Goal: Information Seeking & Learning: Check status

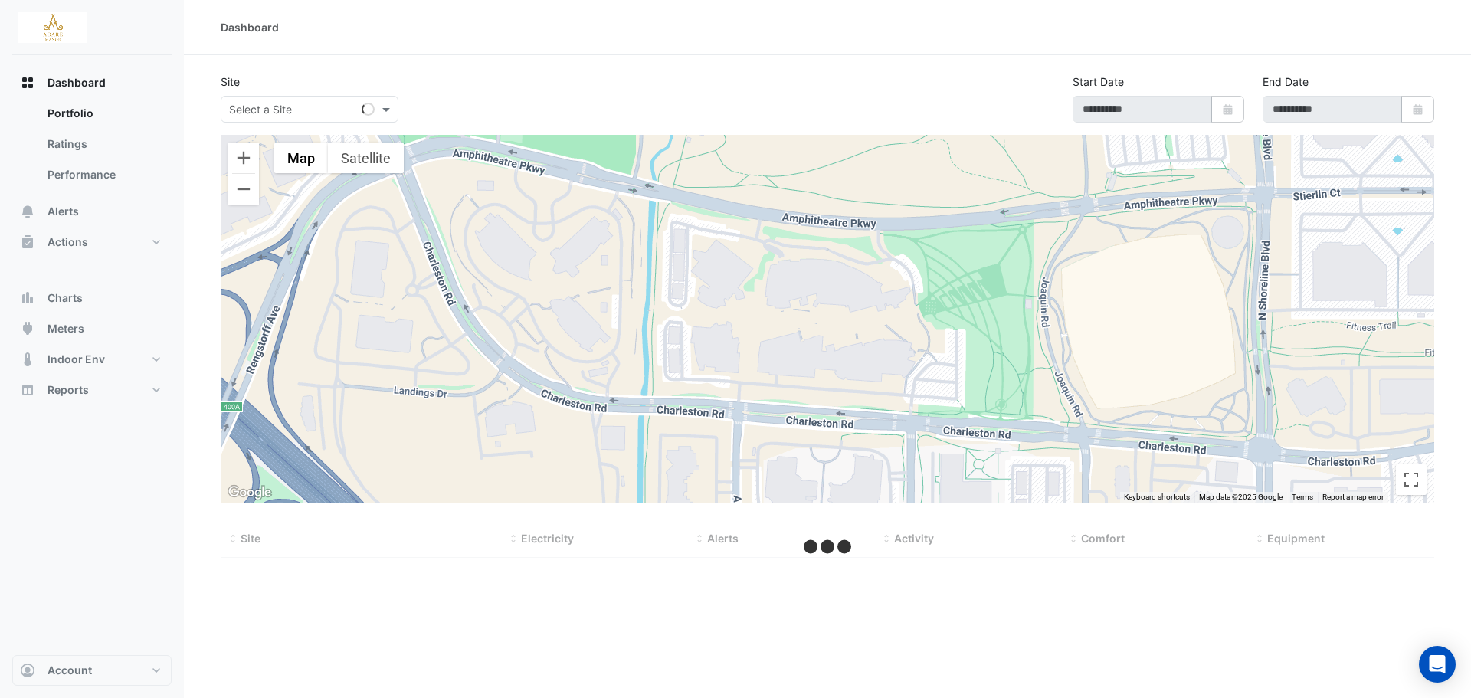
type input "**********"
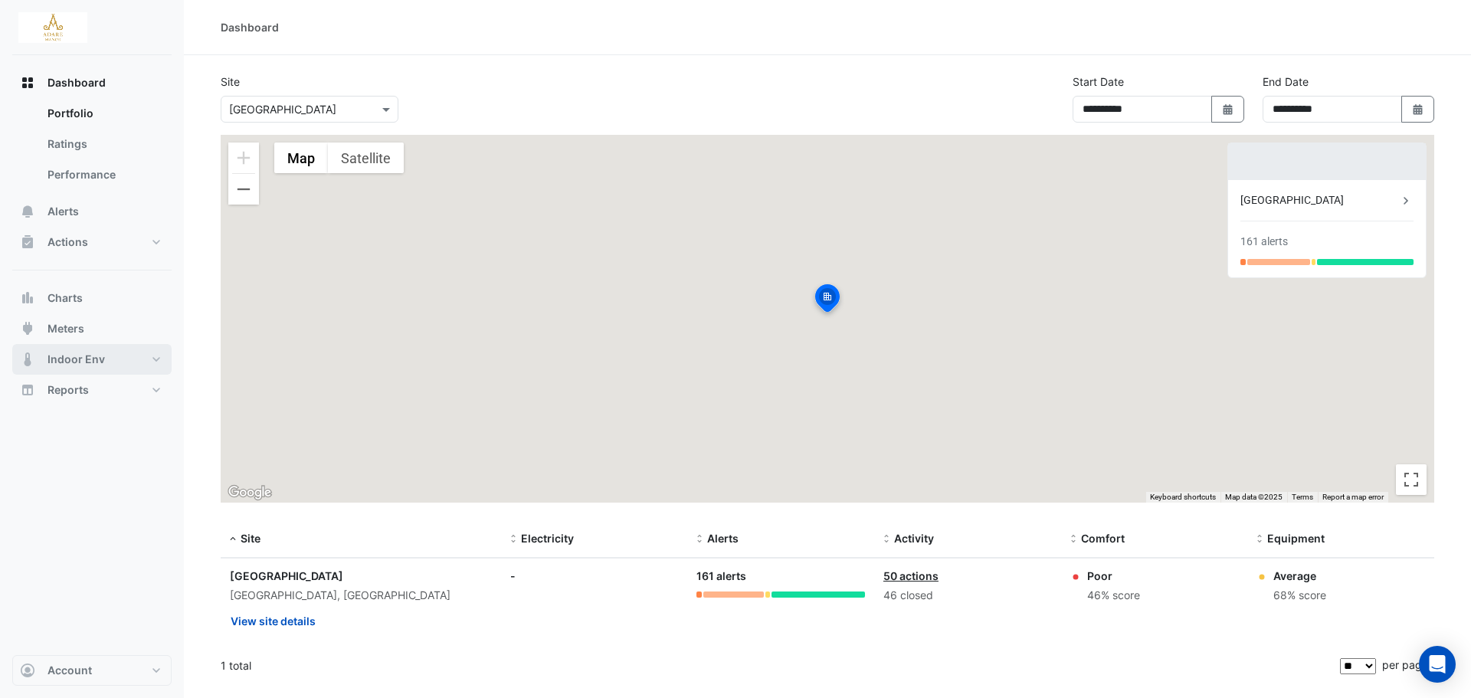
click at [126, 368] on button "Indoor Env" at bounding box center [91, 359] width 159 height 31
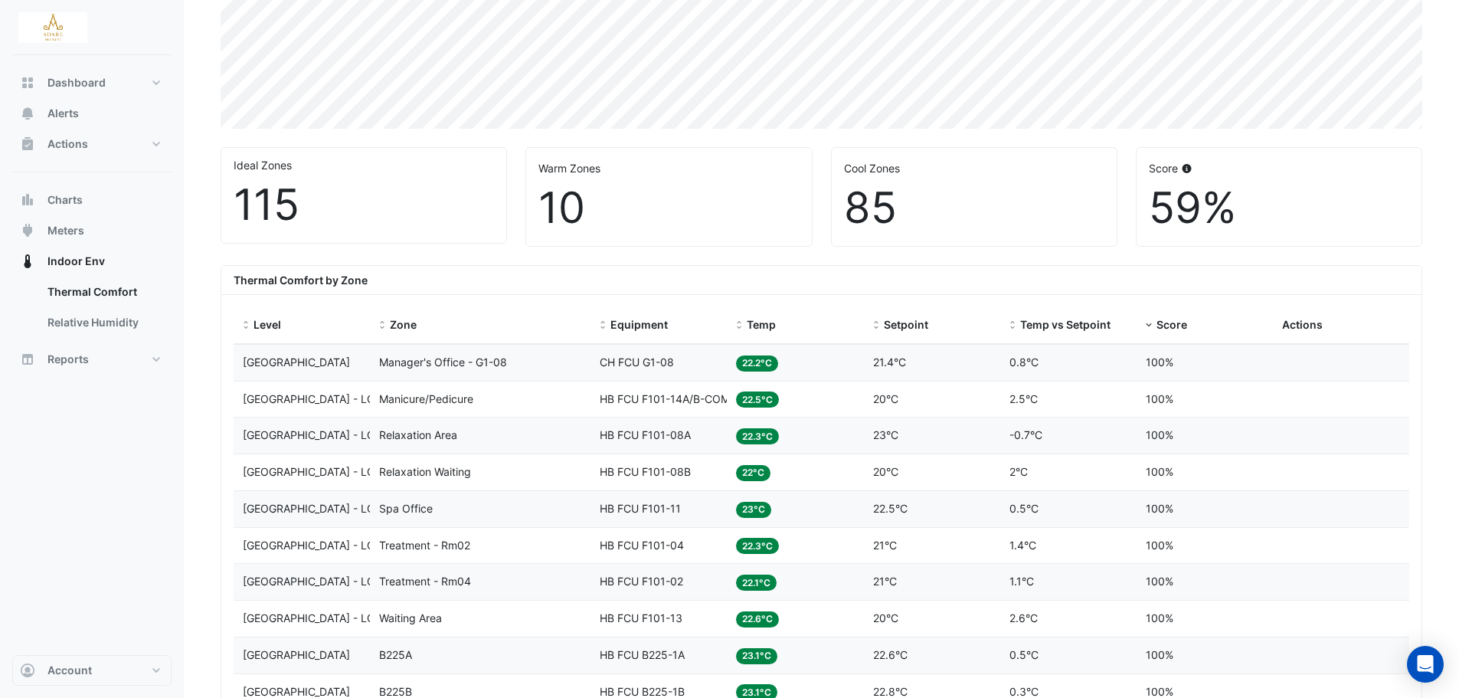
scroll to position [153, 0]
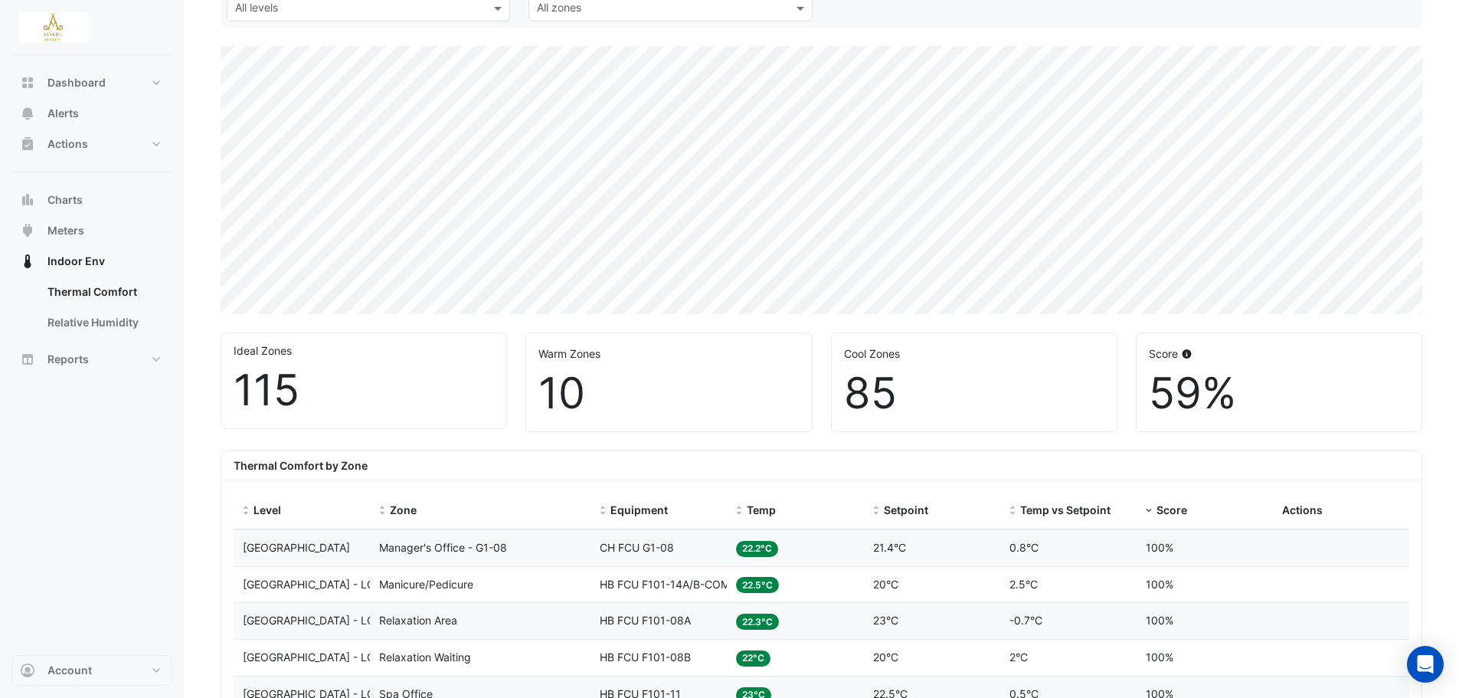
click at [586, 398] on div "10" at bounding box center [669, 393] width 260 height 51
click at [570, 378] on div "10" at bounding box center [669, 393] width 260 height 51
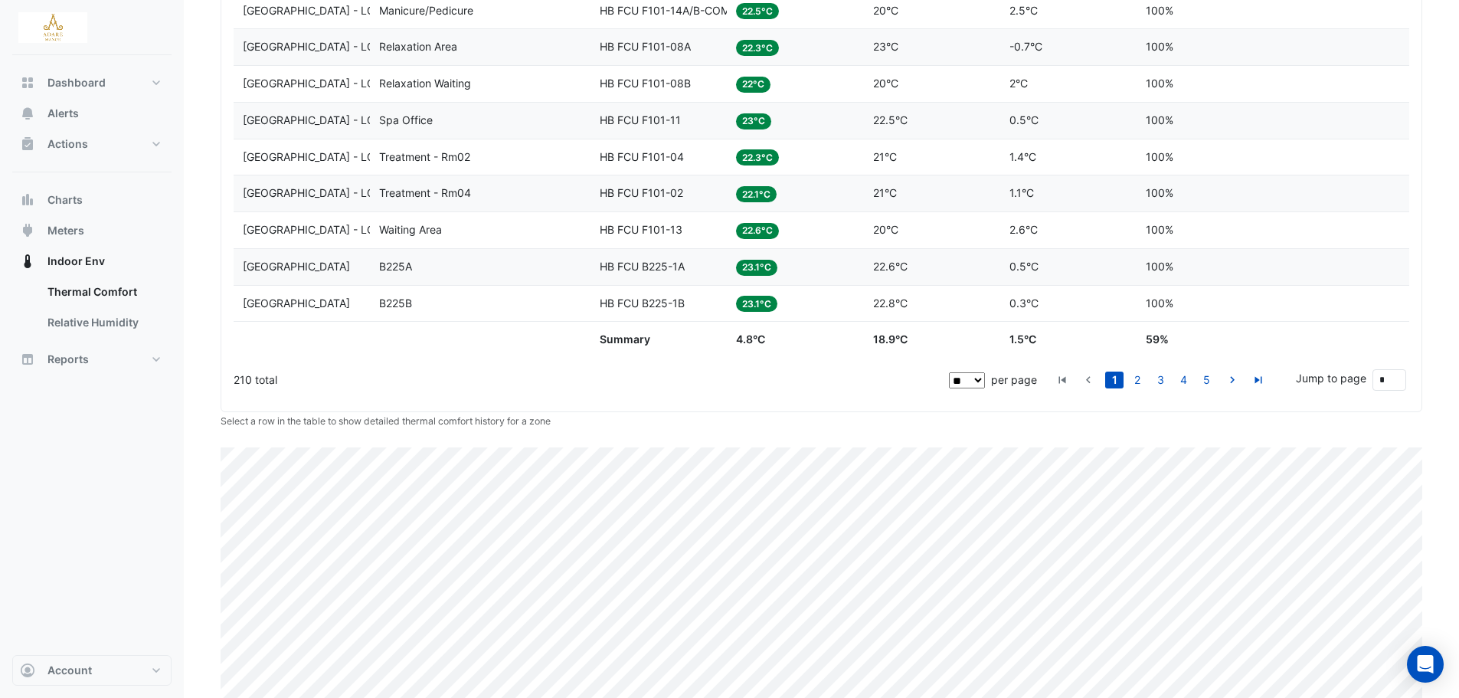
scroll to position [763, 0]
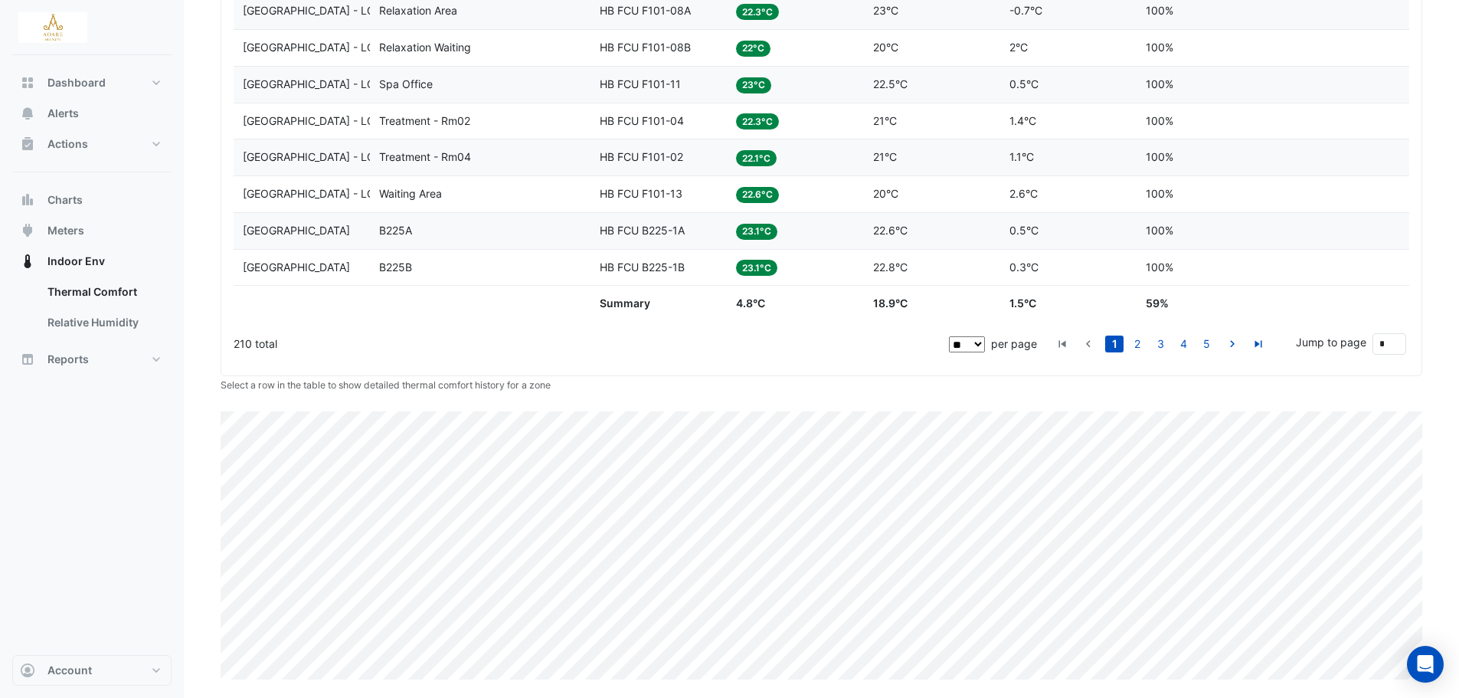
click at [974, 342] on select "** ** ** ***" at bounding box center [967, 344] width 36 height 16
select select "***"
click at [985, 336] on select "** ** ** ***" at bounding box center [967, 344] width 36 height 16
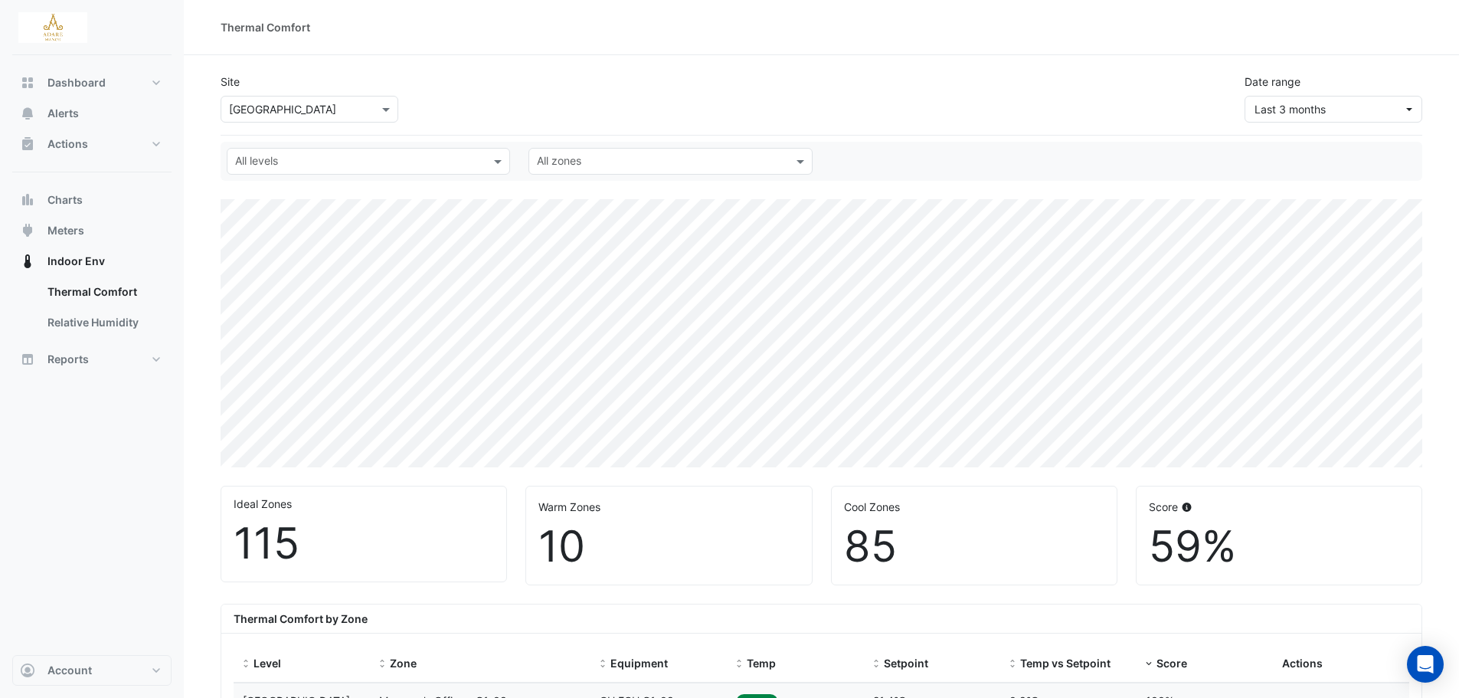
scroll to position [306, 0]
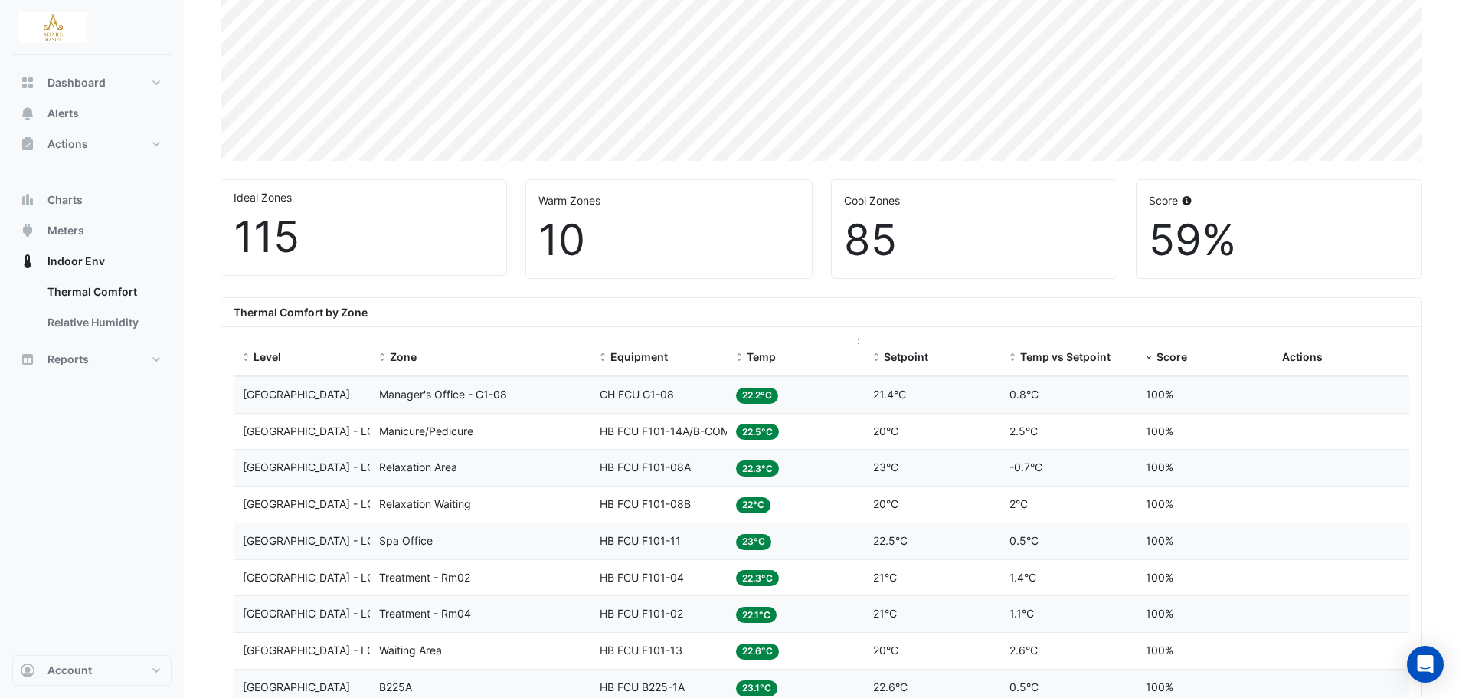
click at [764, 352] on span "Temp" at bounding box center [761, 356] width 29 height 13
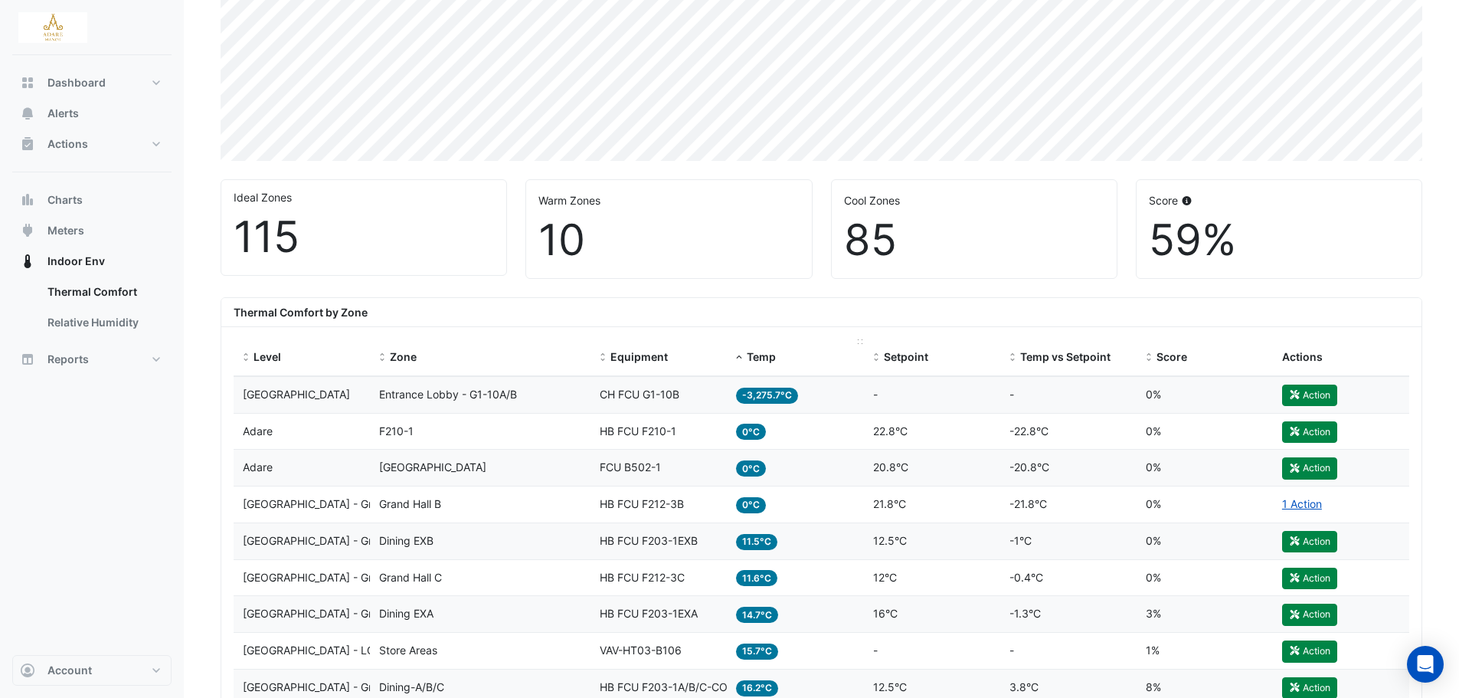
click at [754, 359] on span "Temp" at bounding box center [761, 356] width 29 height 13
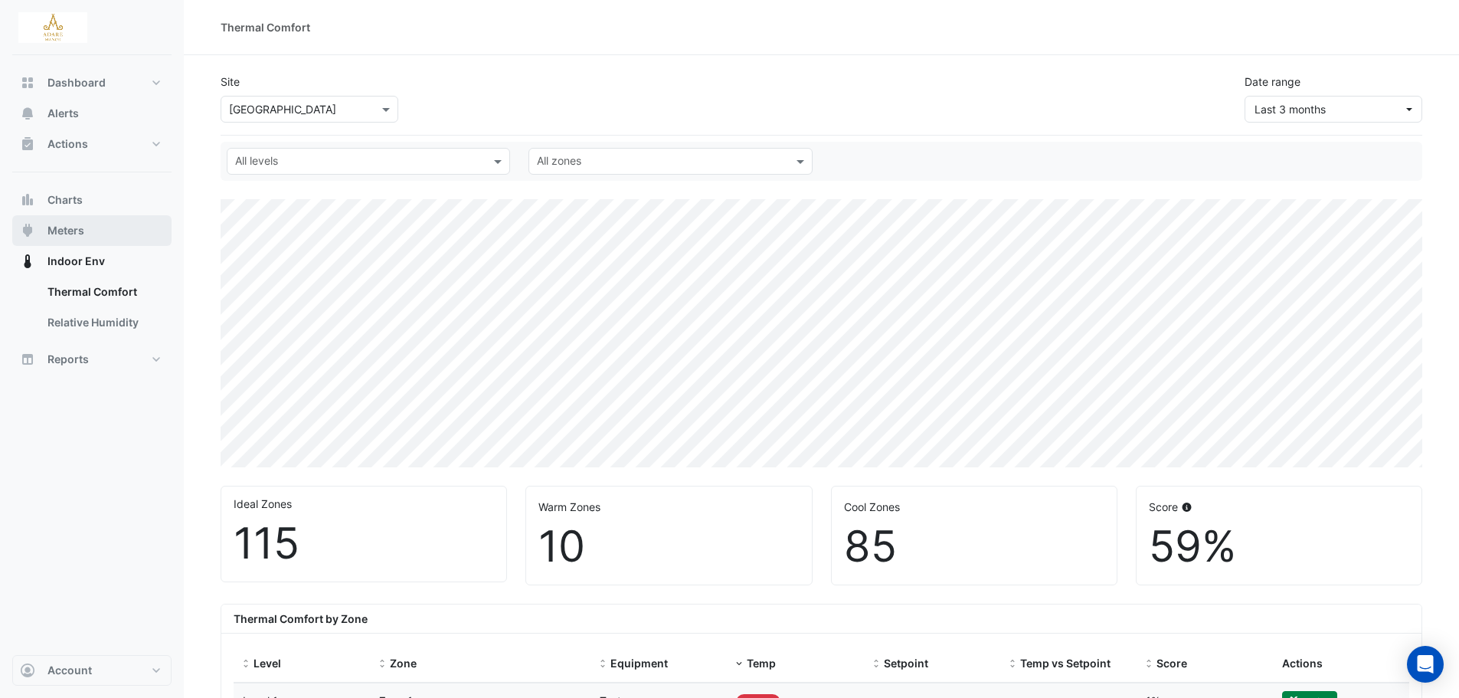
drag, startPoint x: 67, startPoint y: 237, endPoint x: 60, endPoint y: 233, distance: 7.9
click at [54, 229] on span "Meters" at bounding box center [65, 230] width 37 height 15
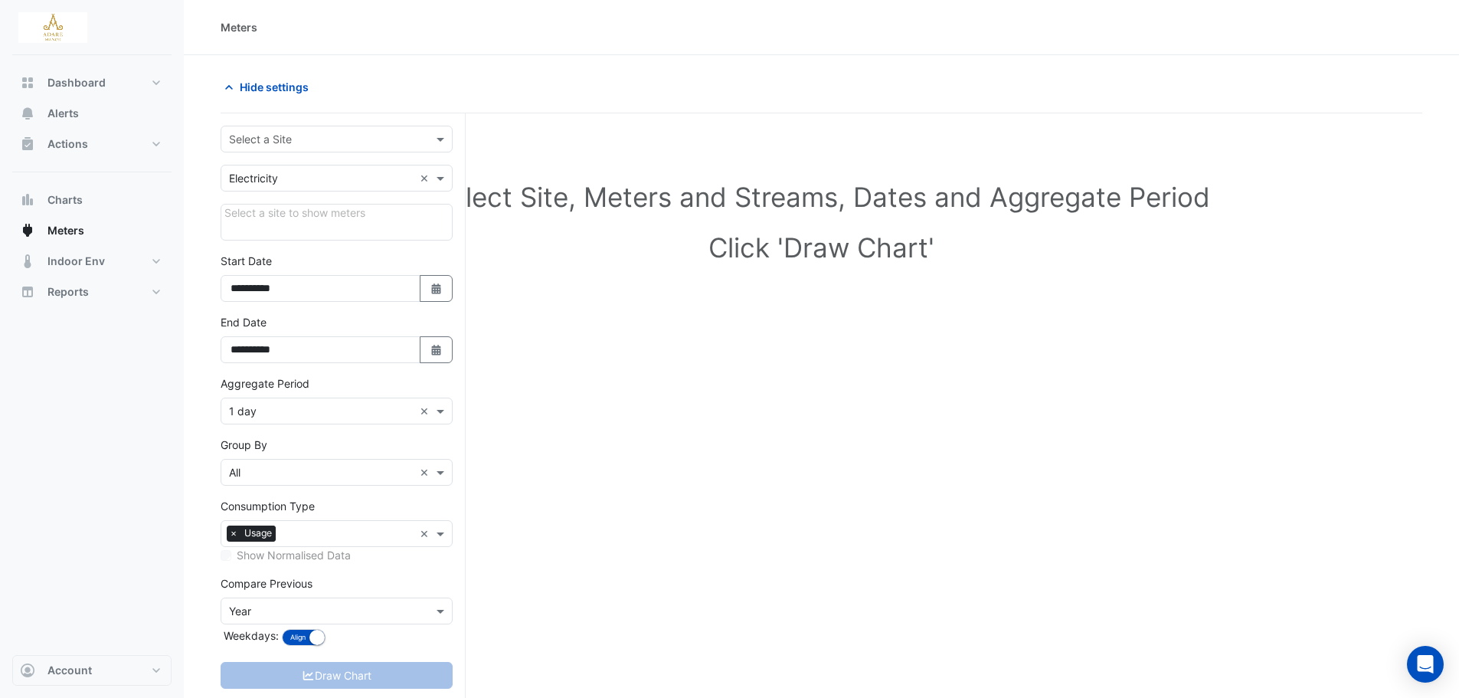
click at [416, 176] on div at bounding box center [336, 178] width 231 height 18
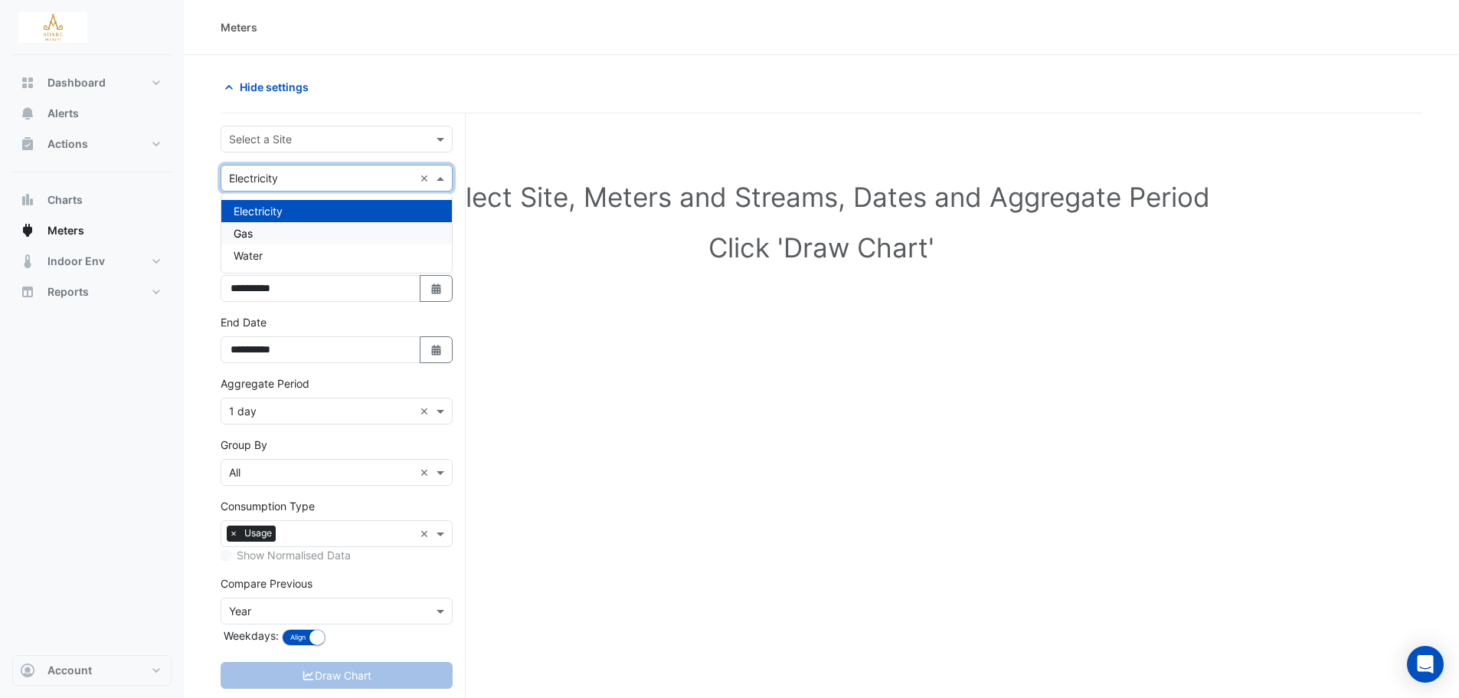
click at [315, 241] on div "Gas" at bounding box center [336, 233] width 231 height 22
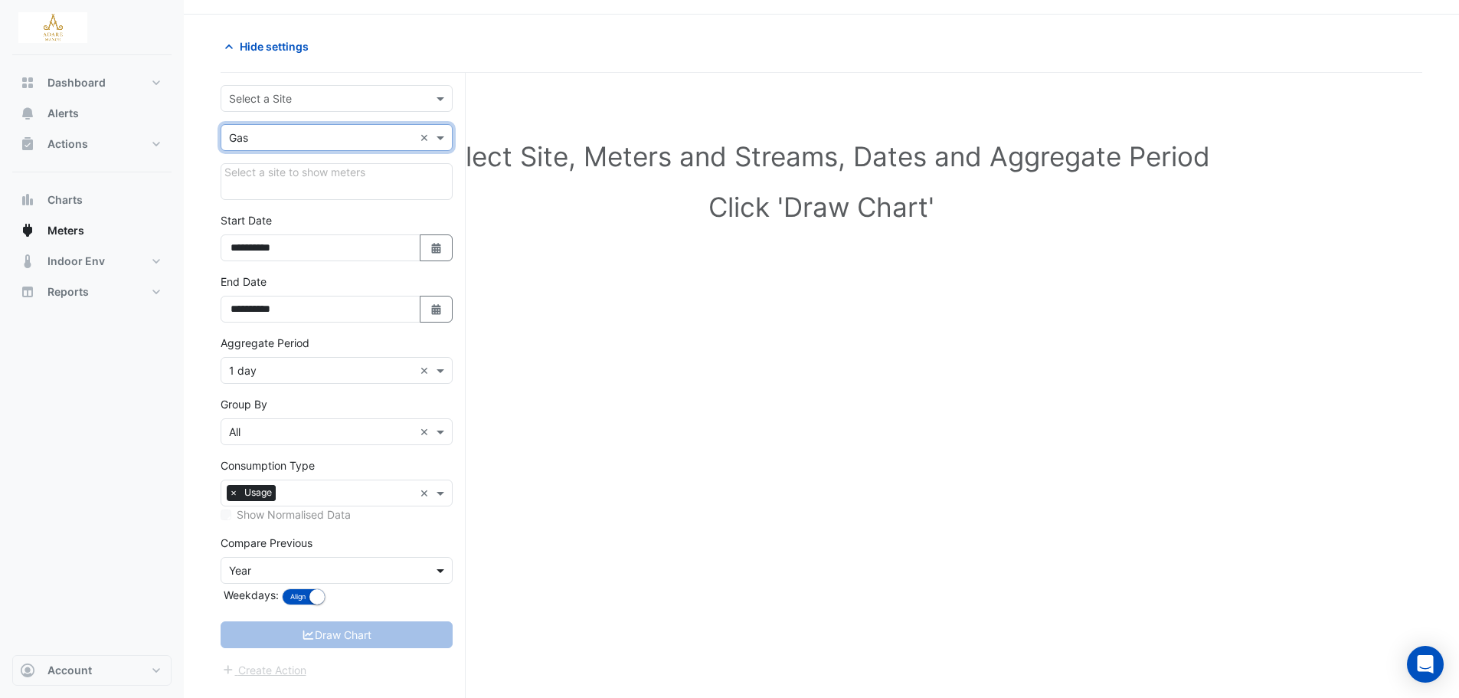
scroll to position [58, 0]
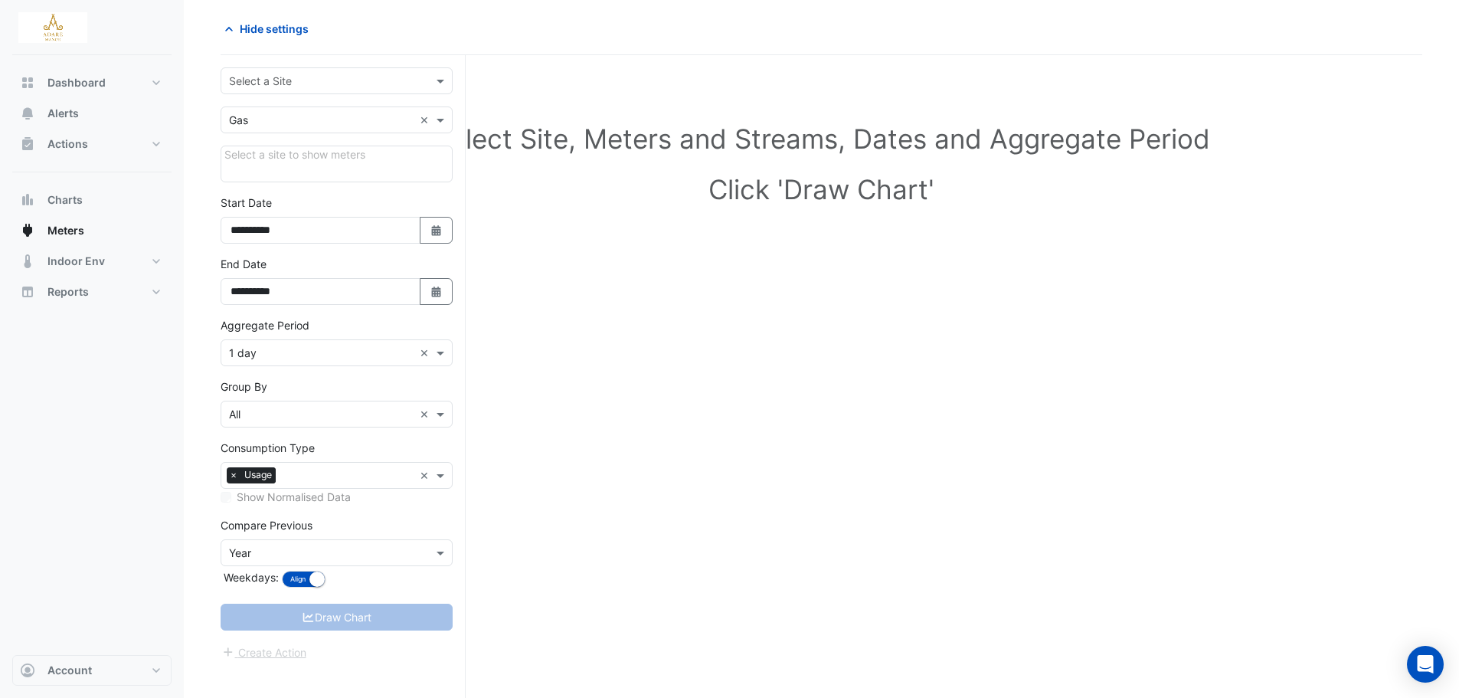
click at [322, 613] on div "Draw Chart" at bounding box center [337, 617] width 232 height 27
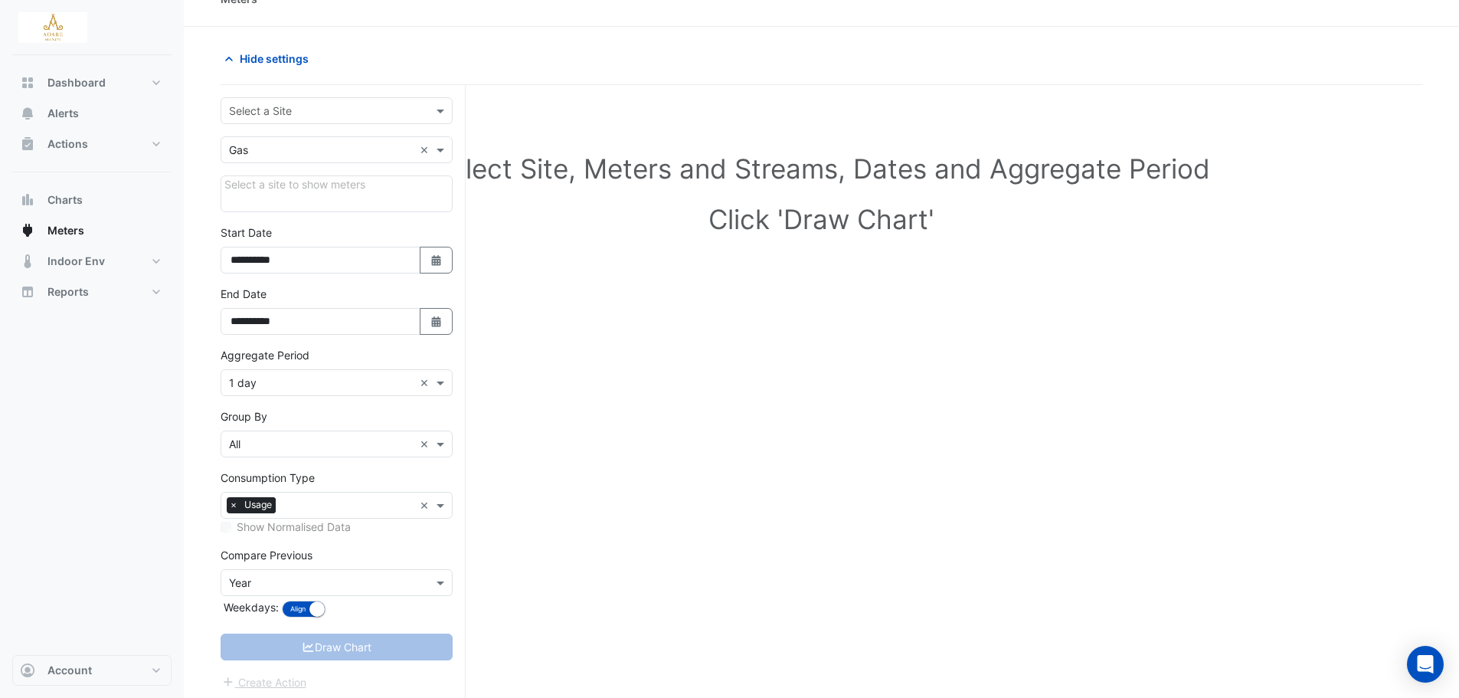
scroll to position [0, 0]
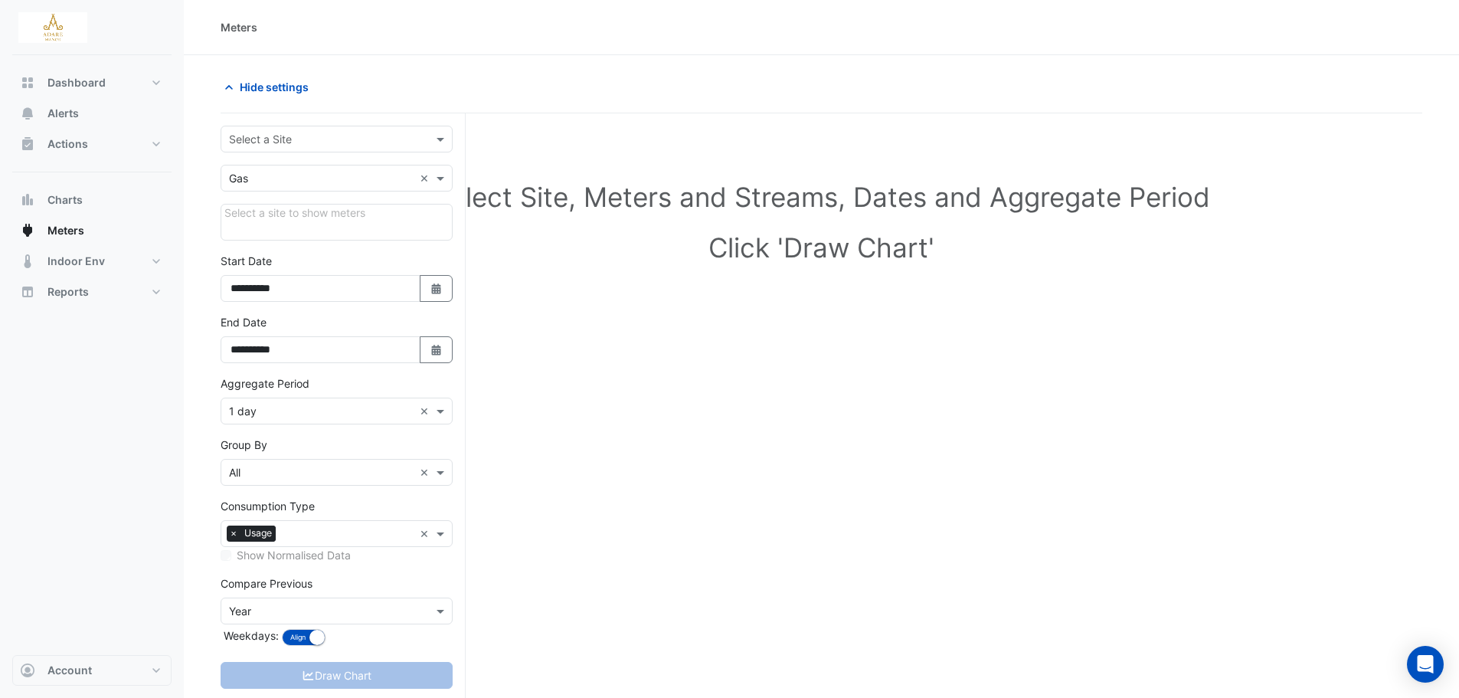
click at [343, 205] on div "Select a site to show meters" at bounding box center [337, 222] width 232 height 37
click at [411, 182] on input "text" at bounding box center [321, 179] width 185 height 16
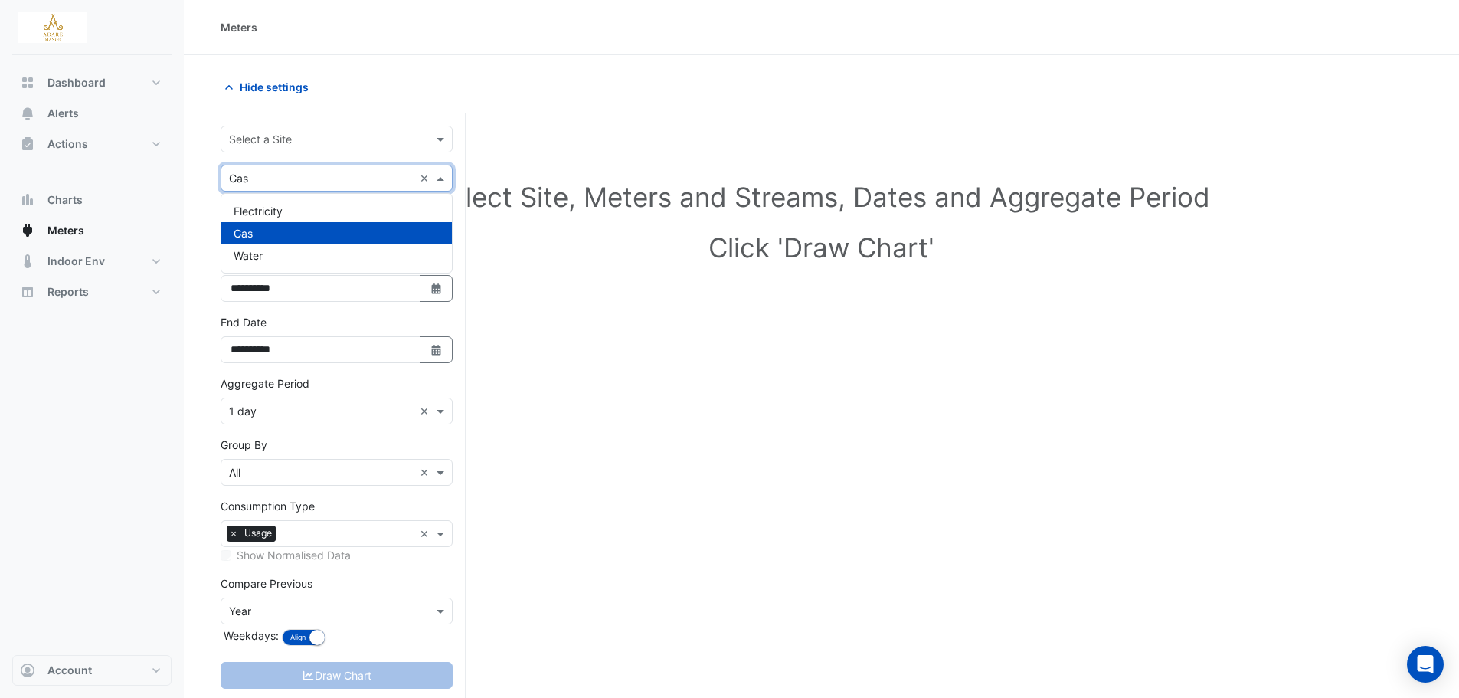
click at [411, 182] on input "text" at bounding box center [321, 179] width 185 height 16
click at [319, 356] on input "**********" at bounding box center [321, 349] width 200 height 27
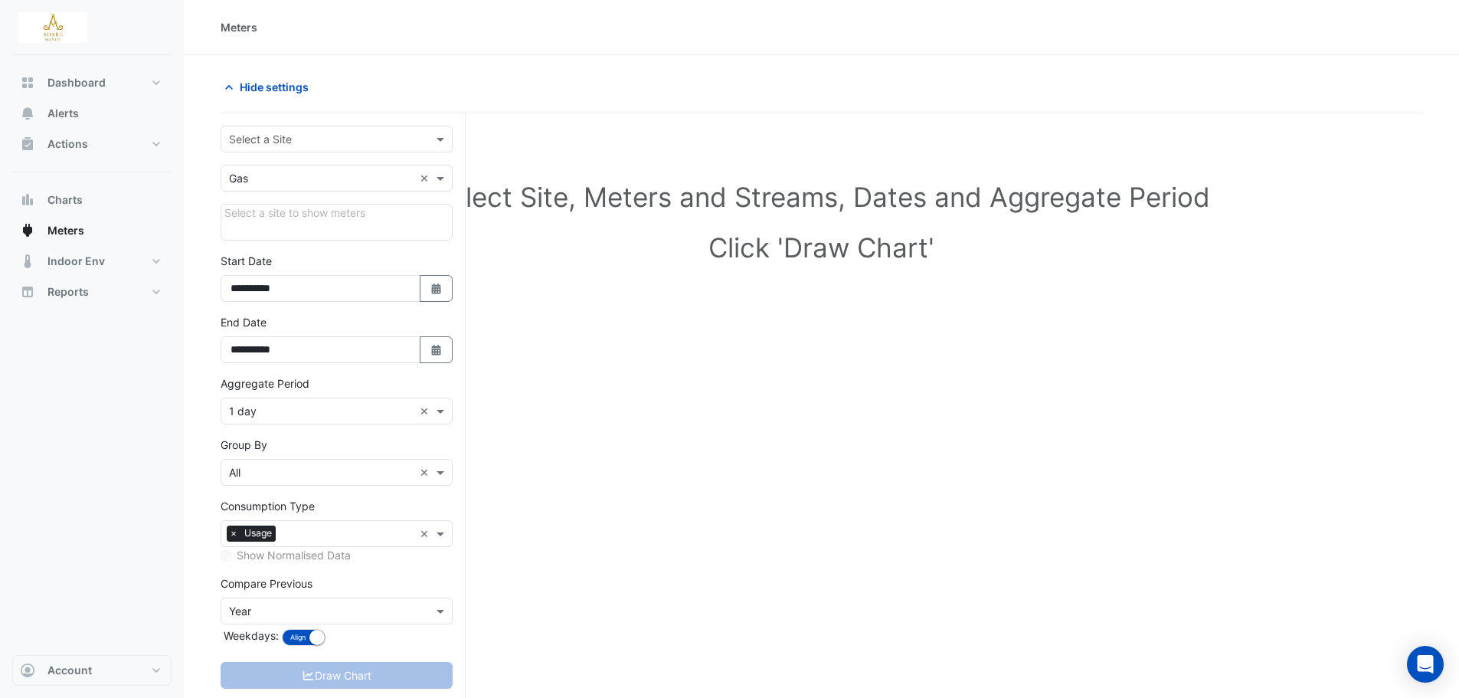
click at [340, 236] on div "Select a site to show meters" at bounding box center [337, 222] width 232 height 37
click at [345, 166] on div "Utility Type × Gas ×" at bounding box center [337, 178] width 232 height 27
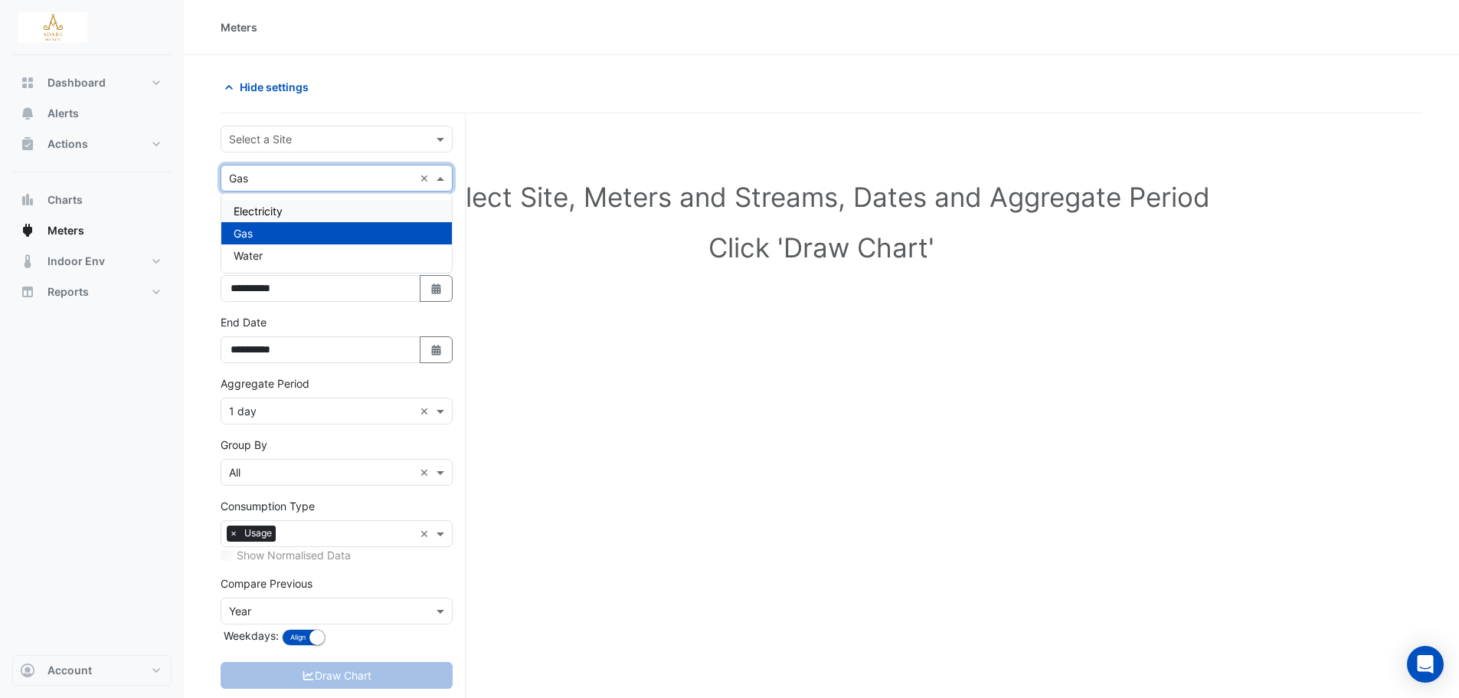
click at [306, 211] on div "Electricity" at bounding box center [336, 211] width 231 height 22
click at [322, 213] on div "Select a site to show meters" at bounding box center [337, 222] width 232 height 37
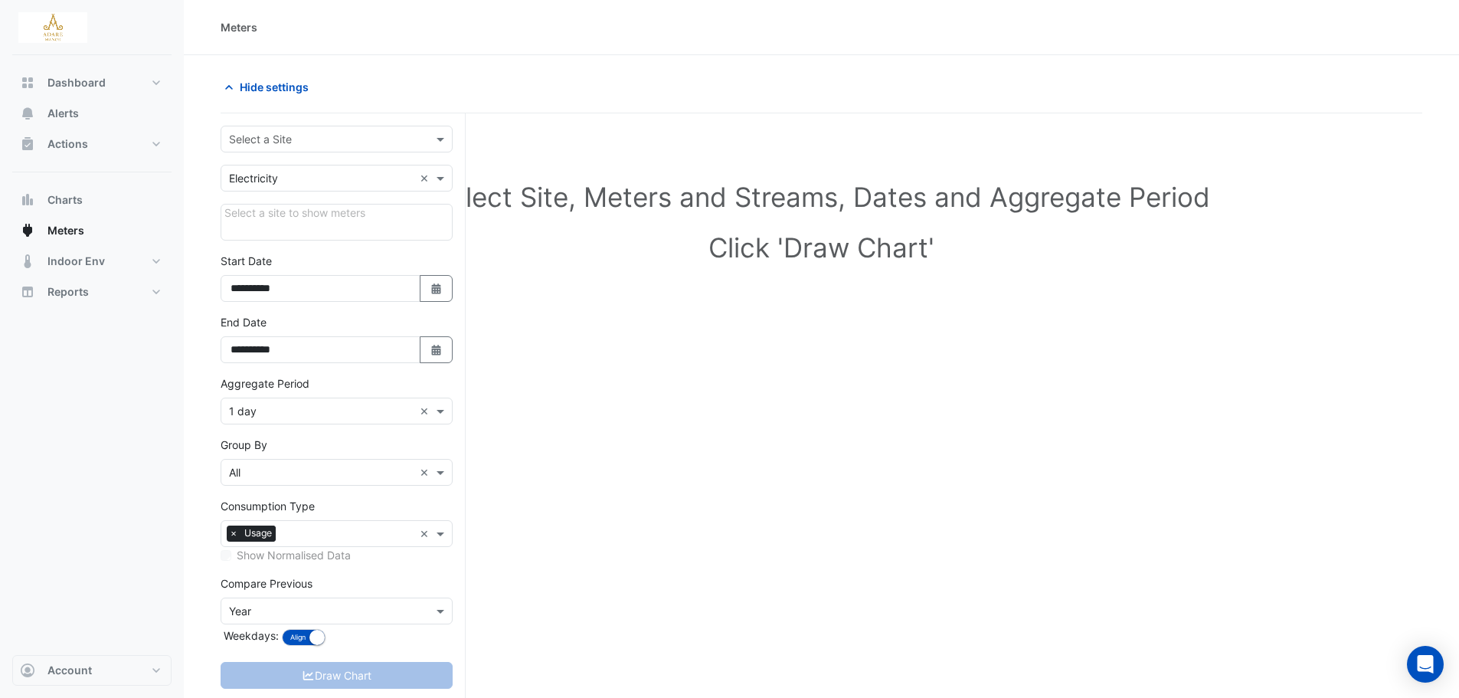
click at [315, 185] on div "Utility Type × Electricity" at bounding box center [317, 178] width 192 height 16
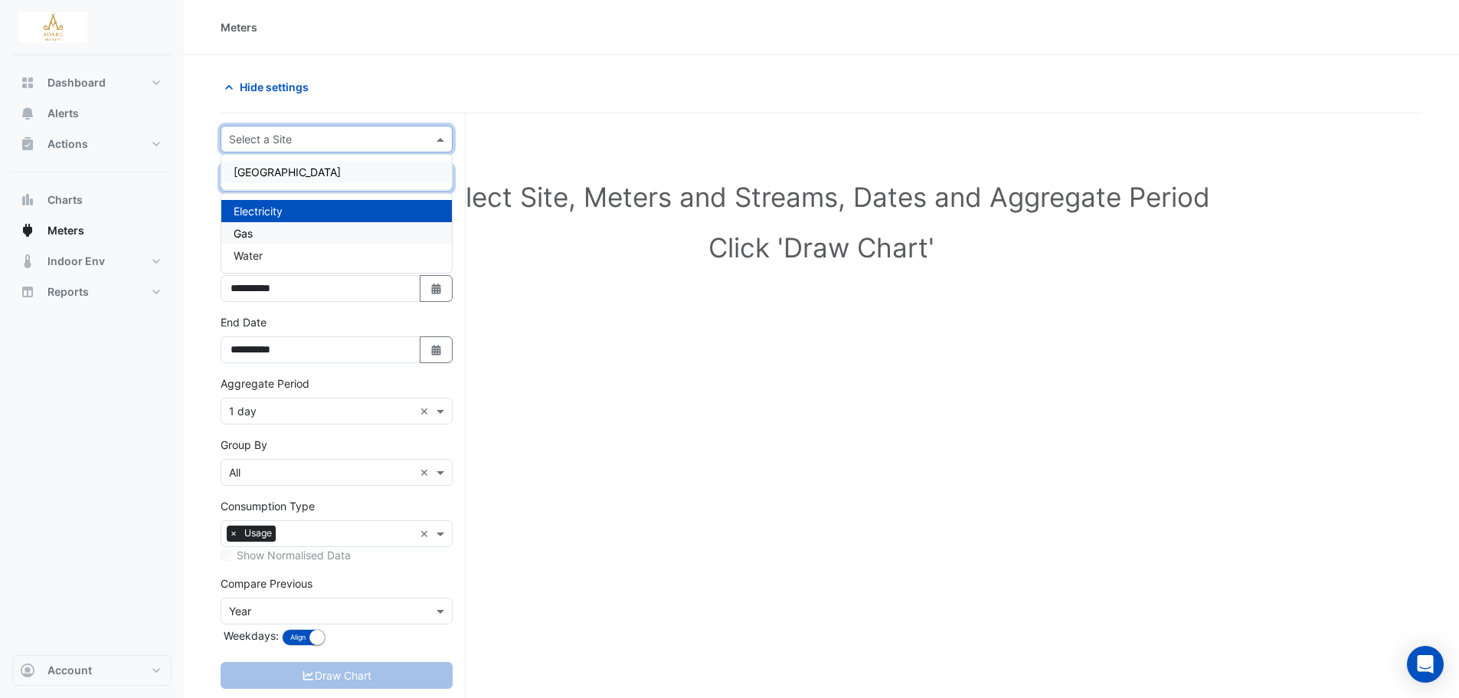
click at [316, 132] on input "text" at bounding box center [321, 140] width 185 height 16
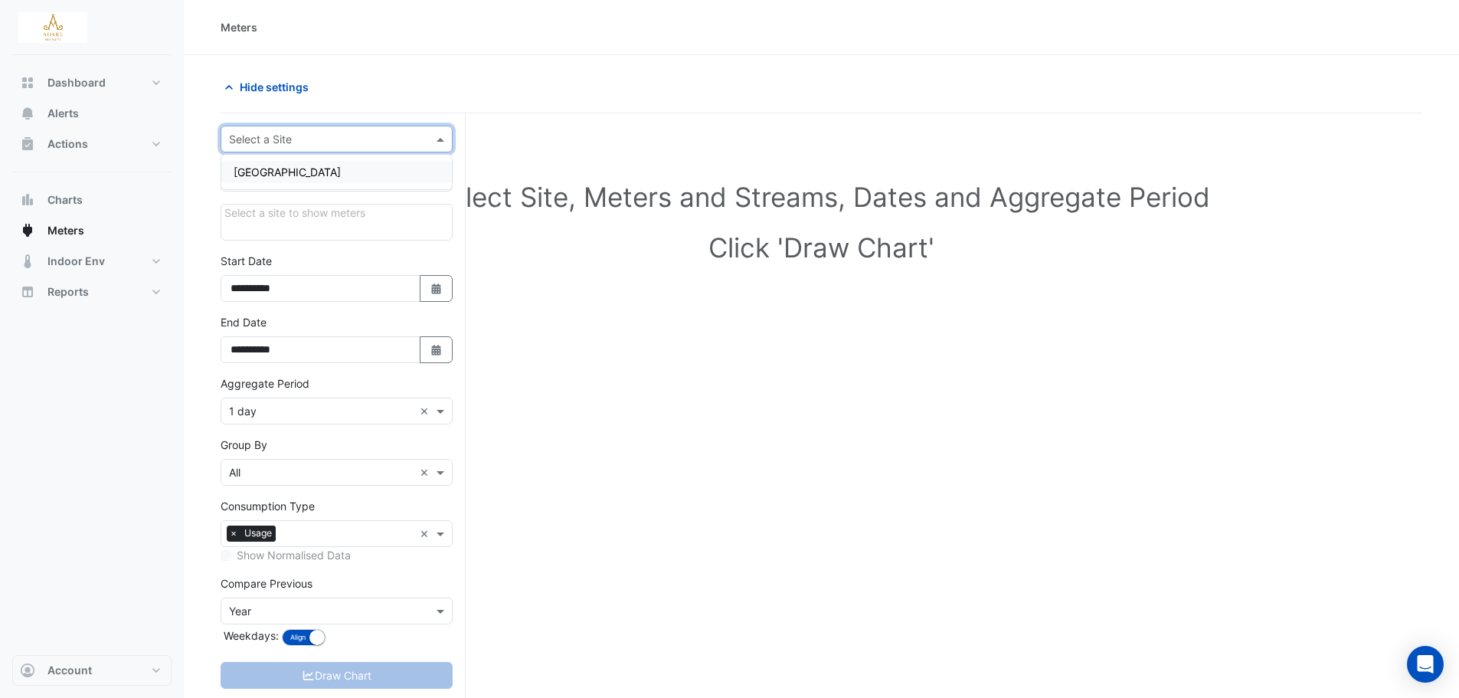
click at [309, 162] on div "[GEOGRAPHIC_DATA]" at bounding box center [336, 172] width 231 height 22
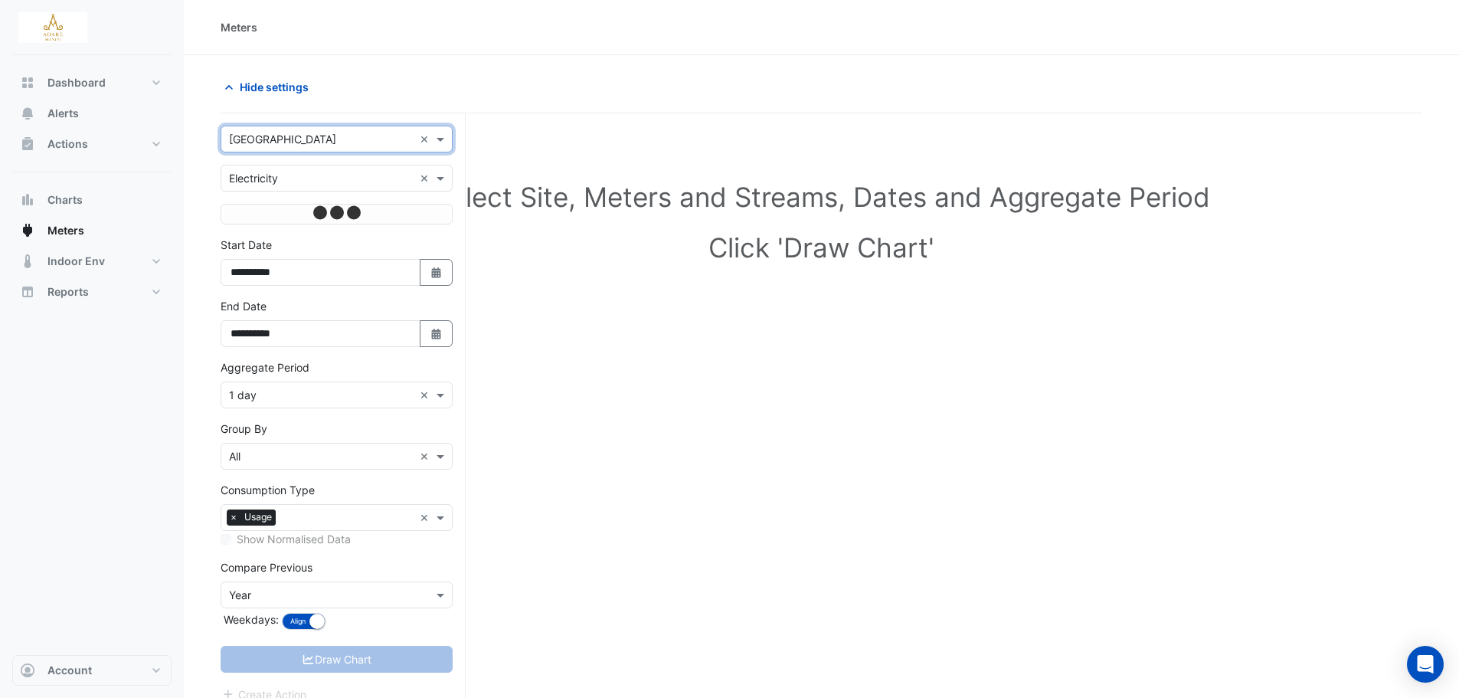
click at [304, 193] on form "**********" at bounding box center [337, 415] width 232 height 578
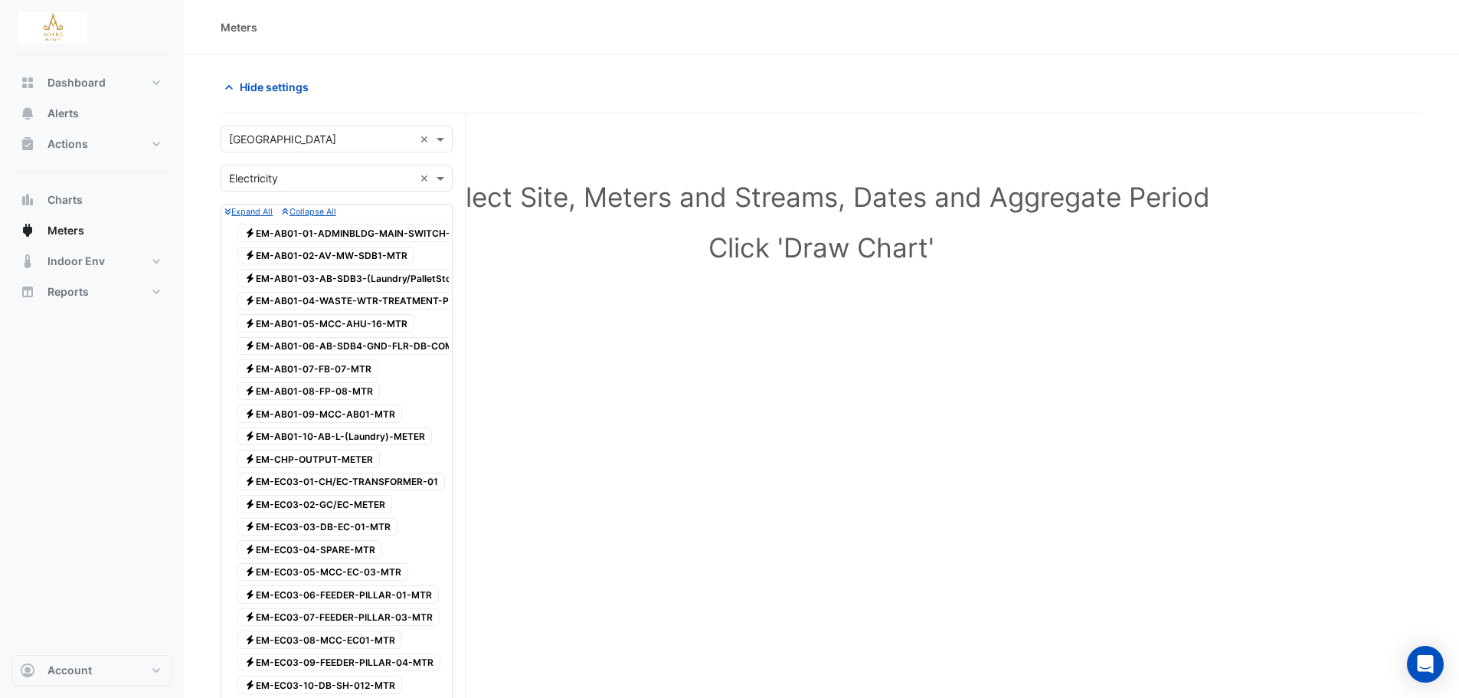
click at [302, 179] on input "text" at bounding box center [321, 179] width 185 height 16
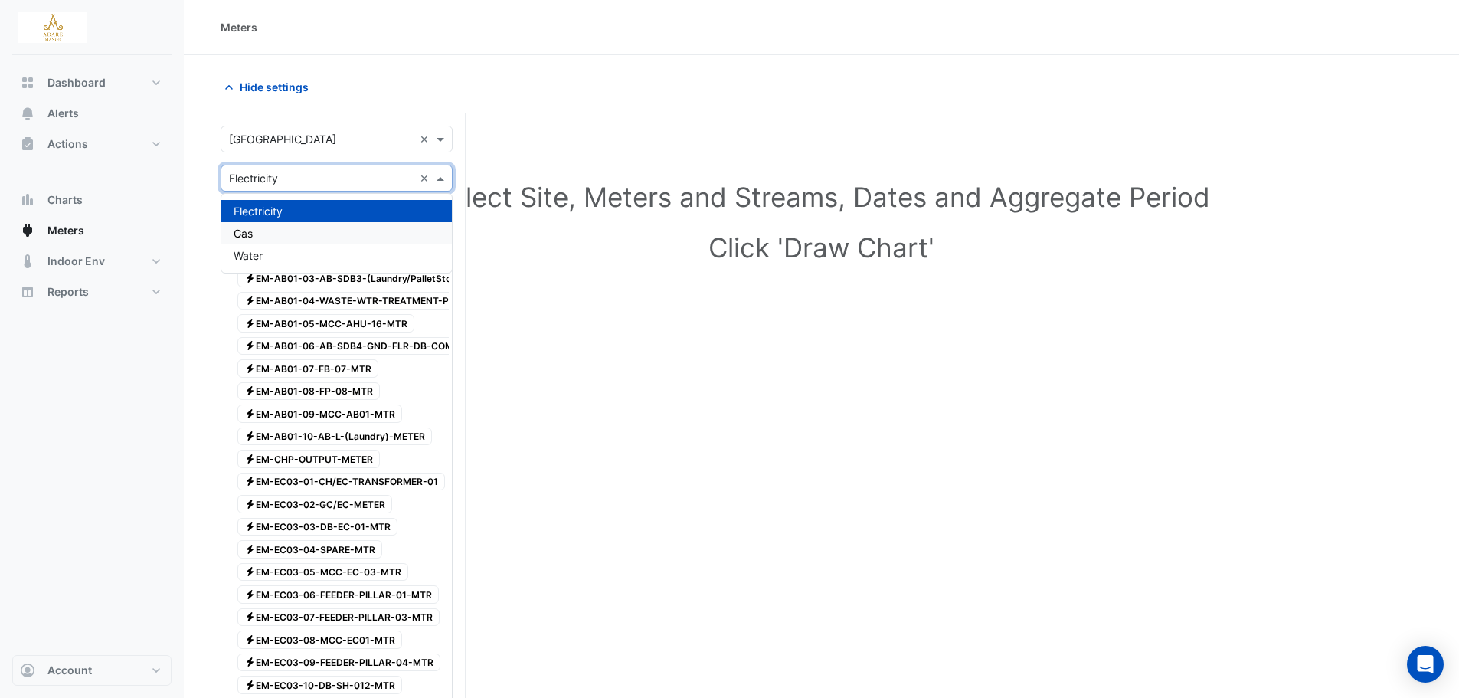
click at [291, 237] on div "Gas" at bounding box center [336, 233] width 231 height 22
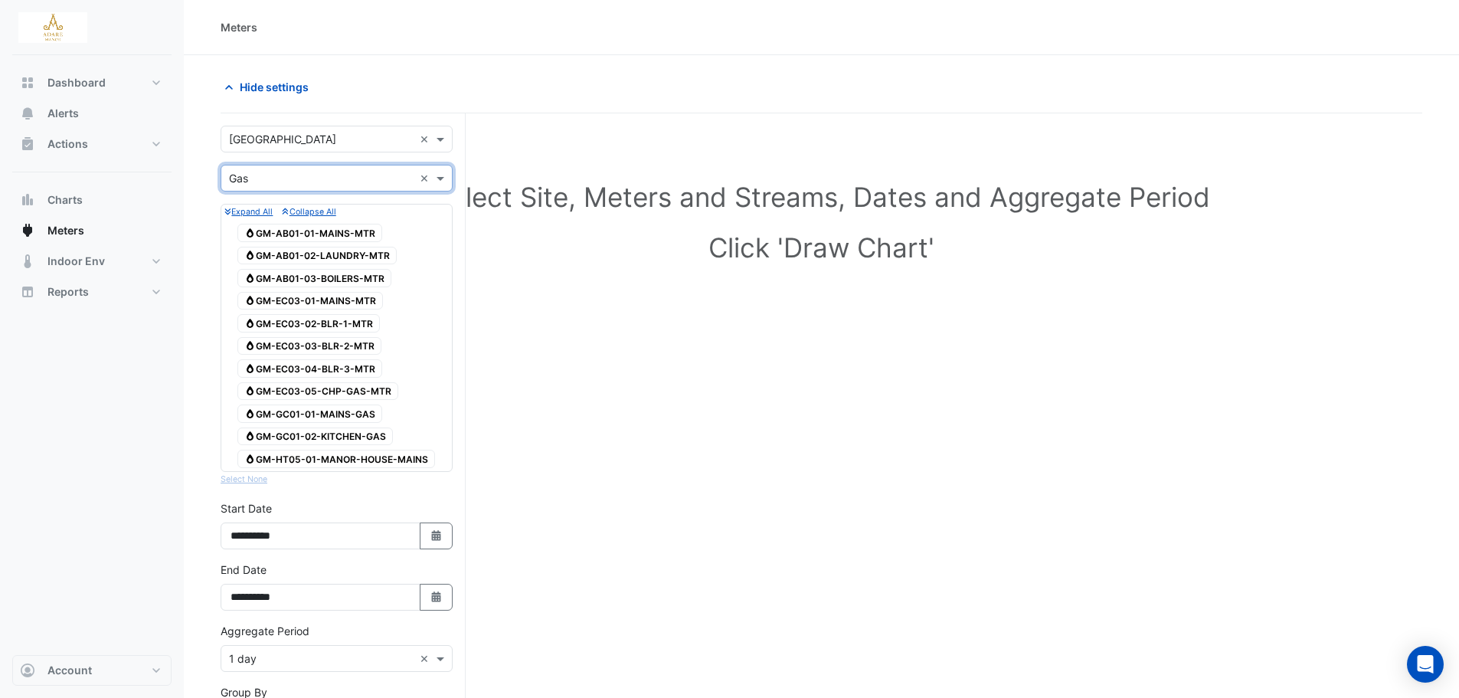
click at [362, 327] on span "Gas GM-EC03-02-BLR-1-MTR" at bounding box center [308, 323] width 142 height 18
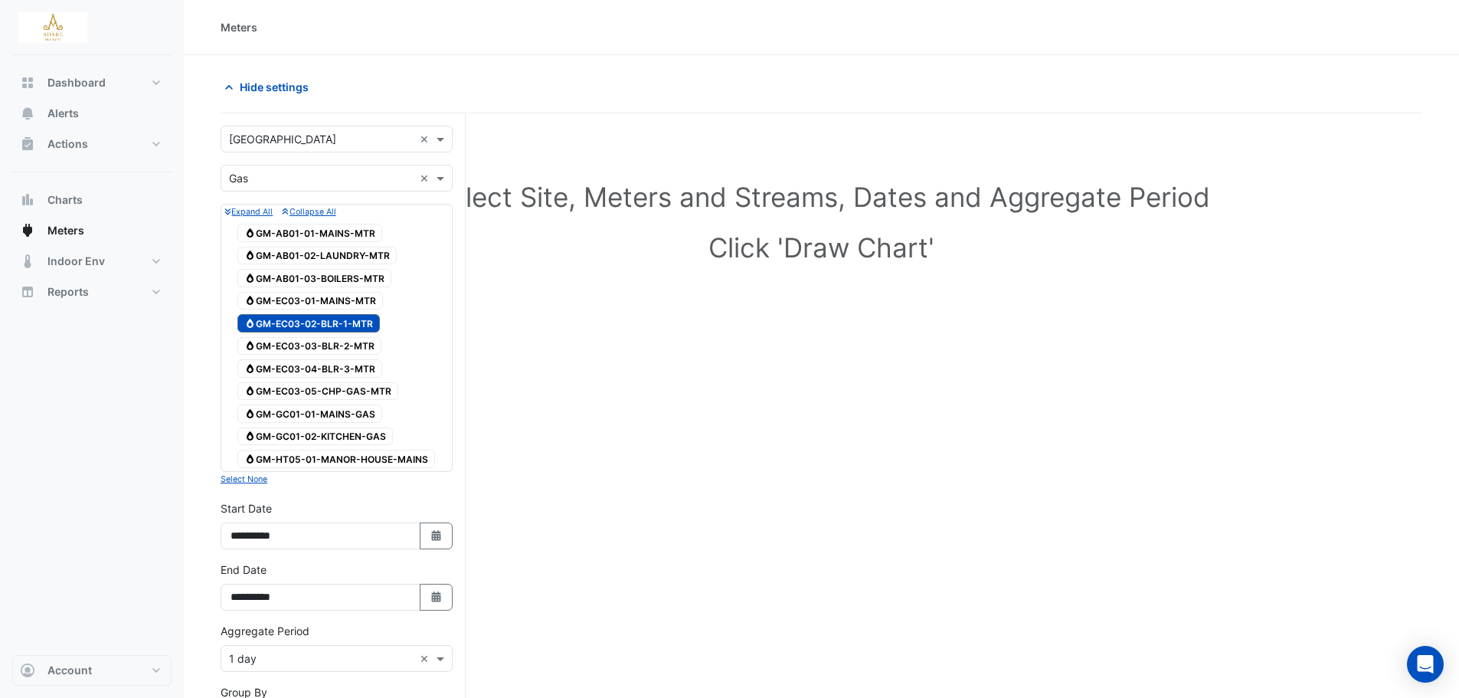
click at [362, 345] on span "Gas GM-EC03-03-BLR-2-MTR" at bounding box center [309, 346] width 144 height 18
click at [358, 372] on span "Gas GM-EC03-04-BLR-3-MTR" at bounding box center [309, 368] width 145 height 18
click at [586, 493] on div "Select Site, Meters and Streams, Dates and Aggregate Period Click 'Draw Chart'" at bounding box center [822, 555] width 1202 height 846
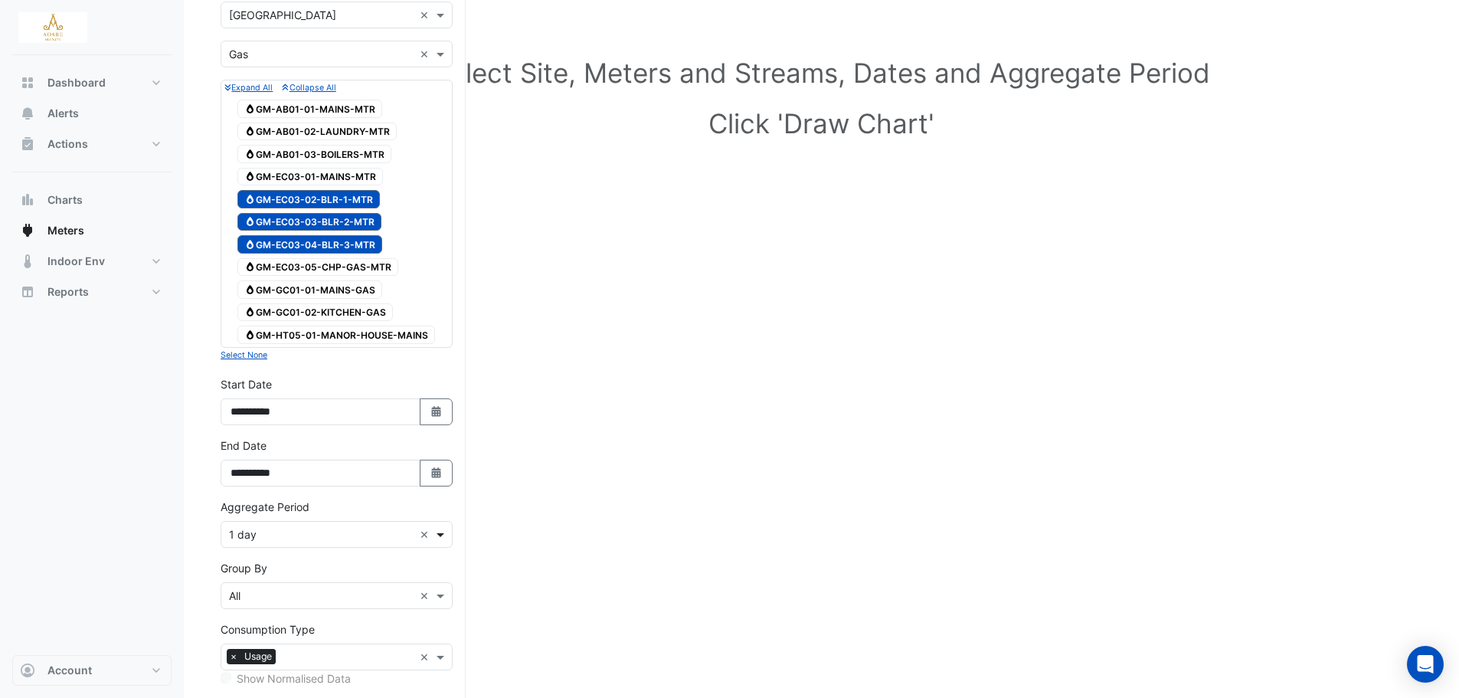
scroll to position [230, 0]
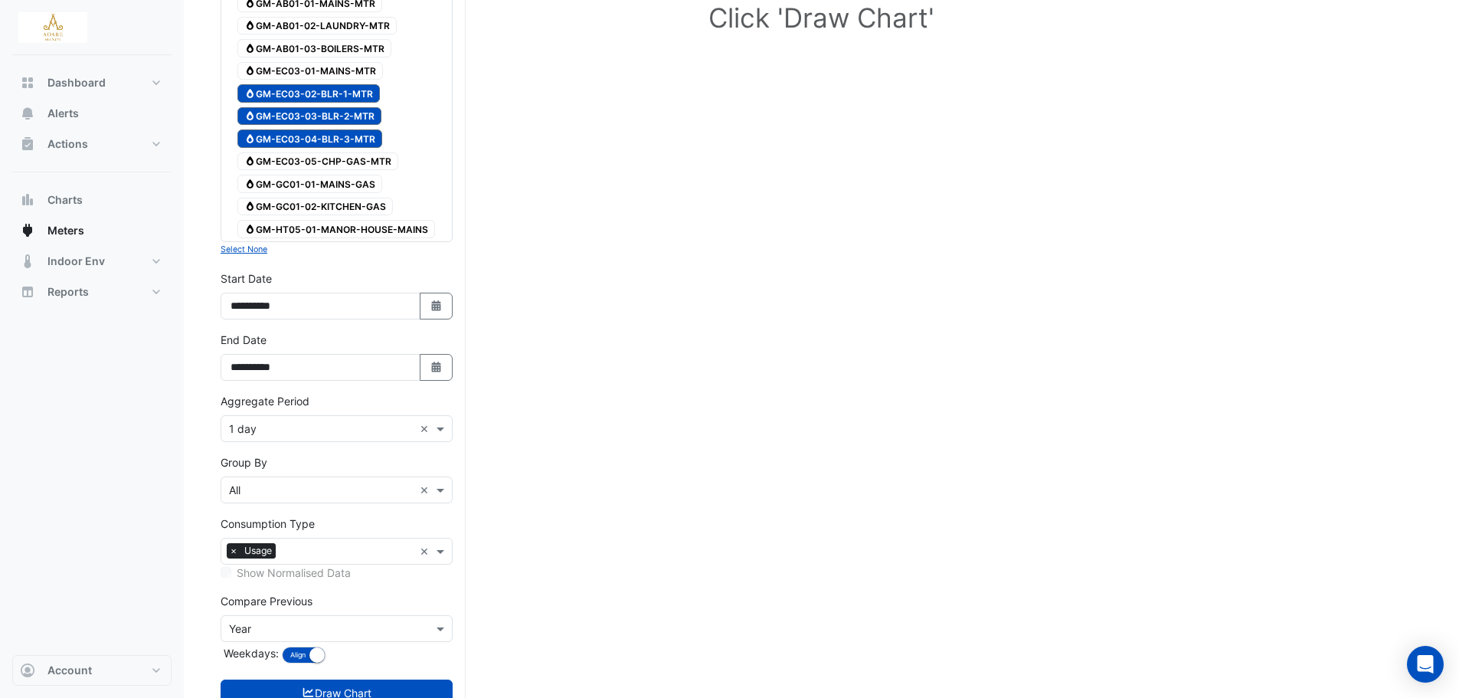
click at [400, 430] on input "text" at bounding box center [321, 429] width 185 height 16
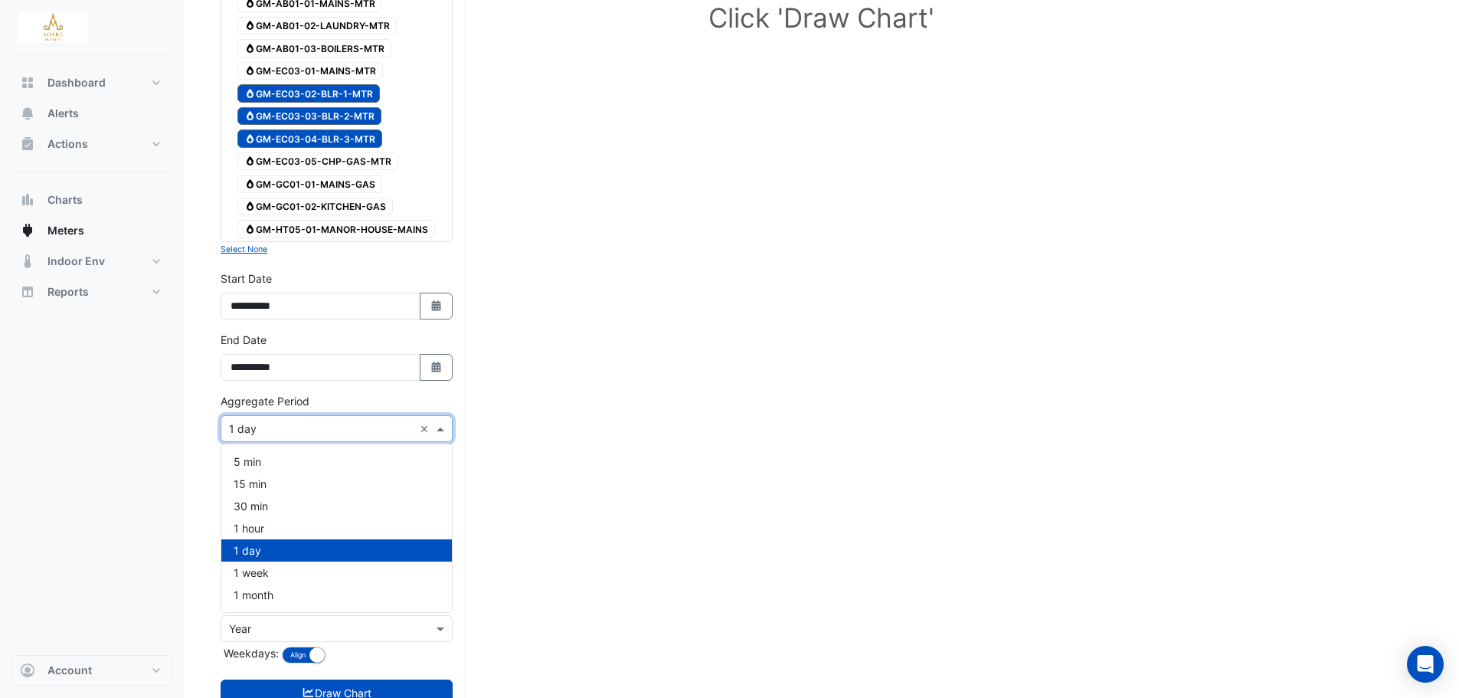
click at [400, 430] on input "text" at bounding box center [321, 429] width 185 height 16
click at [656, 450] on div "Select Site, Meters and Streams, Dates and Aggregate Period Click 'Draw Chart'" at bounding box center [822, 325] width 1202 height 846
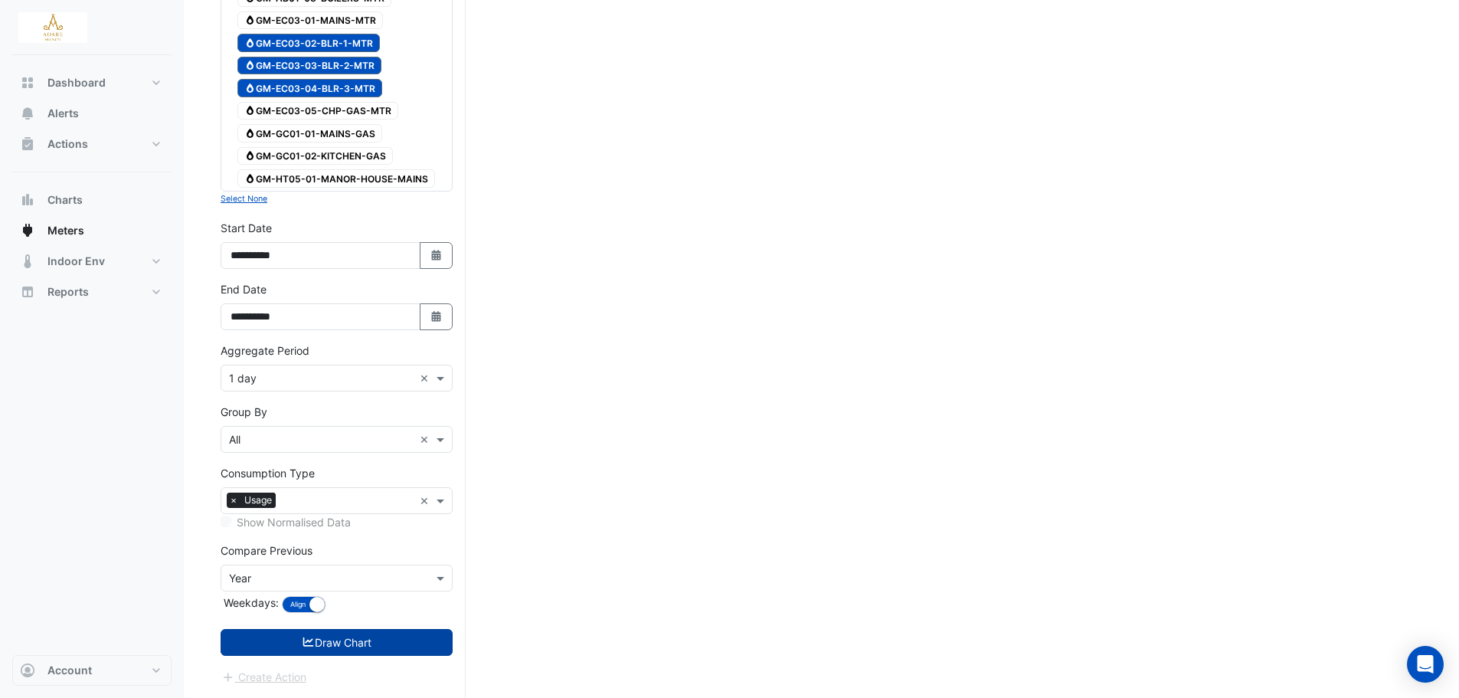
click at [363, 648] on button "Draw Chart" at bounding box center [337, 642] width 232 height 27
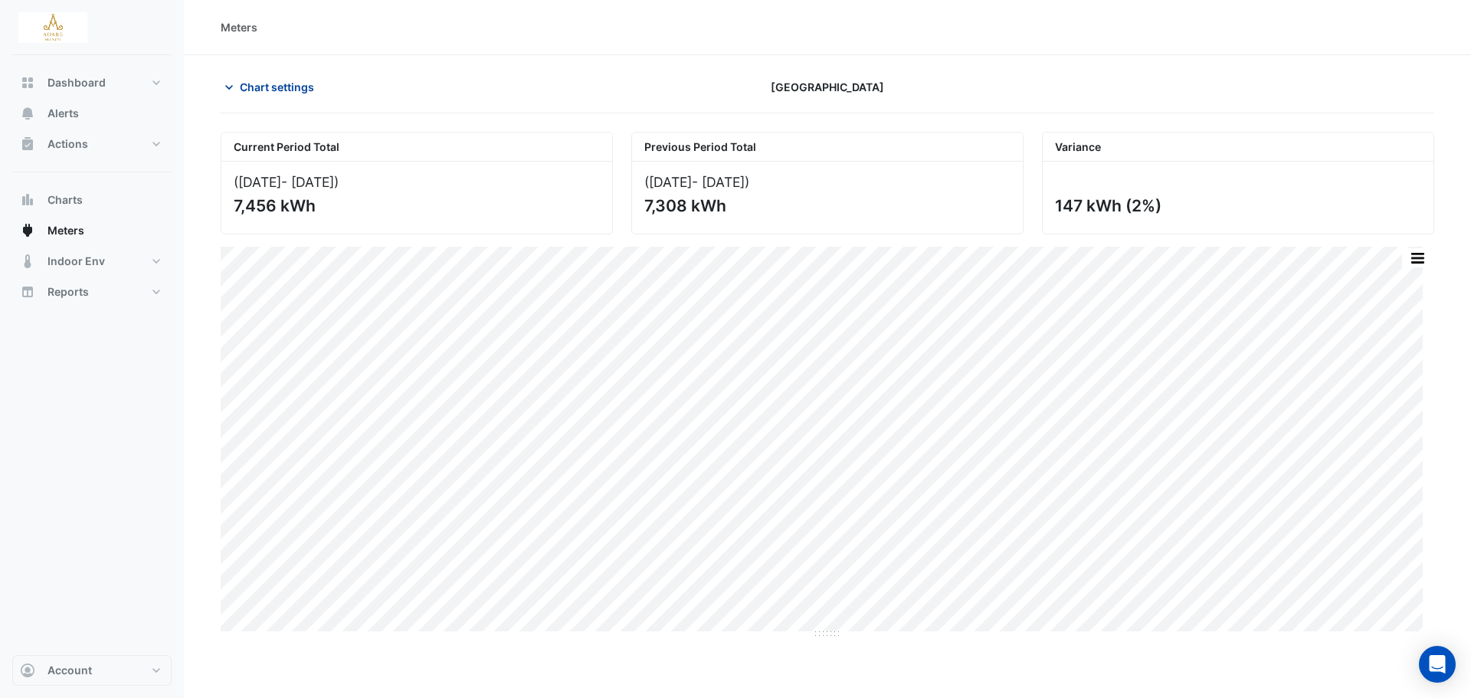
click at [303, 87] on span "Chart settings" at bounding box center [277, 87] width 74 height 16
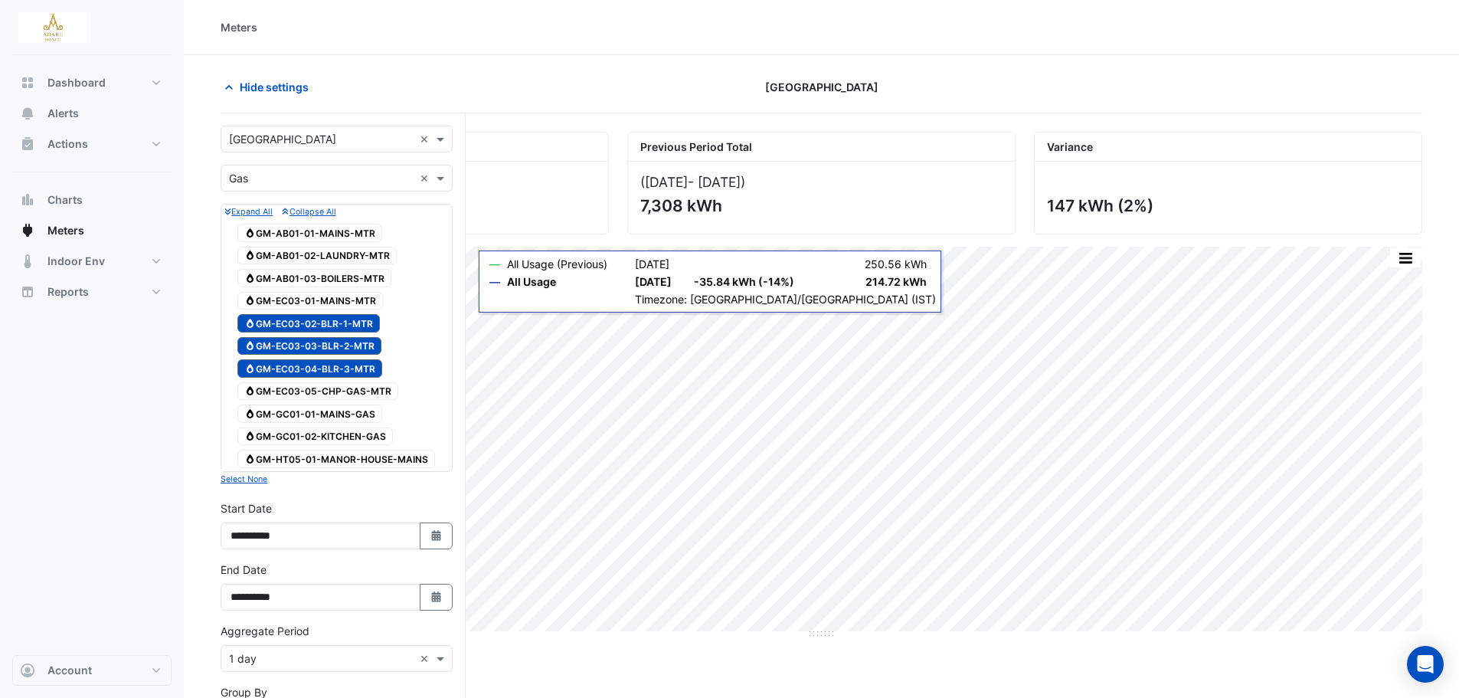
click at [326, 326] on span "Gas GM-EC03-02-BLR-1-MTR" at bounding box center [308, 323] width 142 height 18
click at [327, 347] on span "Gas GM-EC03-03-BLR-2-MTR" at bounding box center [309, 346] width 144 height 18
click at [327, 325] on span "Gas GM-EC03-02-BLR-1-MTR" at bounding box center [308, 323] width 142 height 18
click at [335, 366] on span "Gas GM-EC03-04-BLR-3-MTR" at bounding box center [309, 368] width 145 height 18
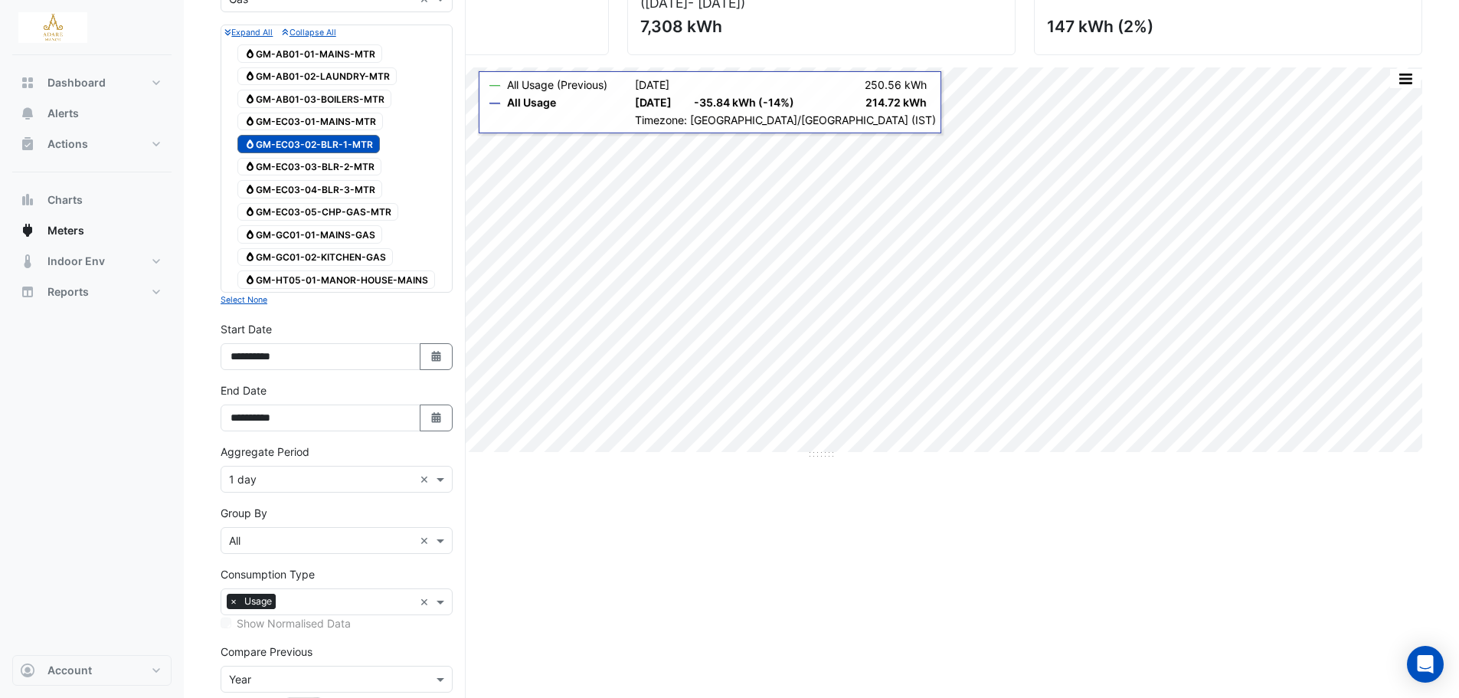
scroll to position [280, 0]
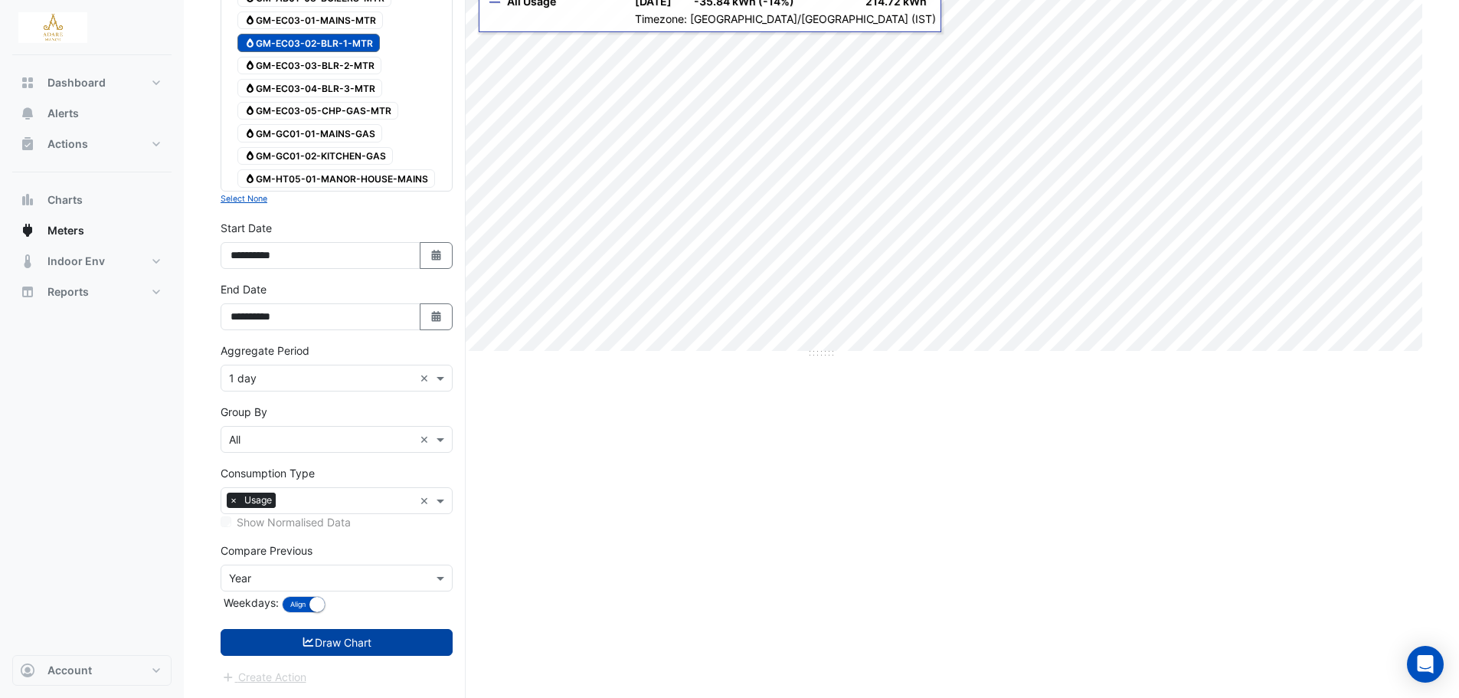
click at [360, 645] on button "Draw Chart" at bounding box center [337, 642] width 232 height 27
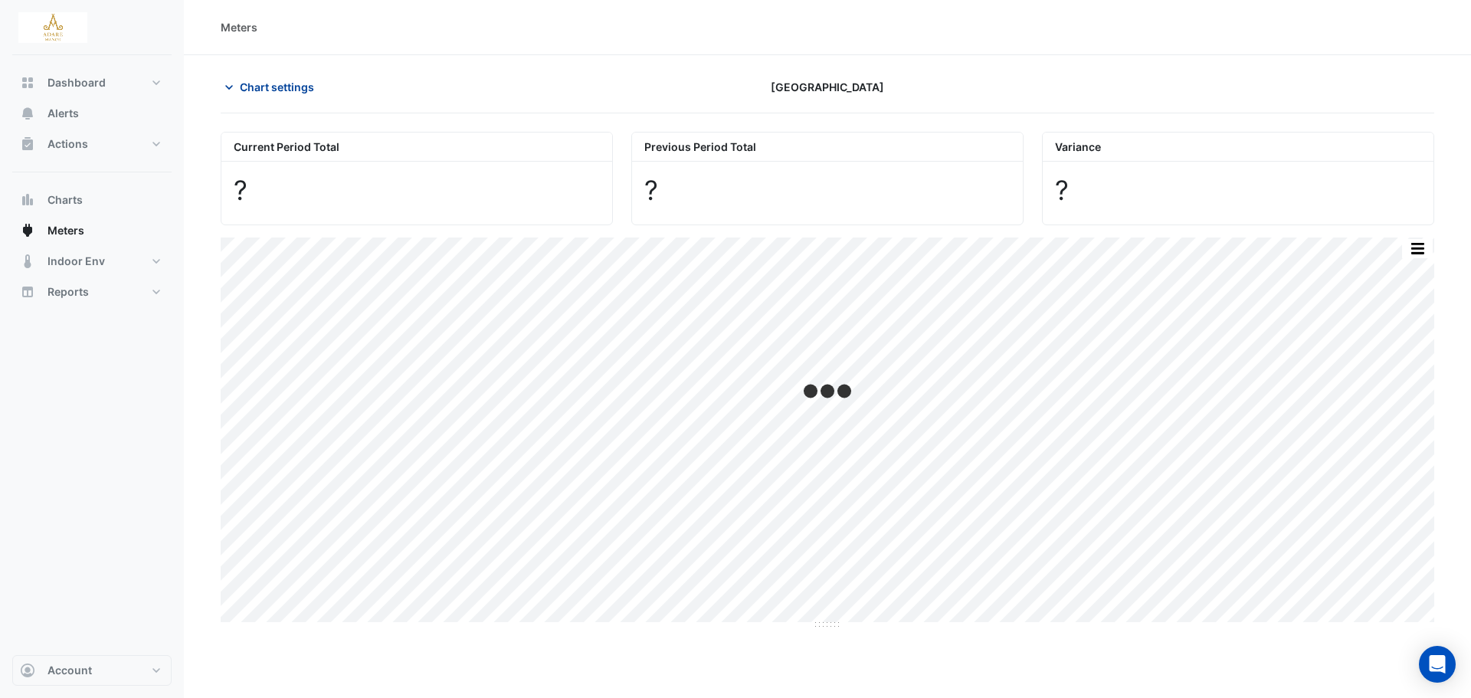
click at [229, 87] on icon "button" at bounding box center [228, 87] width 15 height 15
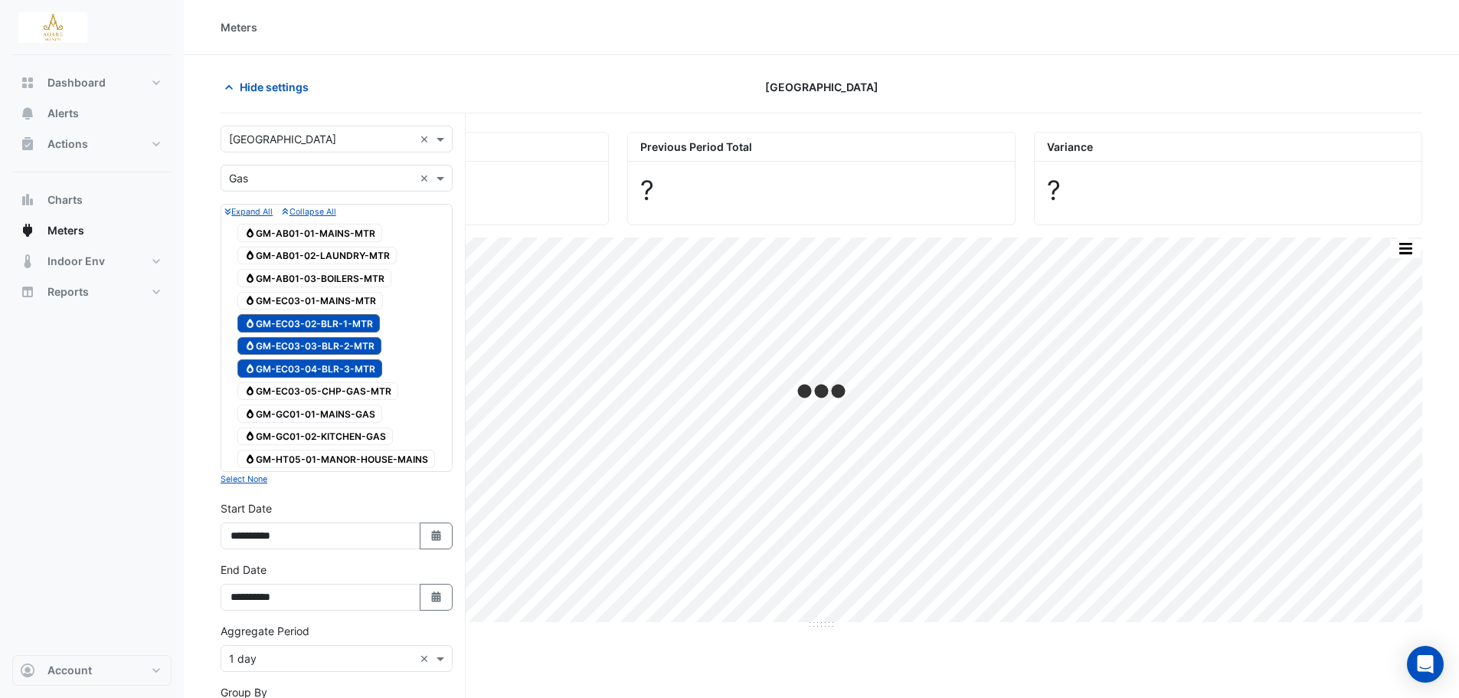
click at [338, 322] on span "Gas GM-EC03-02-BLR-1-MTR" at bounding box center [308, 323] width 142 height 18
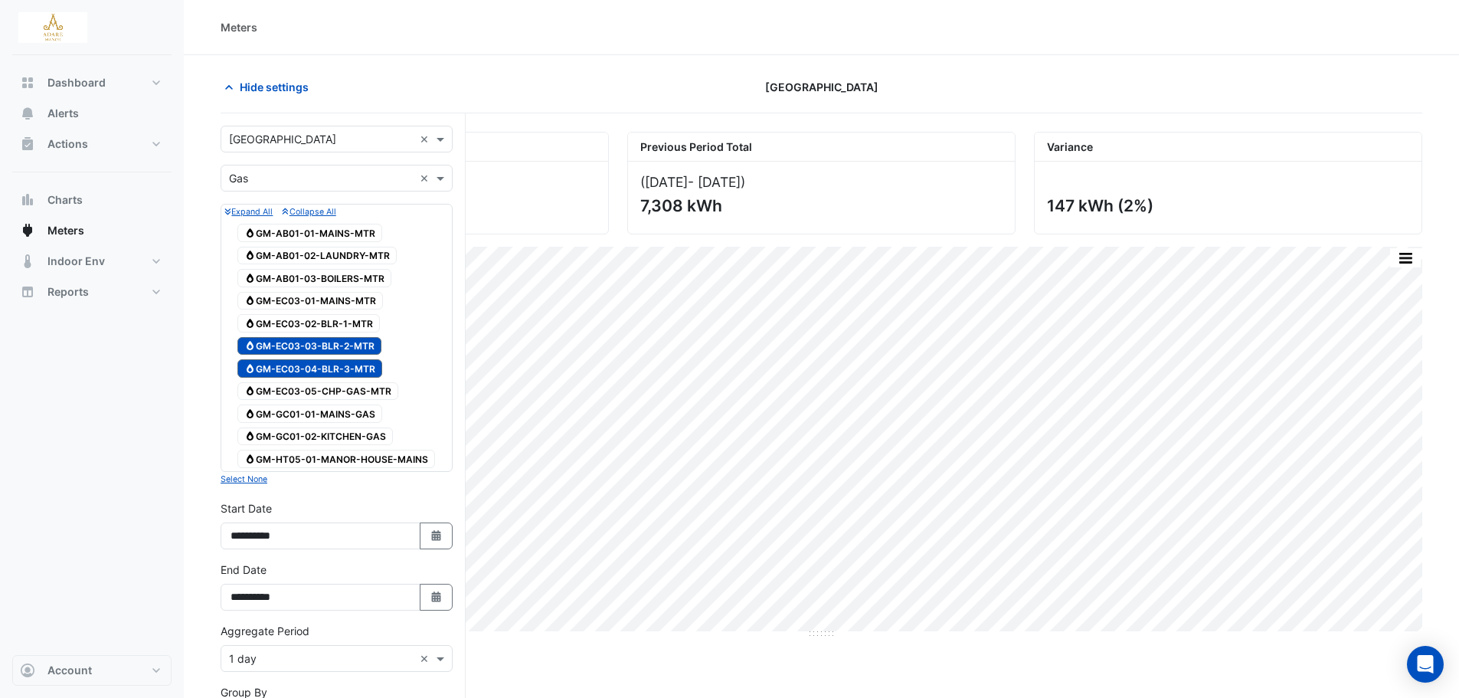
click at [336, 361] on span "Gas GM-EC03-04-BLR-3-MTR" at bounding box center [309, 368] width 145 height 18
click at [338, 336] on div "Gas GM-EC03-03-BLR-2-MTR" at bounding box center [310, 346] width 152 height 21
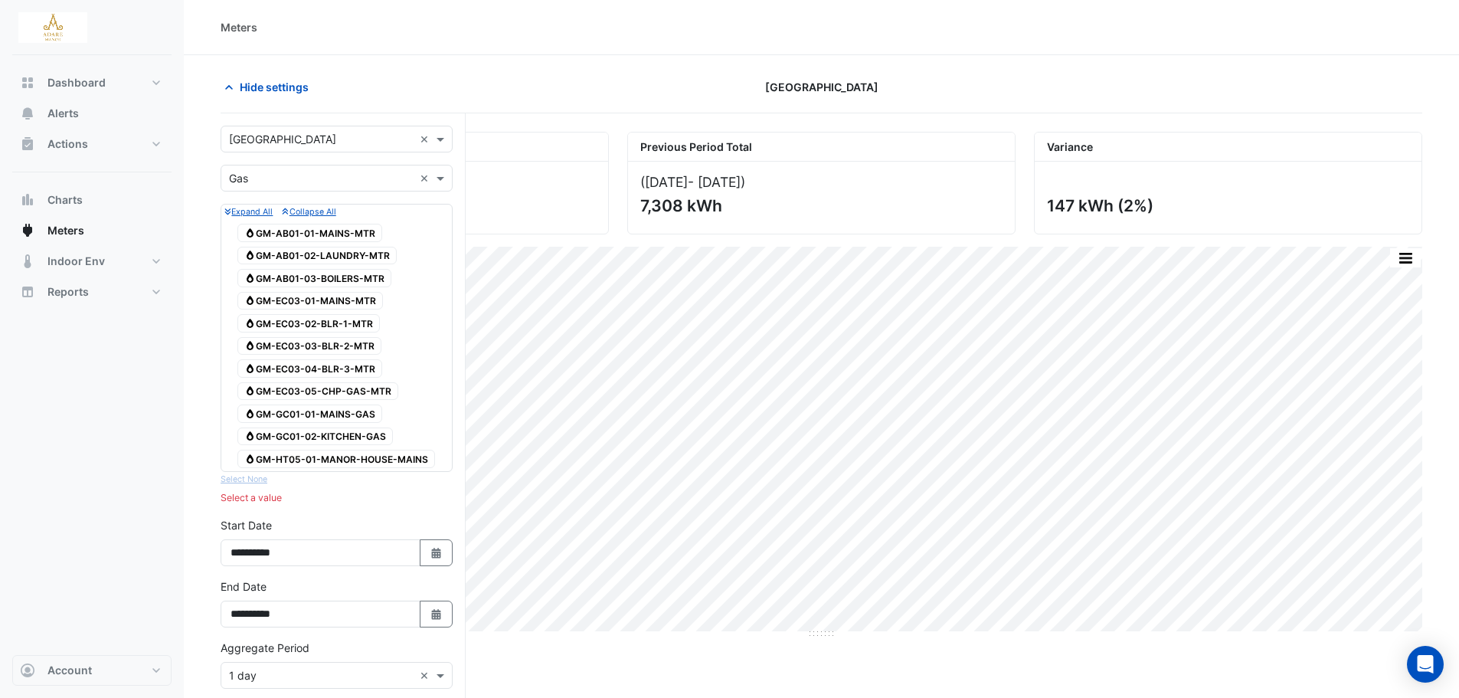
click at [340, 319] on span "Gas GM-EC03-02-BLR-1-MTR" at bounding box center [308, 323] width 142 height 18
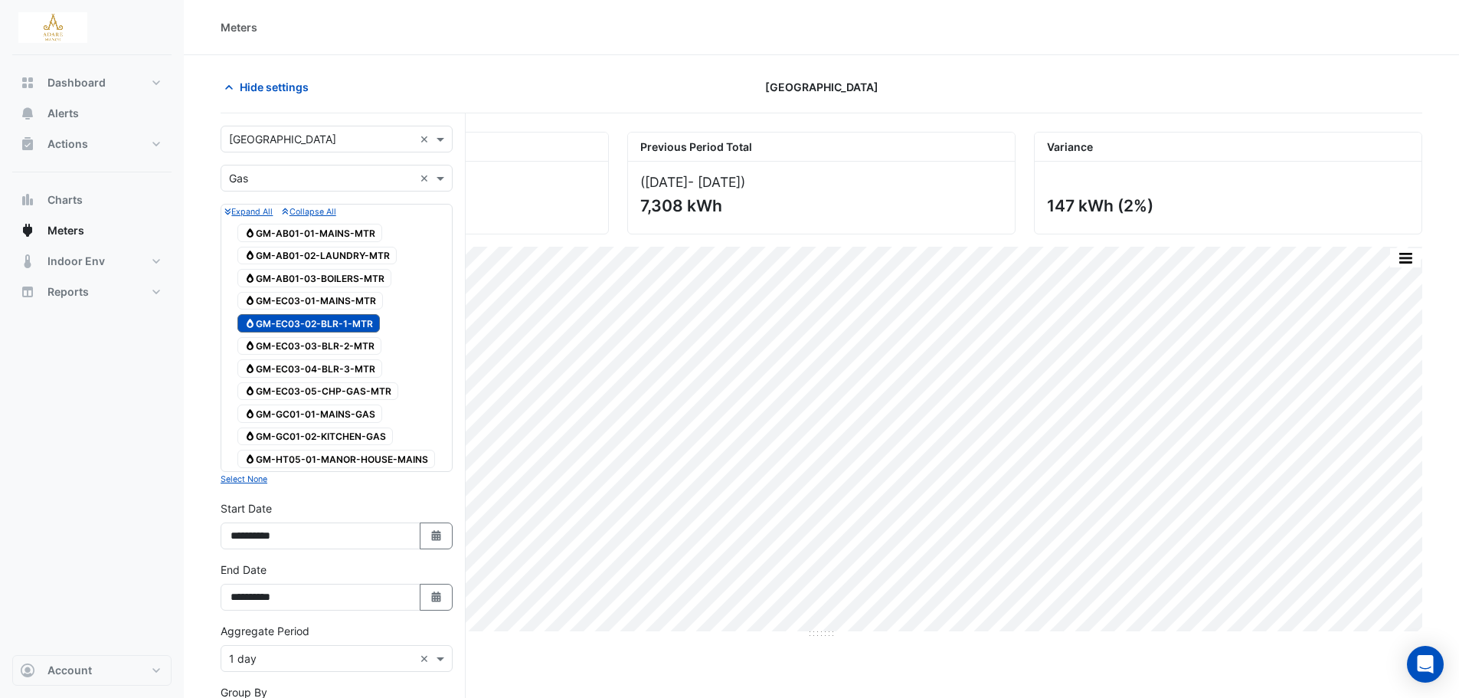
scroll to position [153, 0]
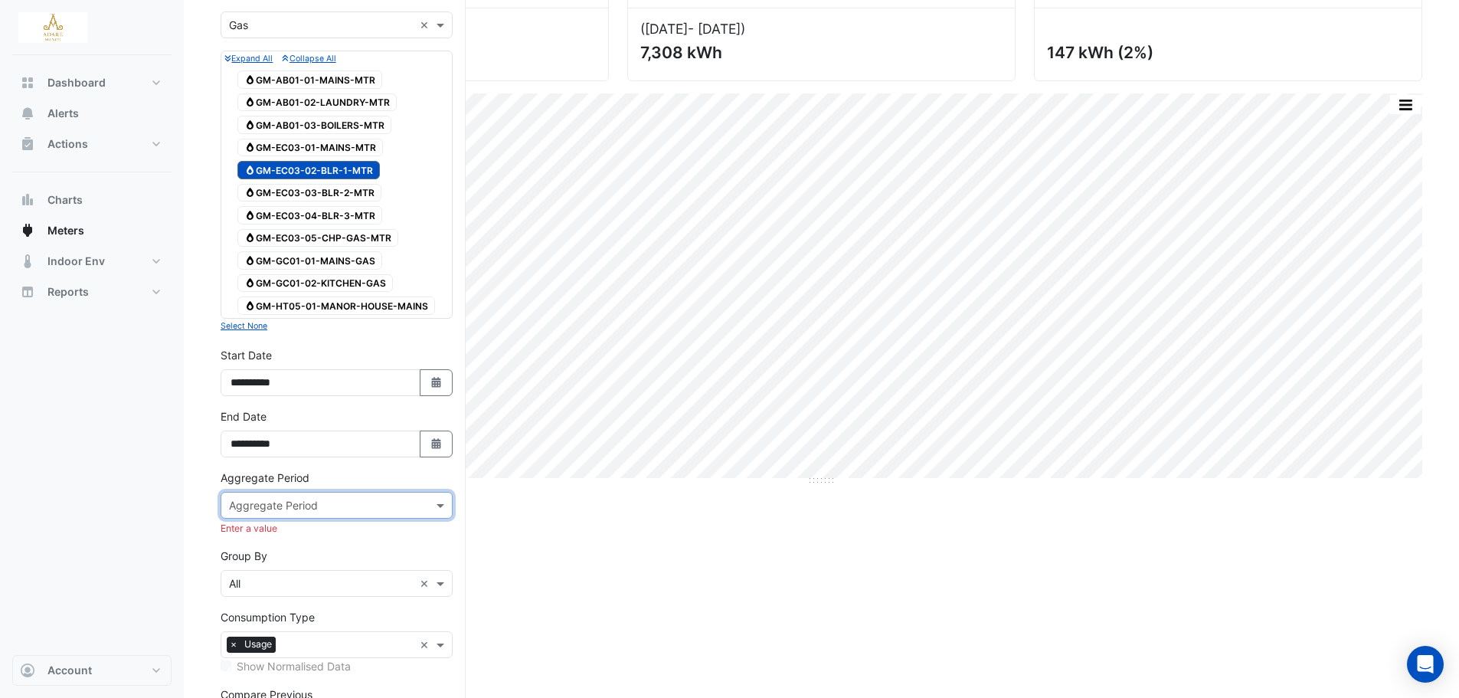
click at [403, 468] on div "**********" at bounding box center [336, 438] width 250 height 61
click at [441, 508] on span at bounding box center [442, 505] width 19 height 16
click at [300, 585] on div "30 min" at bounding box center [336, 582] width 231 height 22
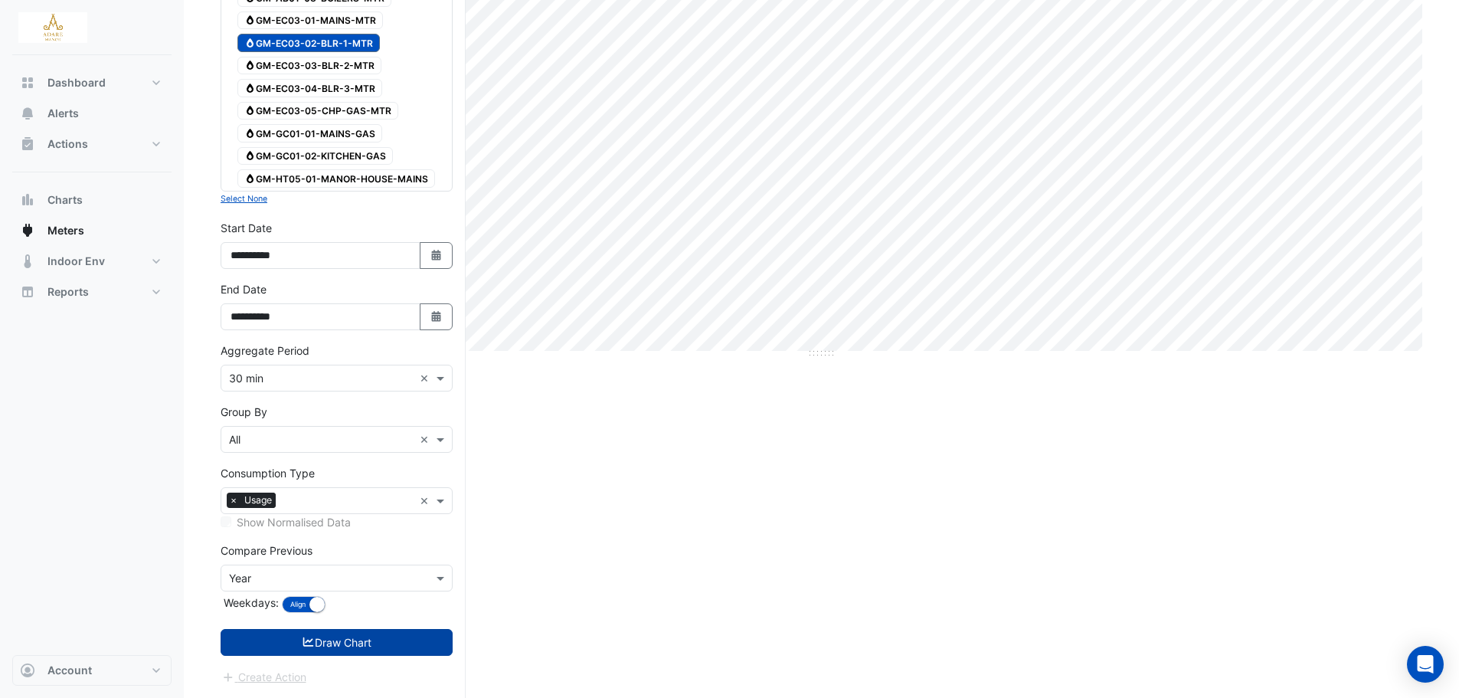
click at [336, 634] on button "Draw Chart" at bounding box center [337, 642] width 232 height 27
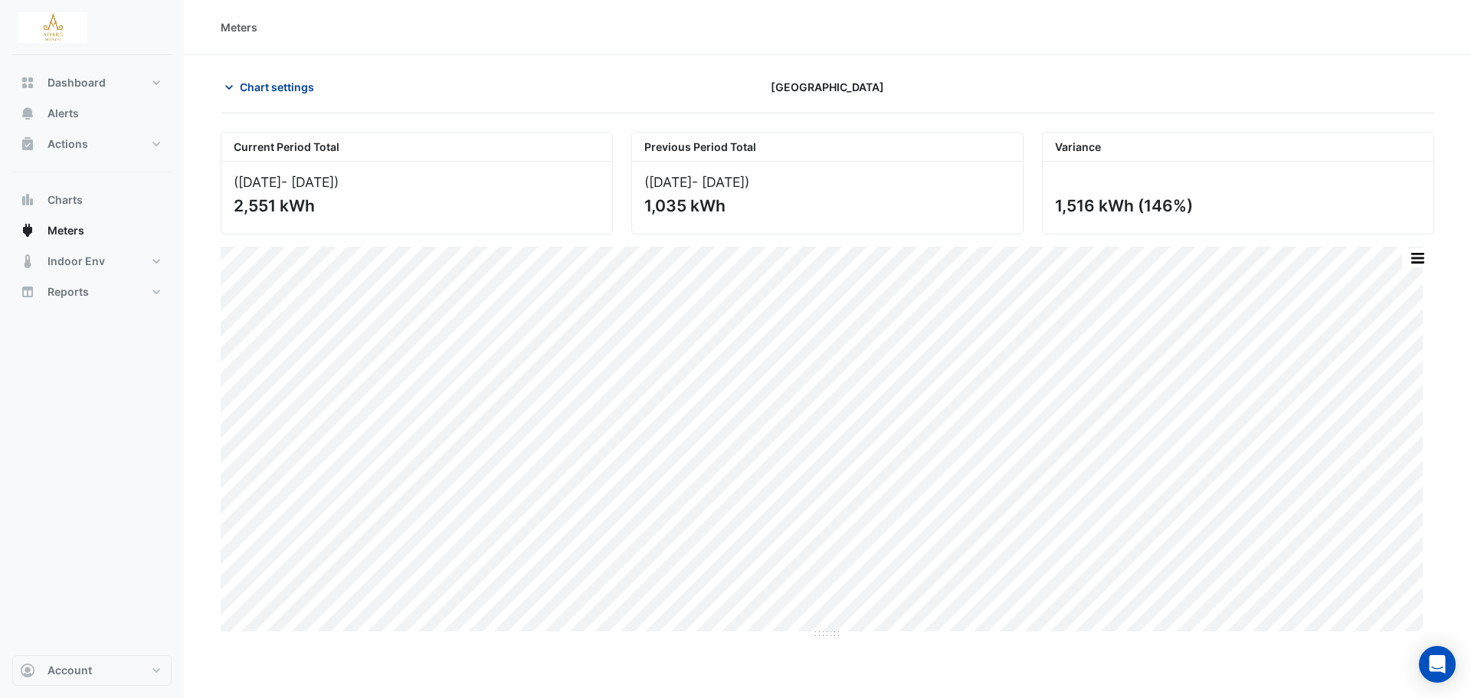
click at [231, 92] on icon "button" at bounding box center [228, 87] width 15 height 15
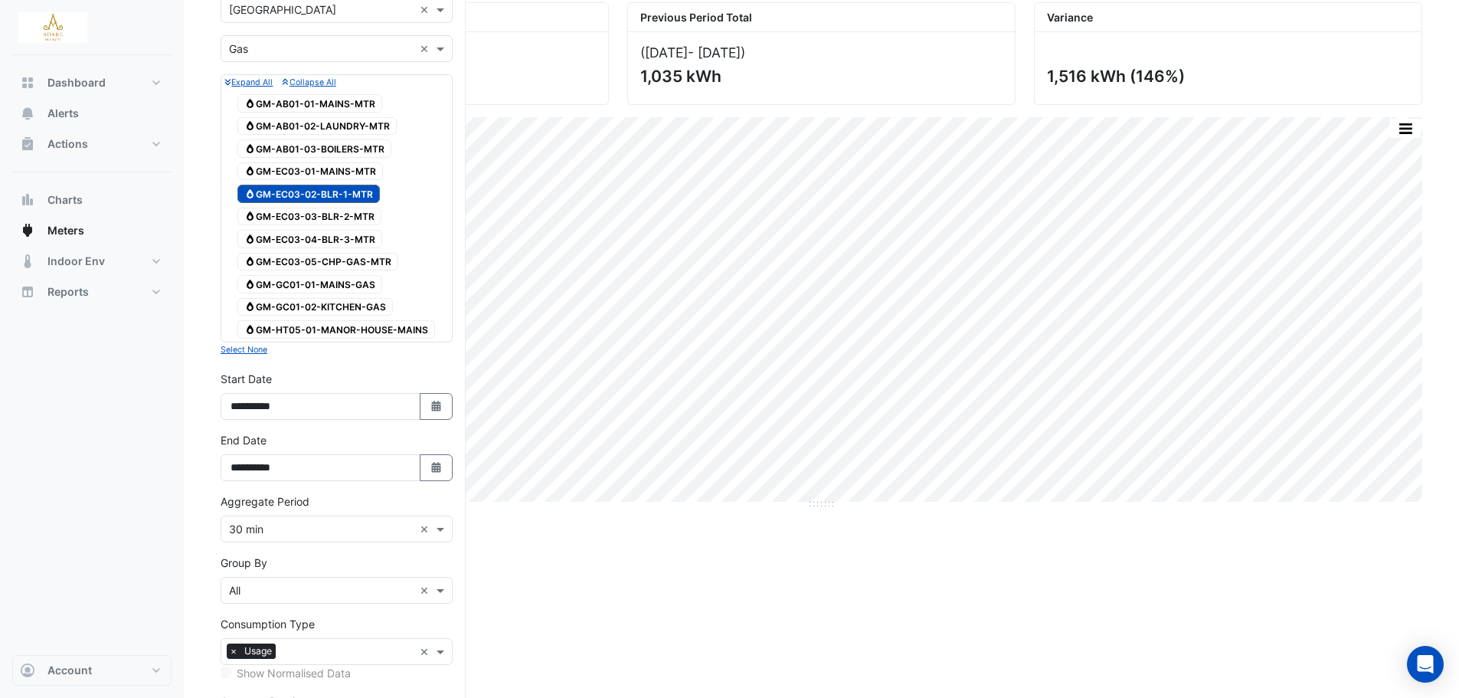
scroll to position [153, 0]
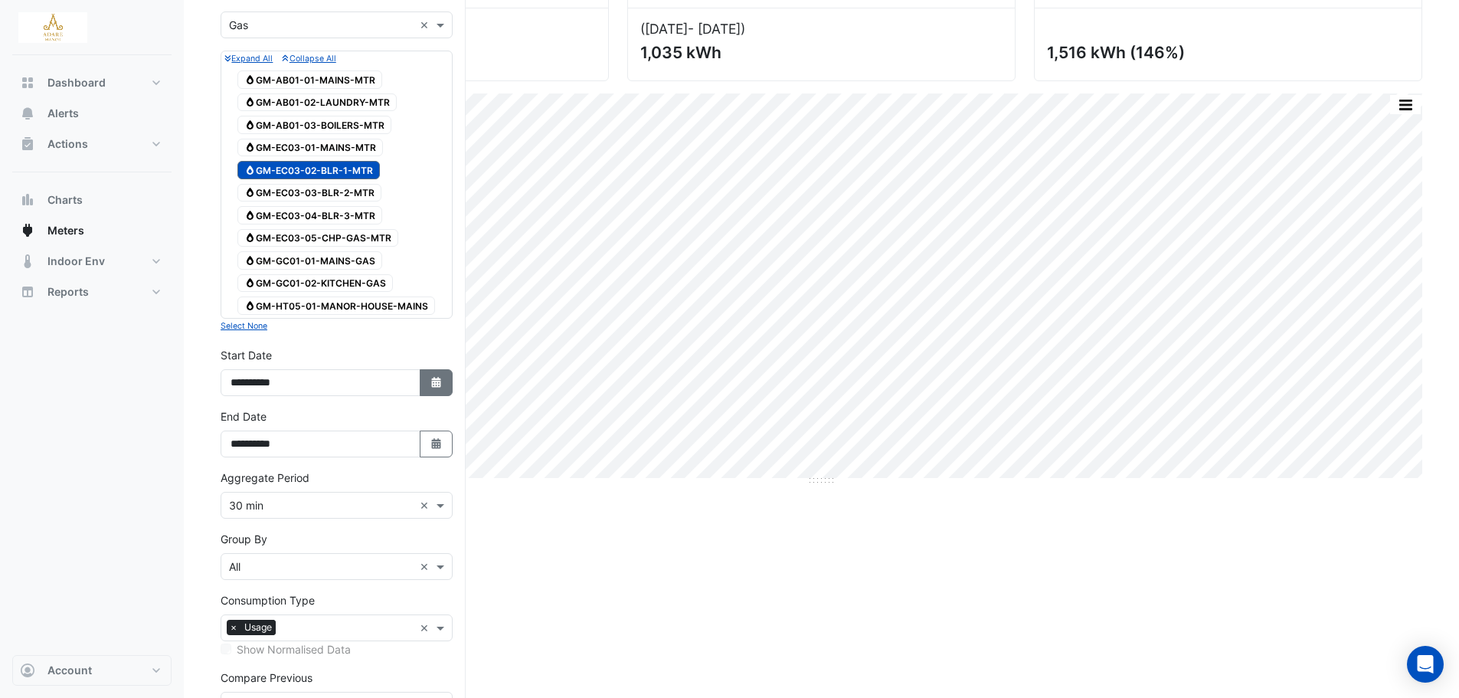
click at [447, 383] on button "Select Date" at bounding box center [437, 382] width 34 height 27
select select "*"
select select "****"
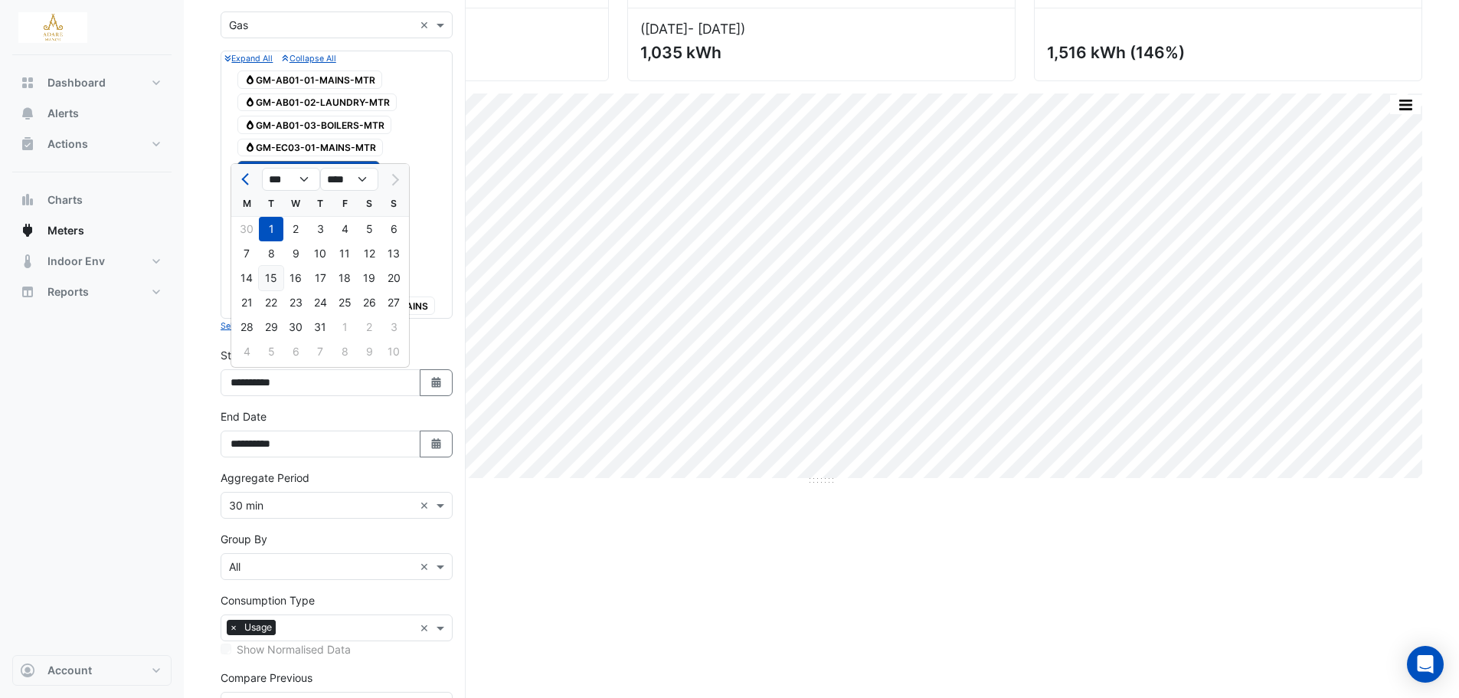
click at [276, 279] on div "15" at bounding box center [271, 278] width 25 height 25
type input "**********"
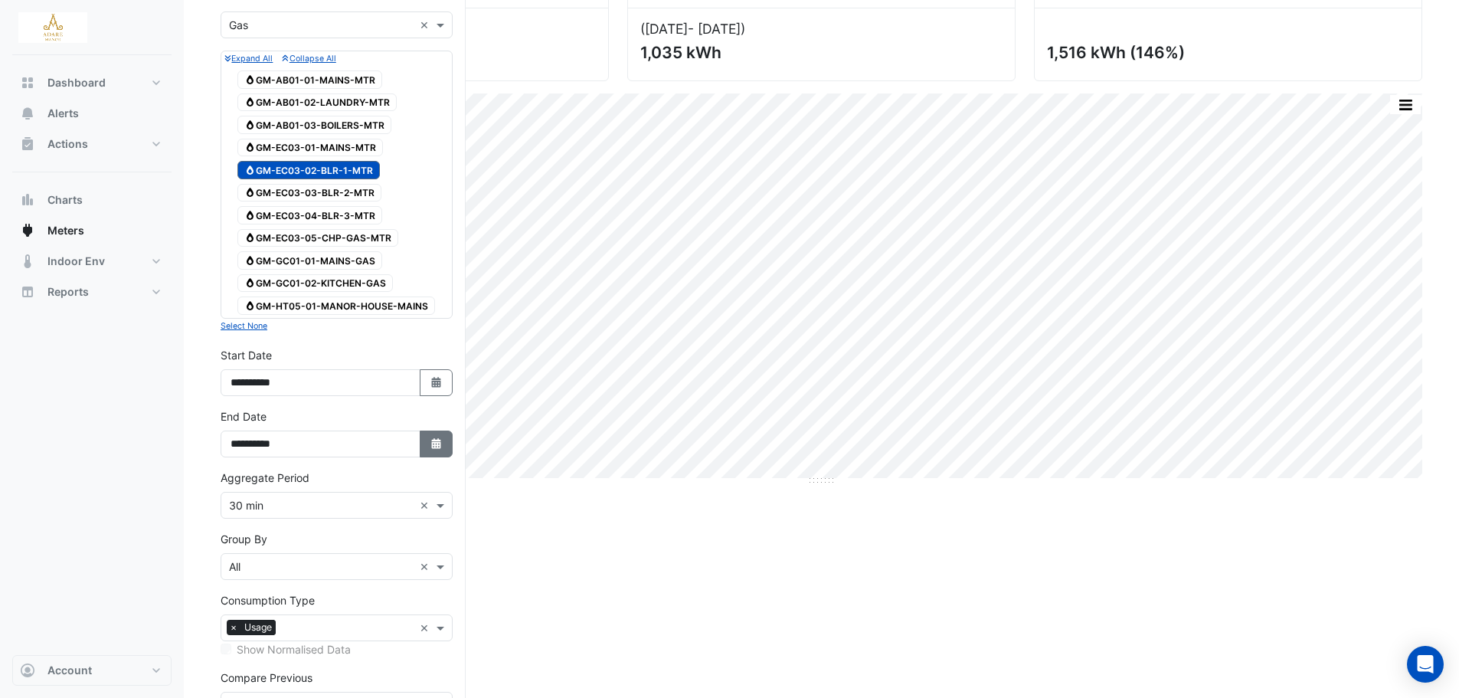
click at [439, 445] on icon "button" at bounding box center [435, 443] width 9 height 11
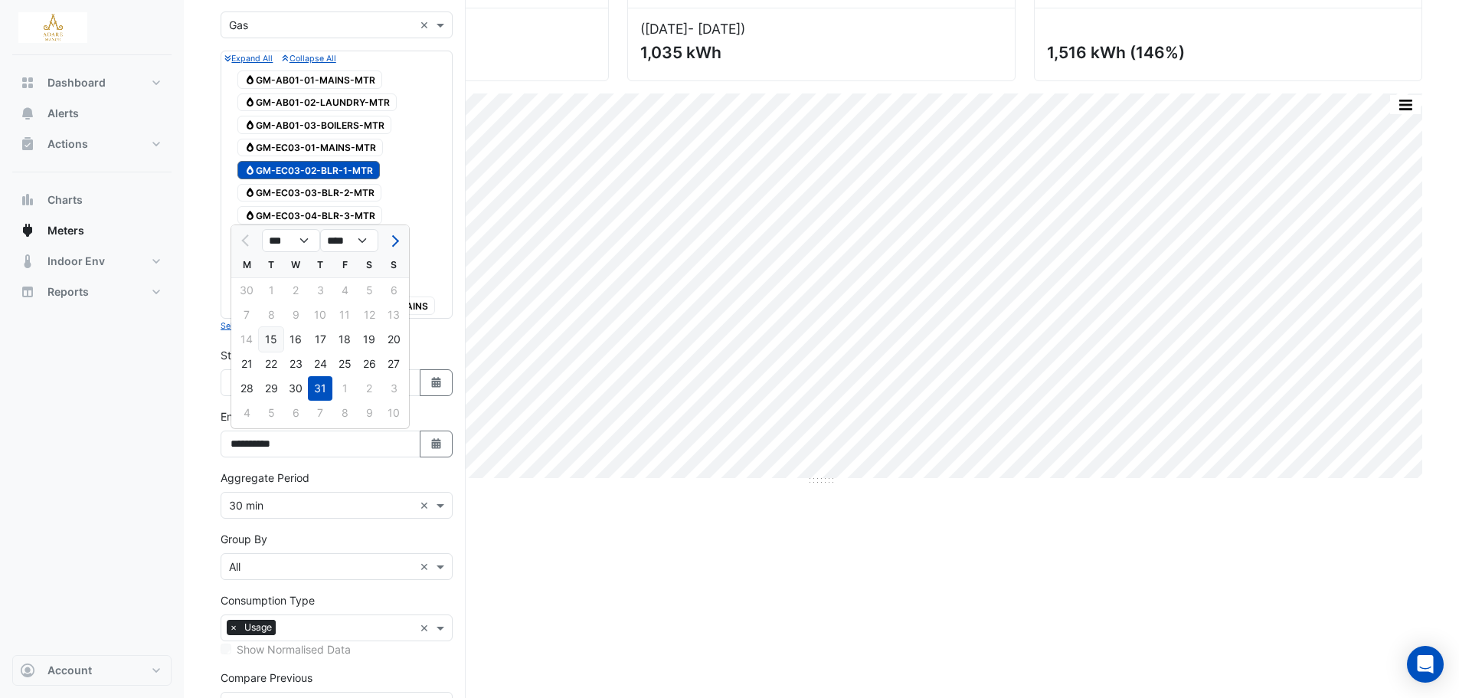
click at [276, 340] on div "15" at bounding box center [271, 339] width 25 height 25
type input "**********"
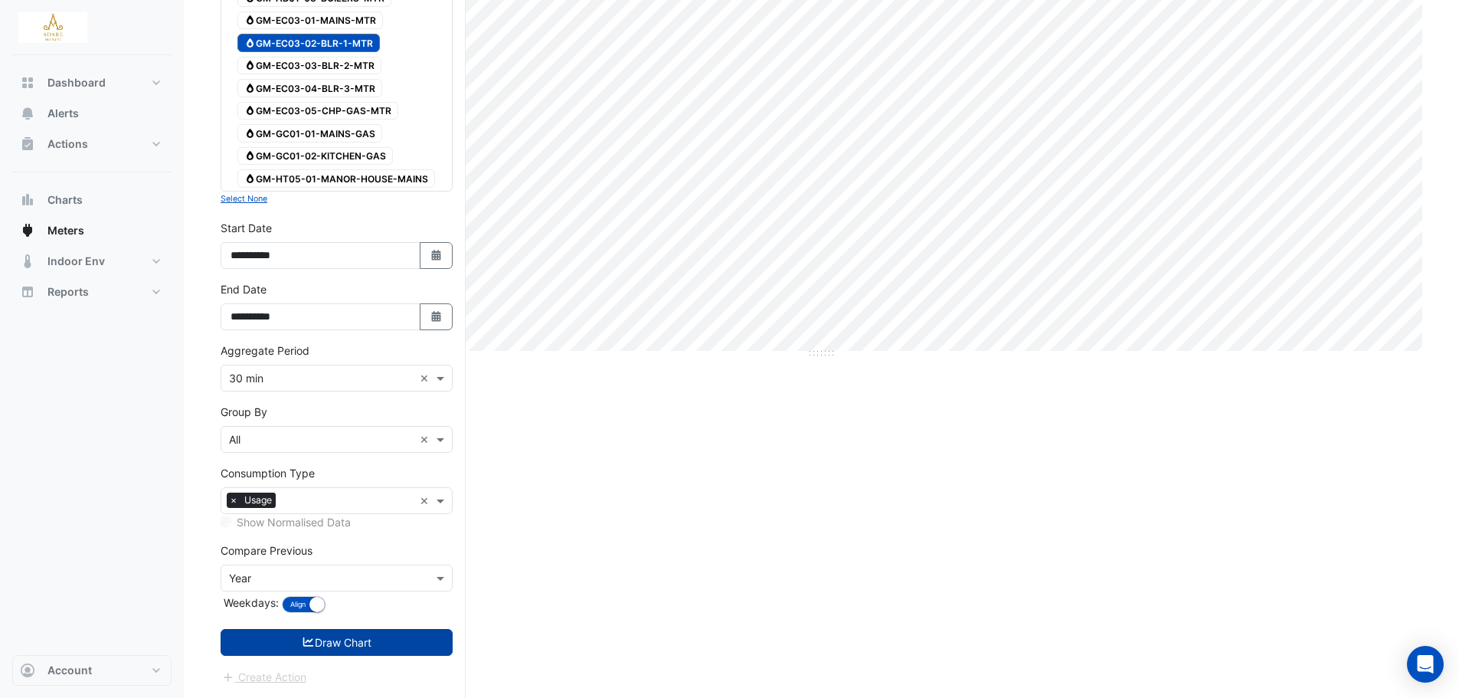
click at [348, 643] on button "Draw Chart" at bounding box center [337, 642] width 232 height 27
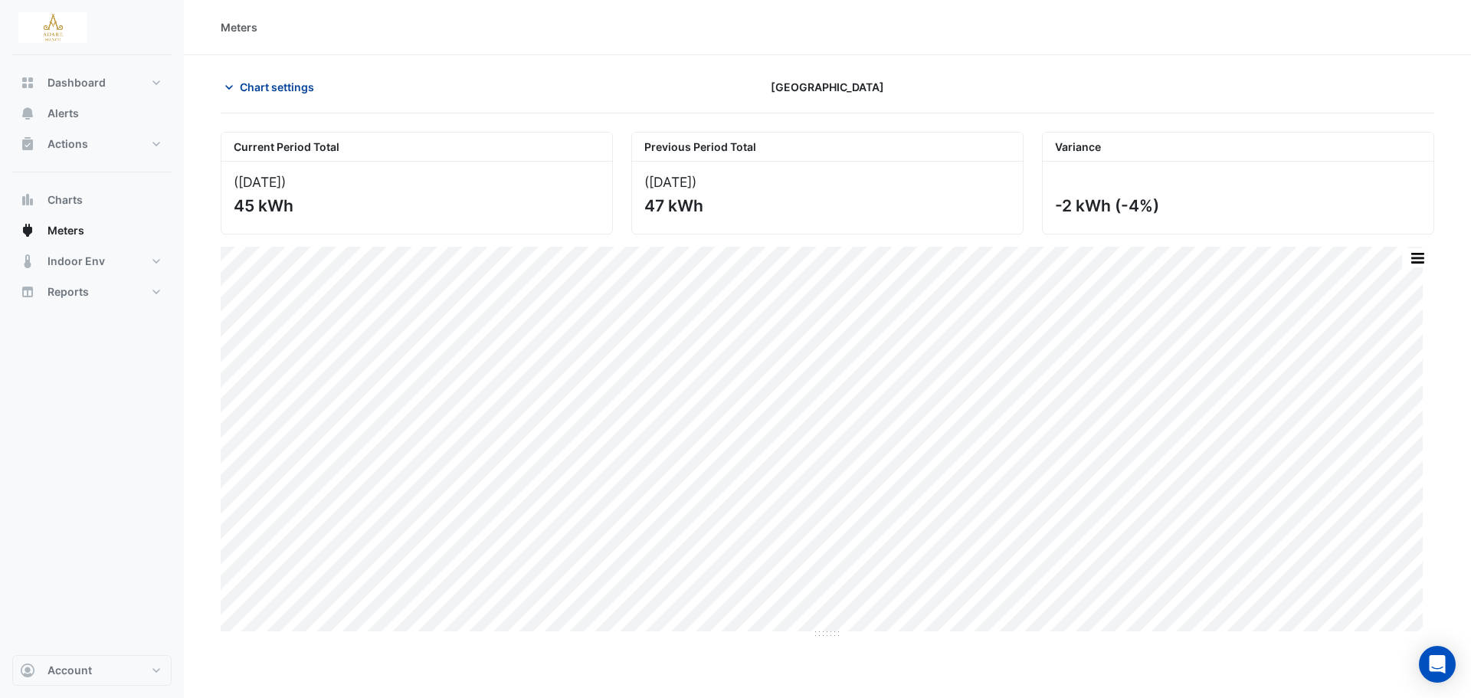
click at [224, 87] on icon "button" at bounding box center [228, 87] width 15 height 15
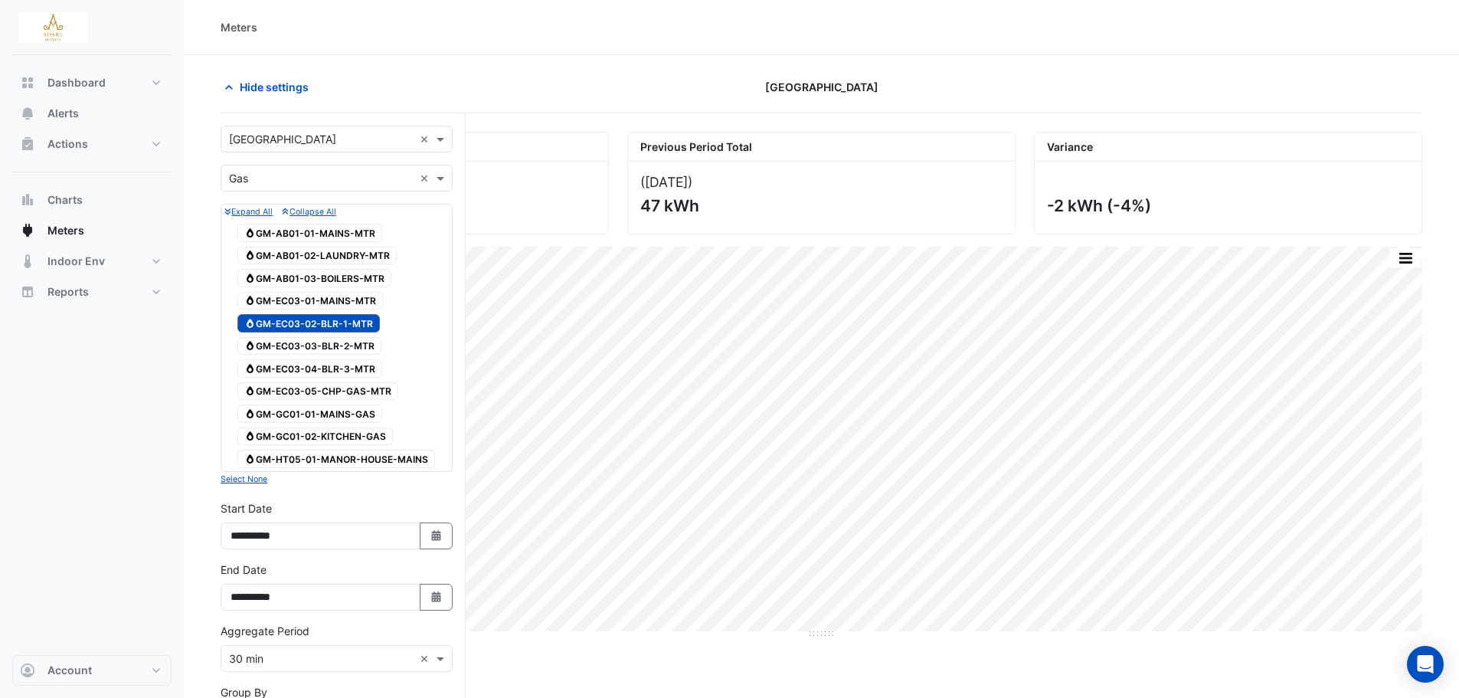
click at [345, 341] on span "Gas GM-EC03-03-BLR-2-MTR" at bounding box center [309, 346] width 144 height 18
click at [349, 365] on span "Gas GM-EC03-04-BLR-3-MTR" at bounding box center [309, 368] width 145 height 18
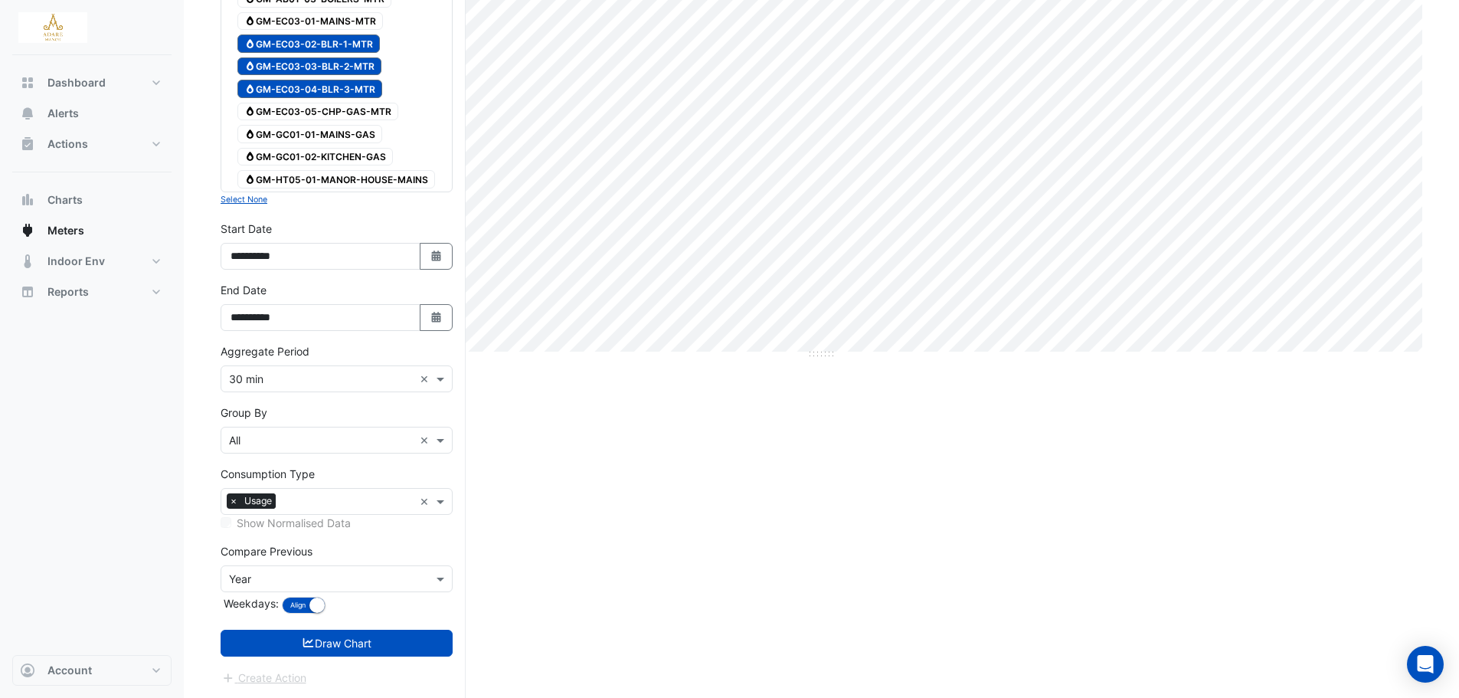
scroll to position [280, 0]
click at [327, 645] on button "Draw Chart" at bounding box center [337, 642] width 232 height 27
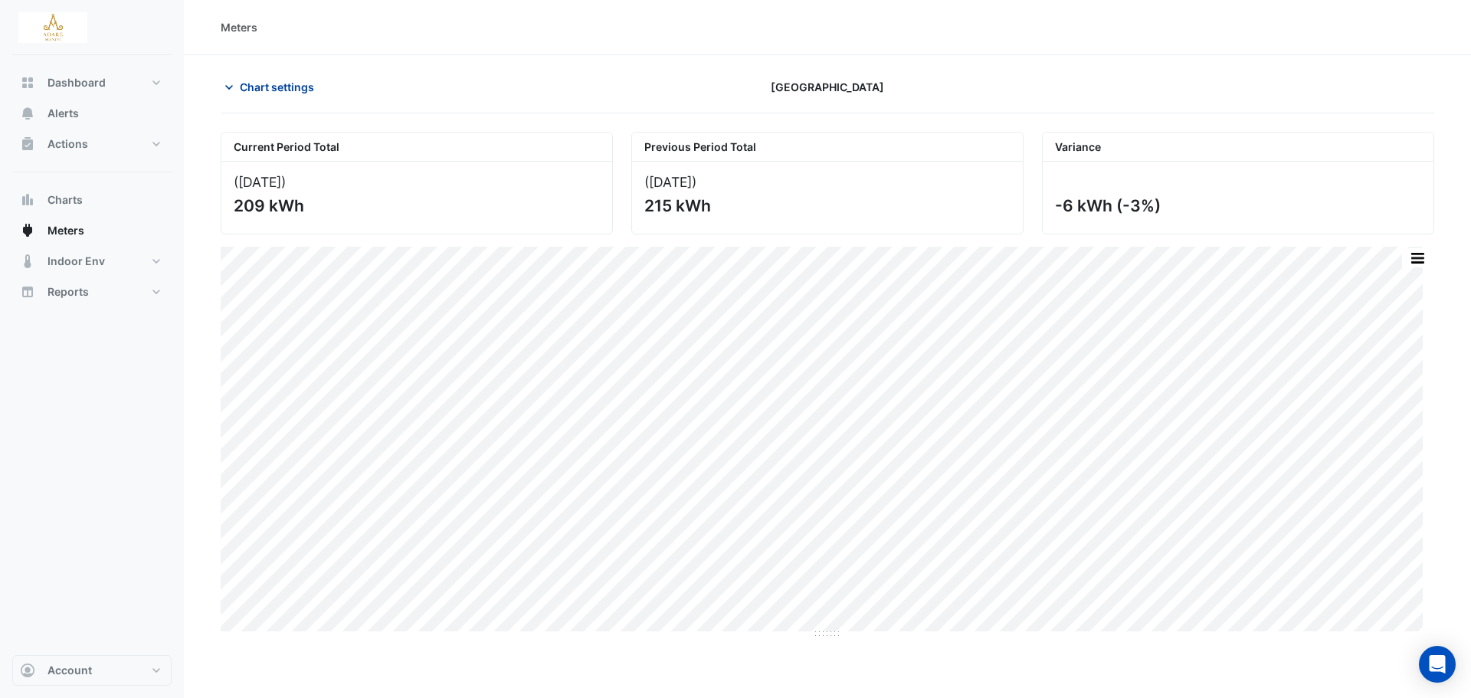
click at [227, 93] on icon "button" at bounding box center [228, 87] width 15 height 15
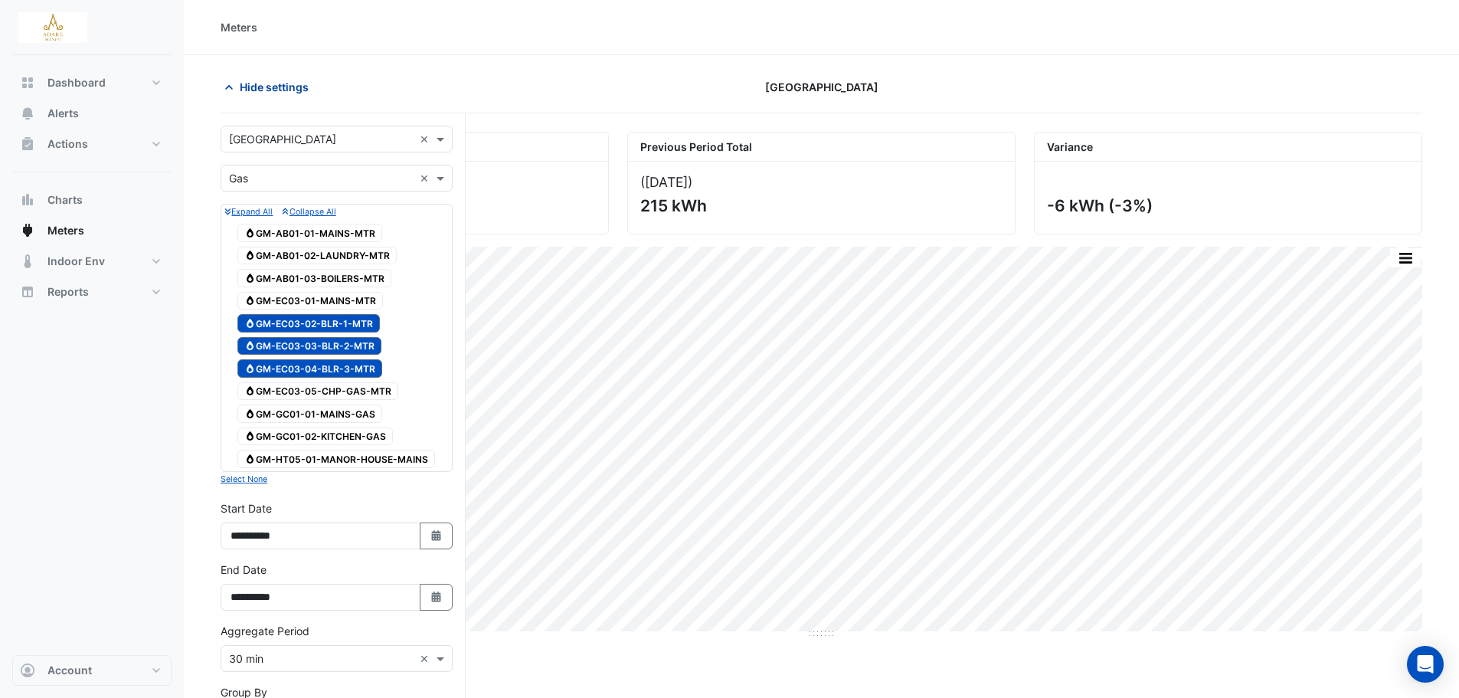
click at [231, 89] on icon "button" at bounding box center [228, 87] width 15 height 15
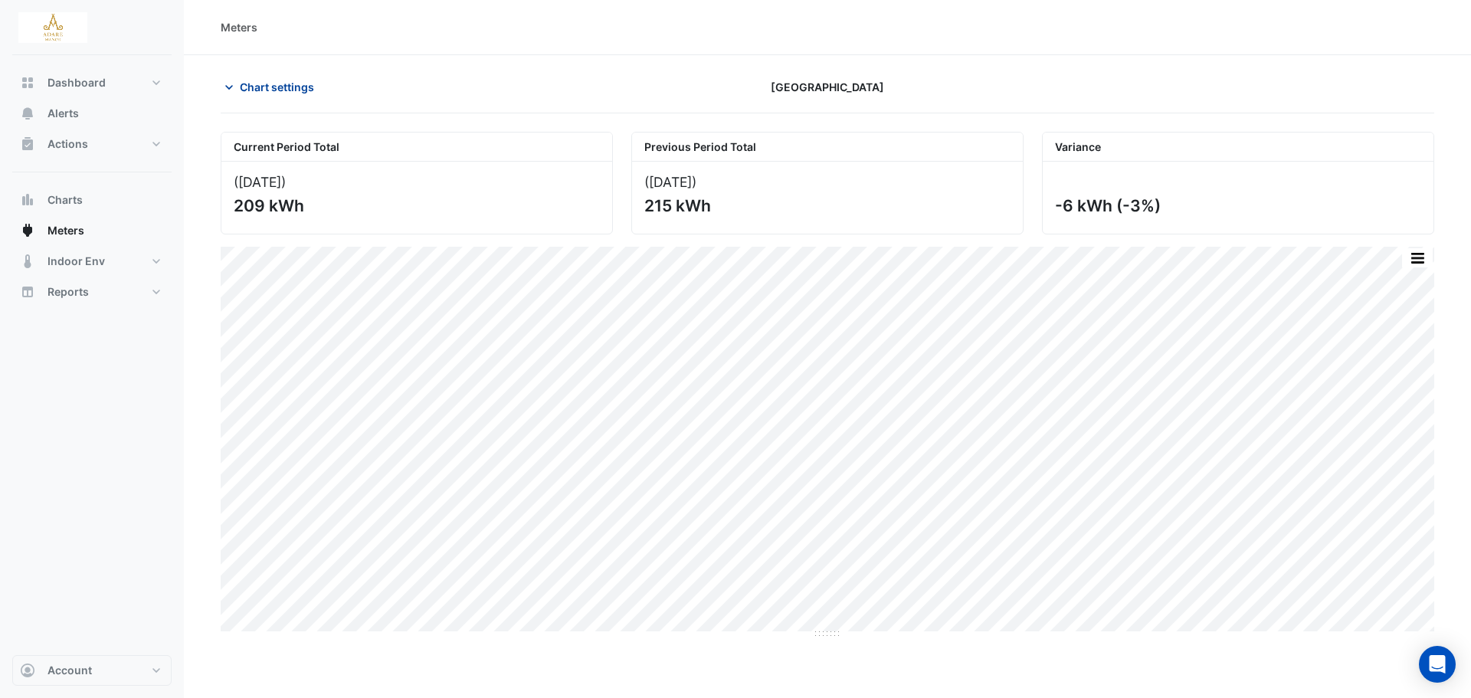
click at [227, 92] on icon "button" at bounding box center [228, 87] width 15 height 15
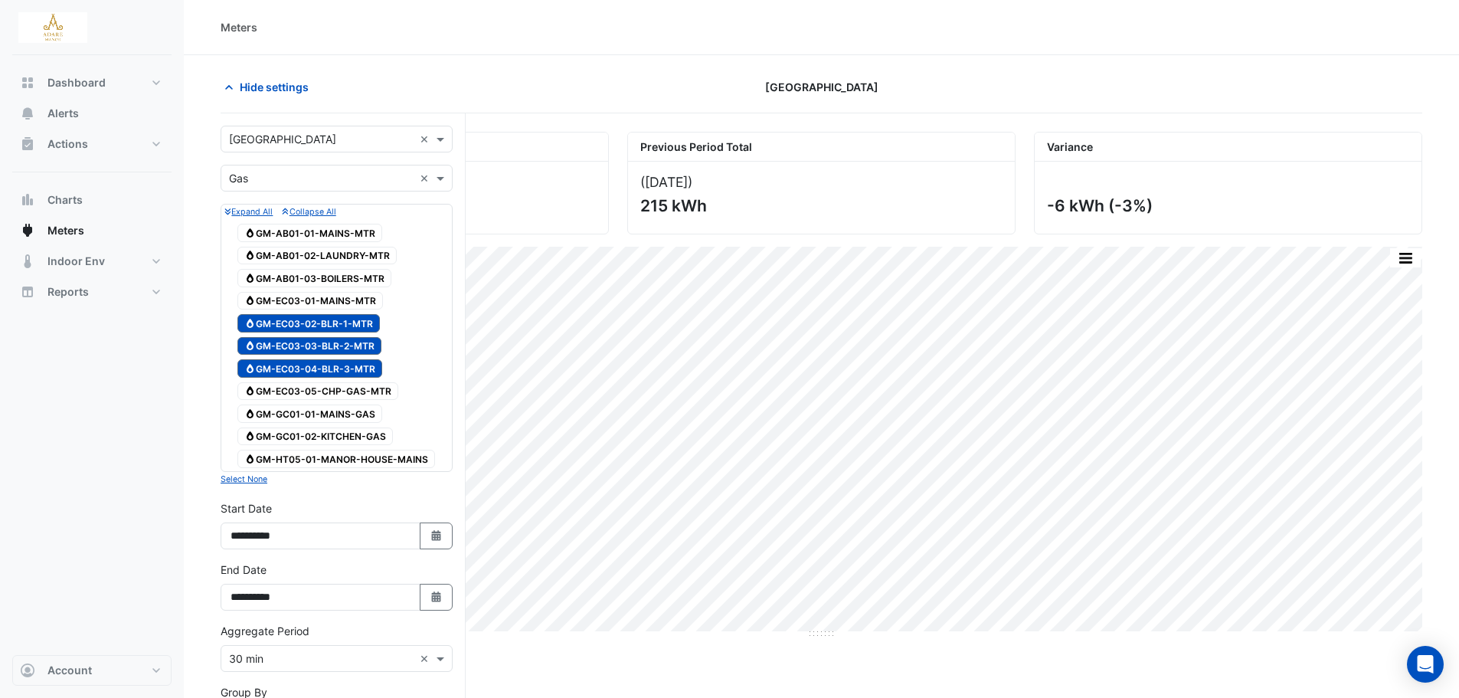
click at [329, 326] on span "Gas GM-EC03-02-BLR-1-MTR" at bounding box center [308, 323] width 142 height 18
click at [330, 339] on span "Gas GM-EC03-03-BLR-2-MTR" at bounding box center [309, 346] width 144 height 18
click at [332, 362] on span "Gas GM-EC03-04-BLR-3-MTR" at bounding box center [309, 368] width 145 height 18
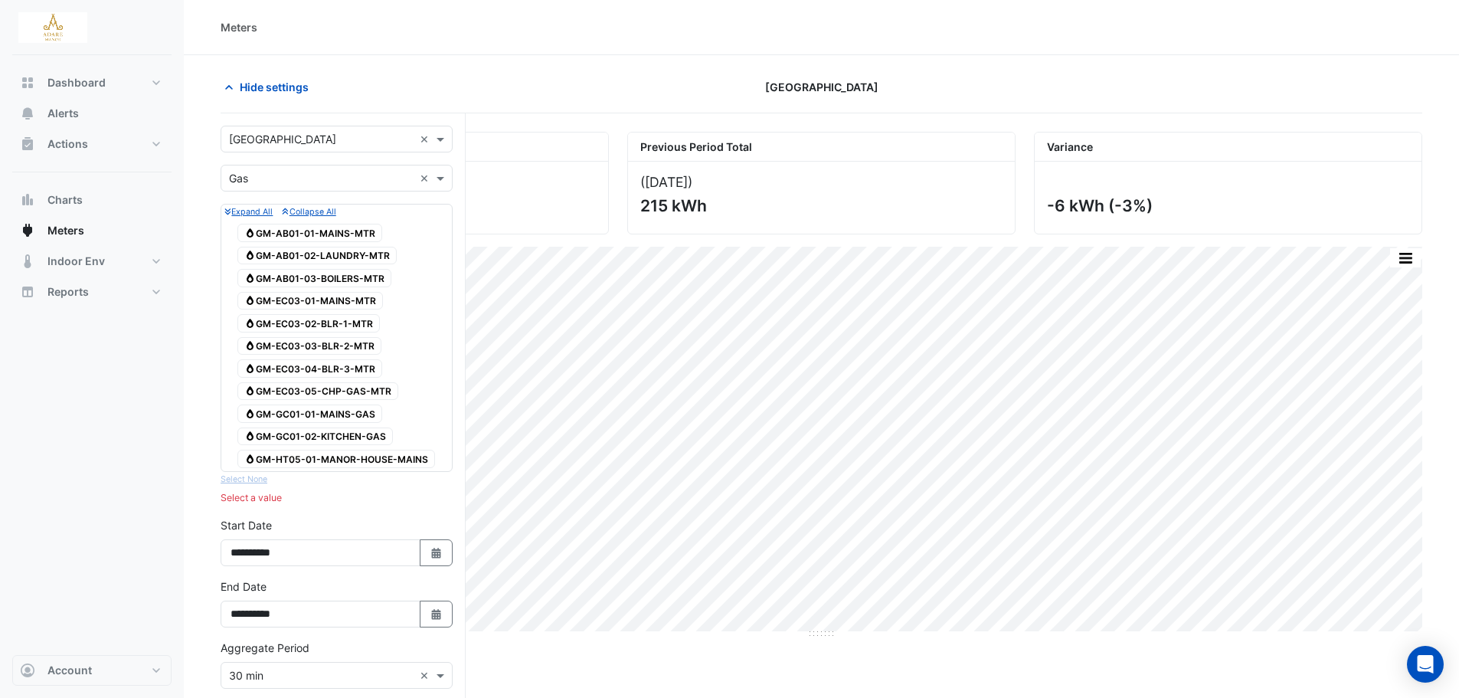
click at [348, 386] on span "Gas GM-EC03-05-CHP-GAS-MTR" at bounding box center [317, 391] width 161 height 18
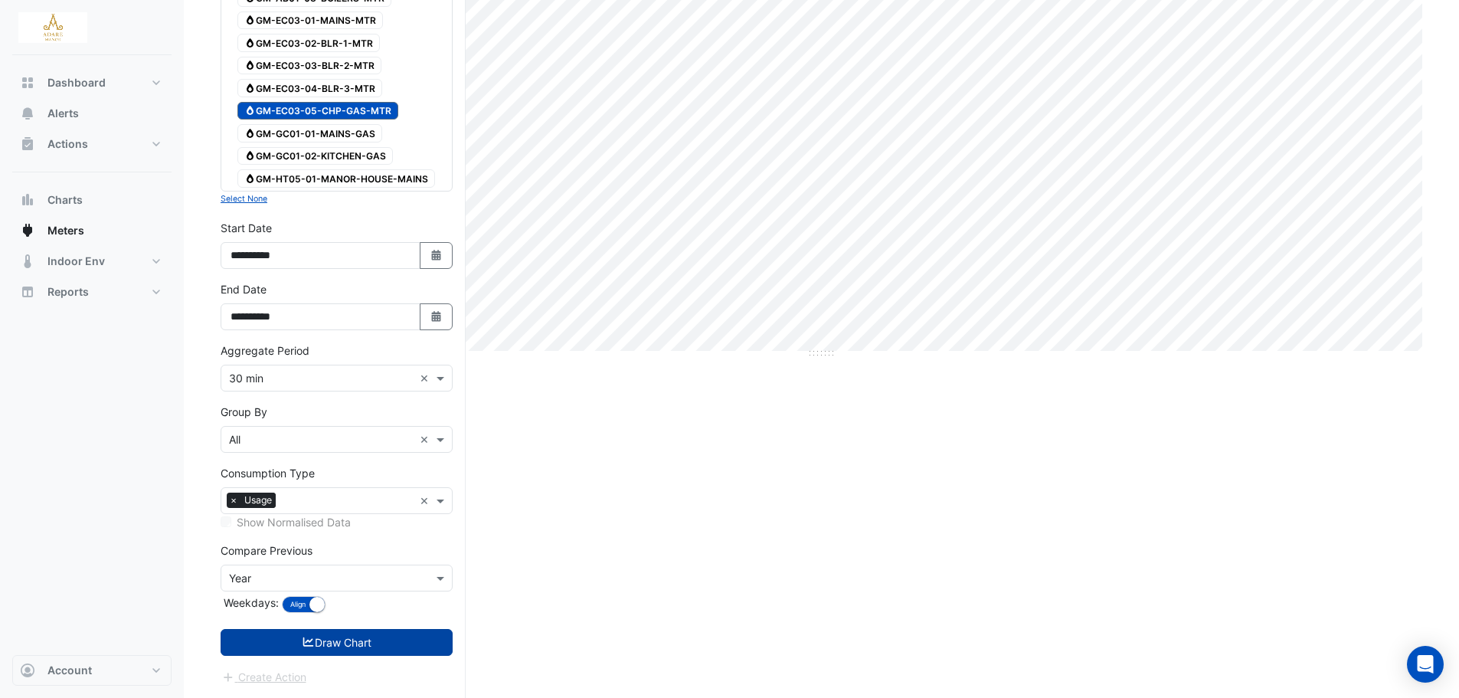
click at [336, 651] on button "Draw Chart" at bounding box center [337, 642] width 232 height 27
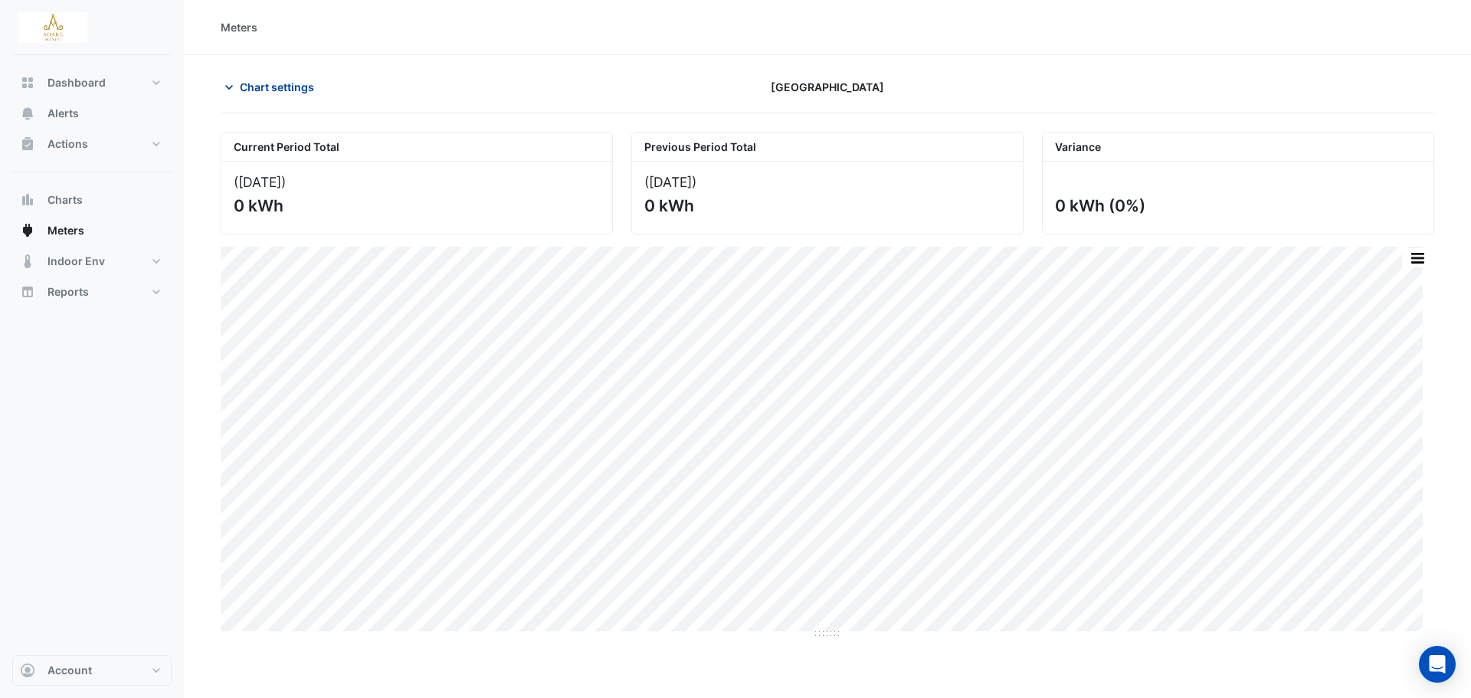
click at [231, 87] on icon "button" at bounding box center [229, 87] width 8 height 5
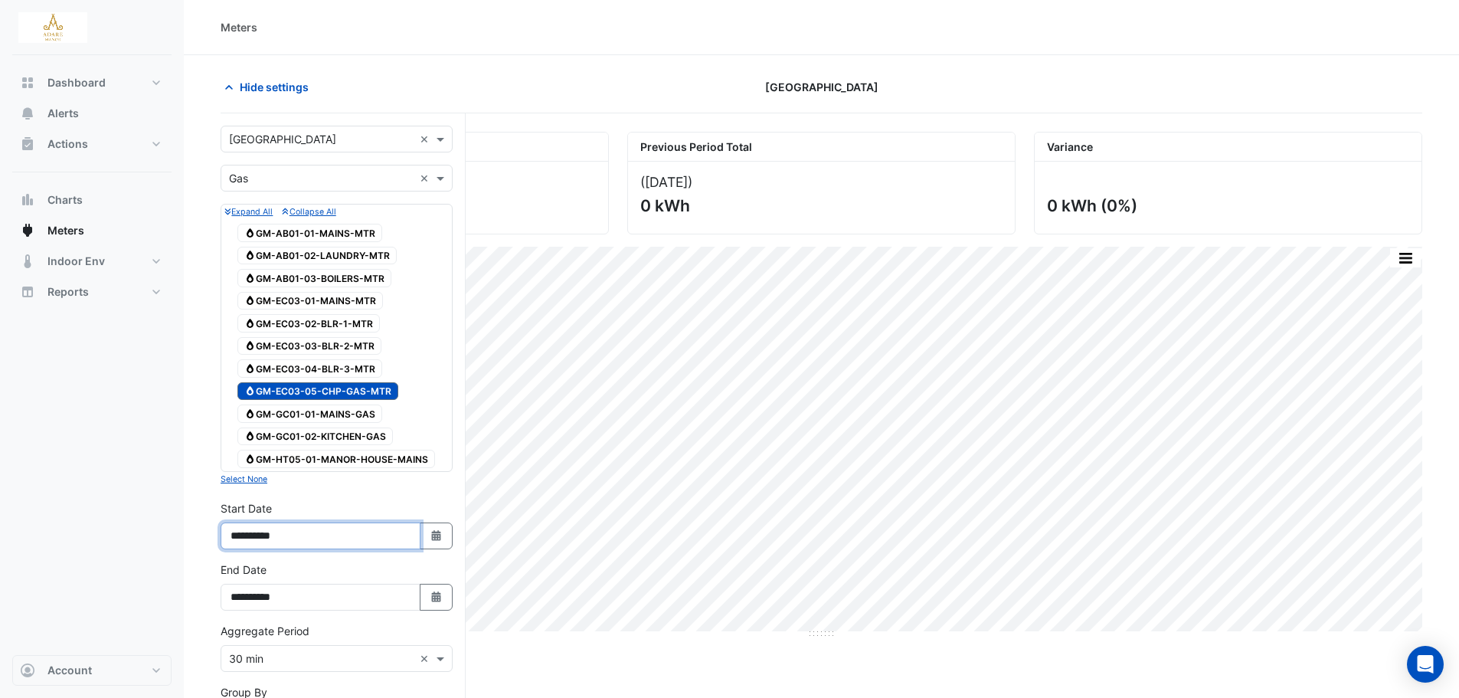
click at [376, 539] on input "**********" at bounding box center [321, 535] width 200 height 27
click at [447, 537] on button "Select Date" at bounding box center [437, 535] width 34 height 27
select select "*"
select select "****"
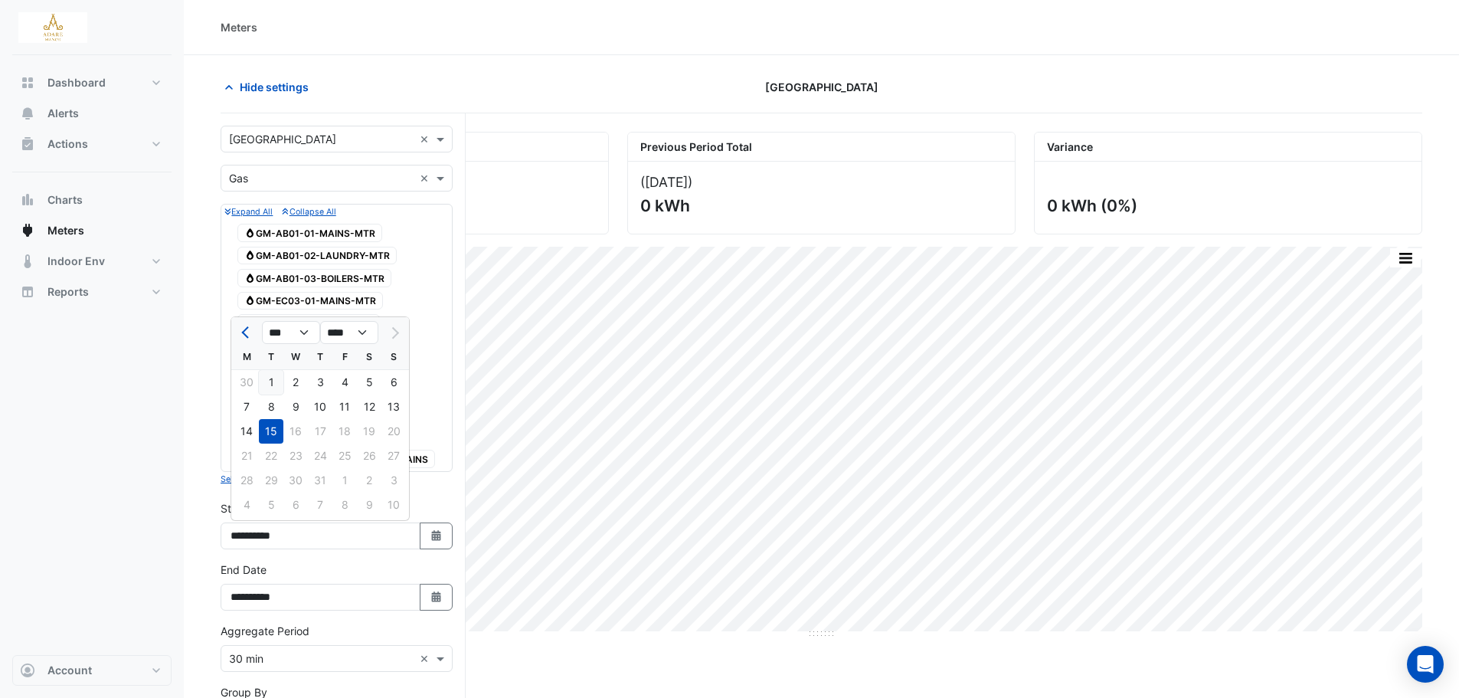
click at [271, 380] on div "1" at bounding box center [271, 382] width 25 height 25
type input "**********"
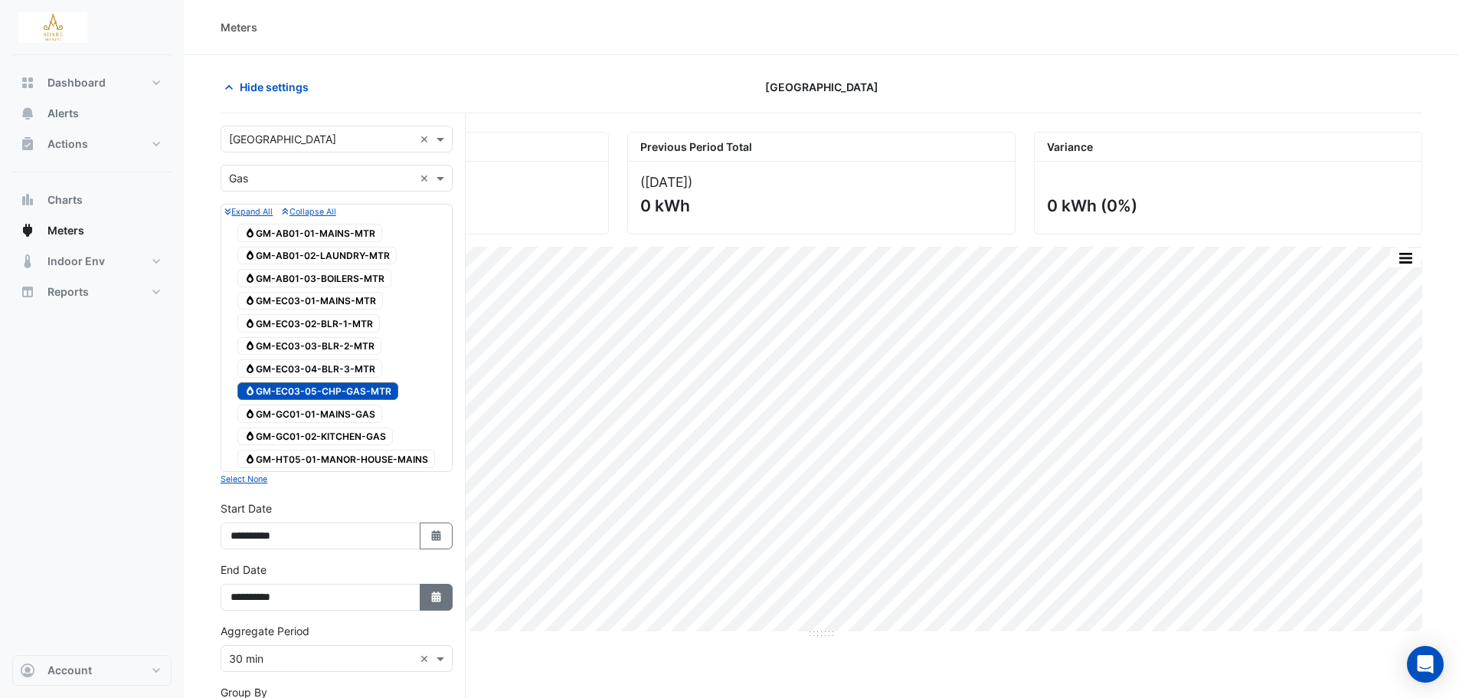
click at [436, 599] on icon "button" at bounding box center [435, 596] width 9 height 11
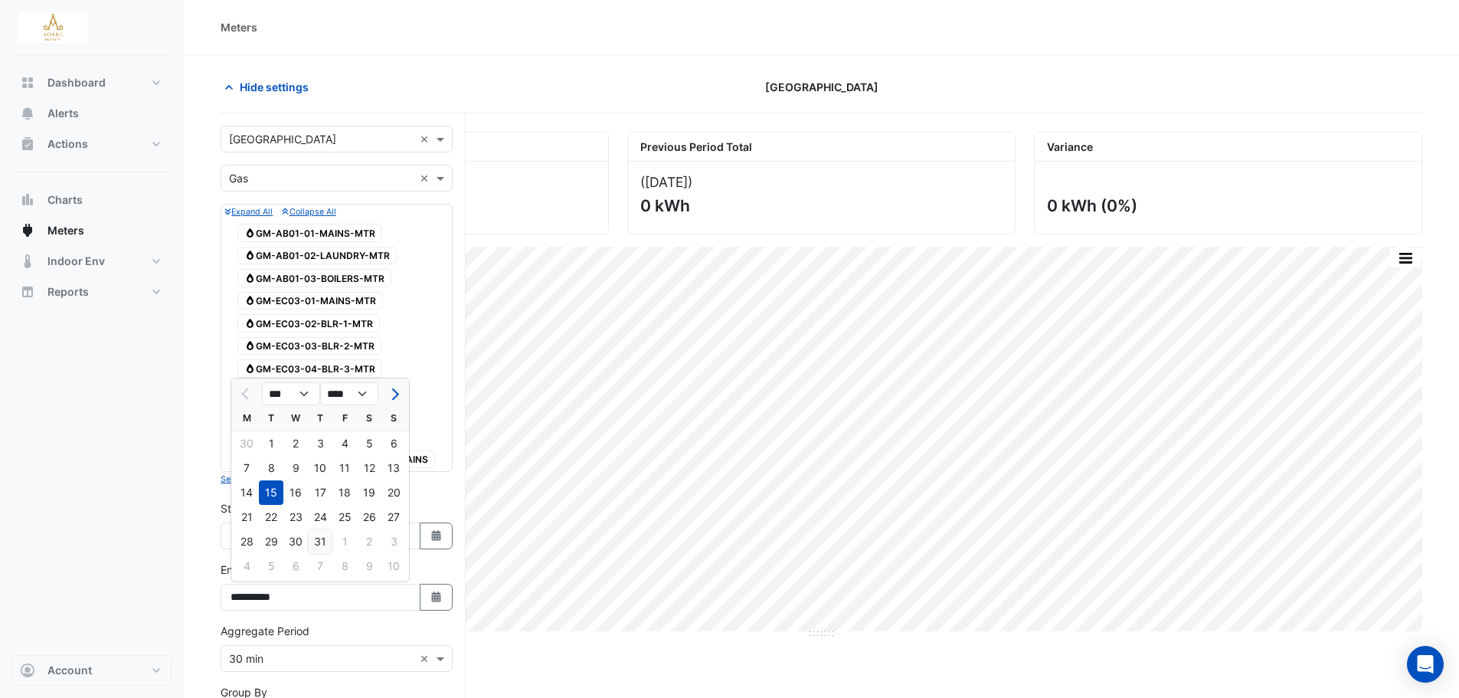
click at [320, 539] on div "31" at bounding box center [320, 541] width 25 height 25
type input "**********"
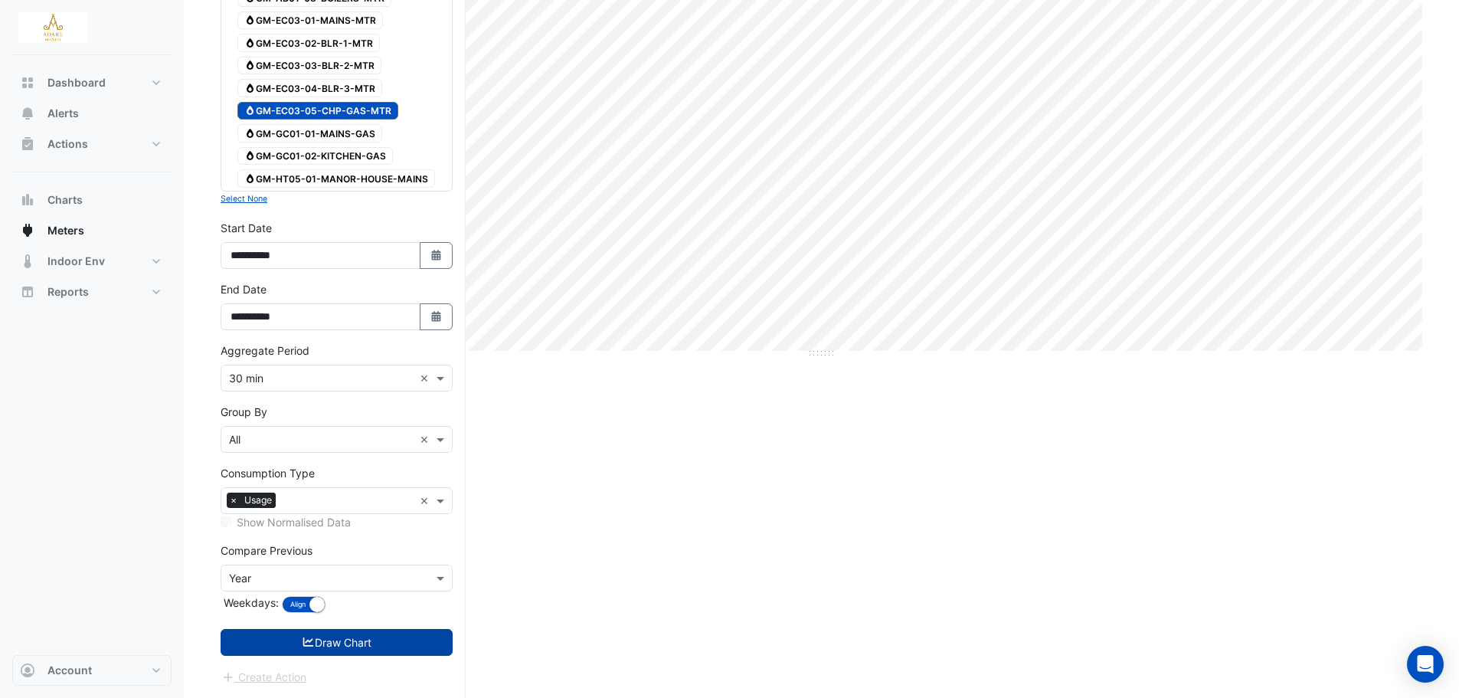
click at [350, 642] on button "Draw Chart" at bounding box center [337, 642] width 232 height 27
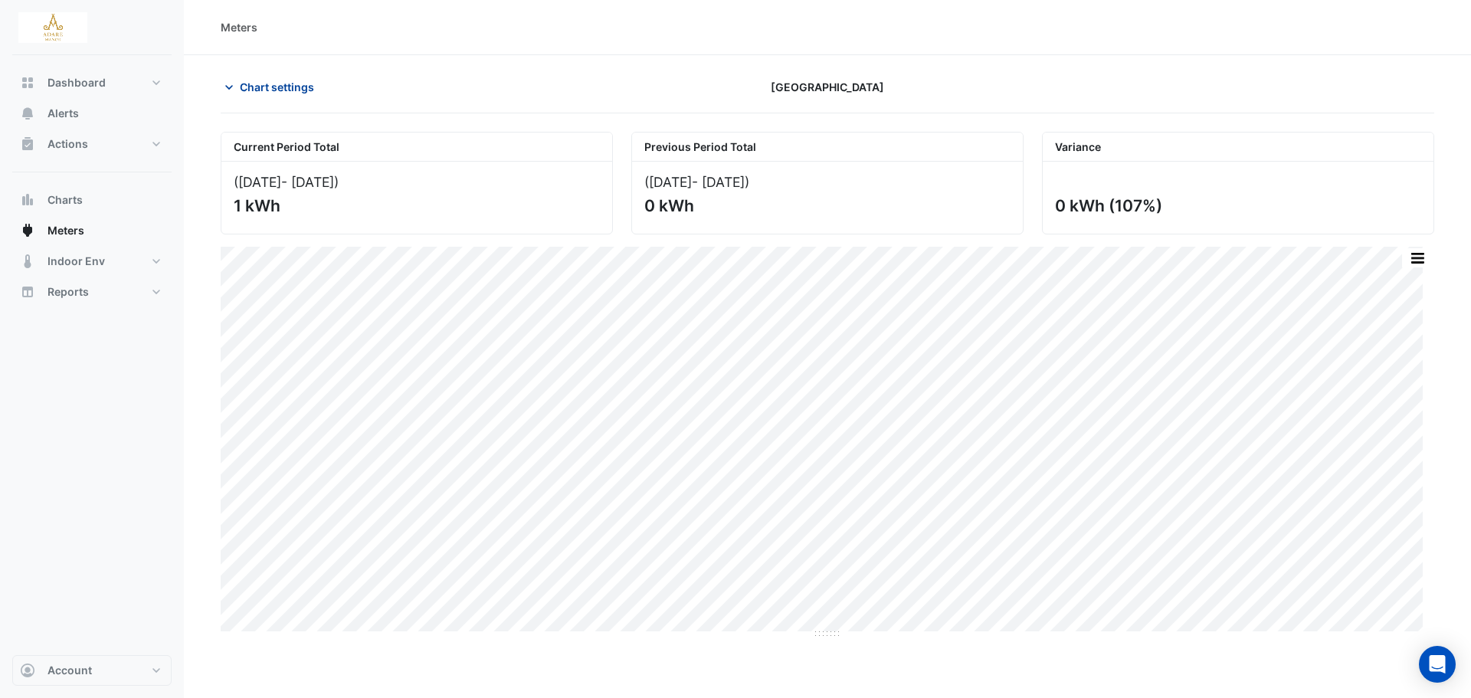
click at [224, 89] on icon "button" at bounding box center [228, 87] width 15 height 15
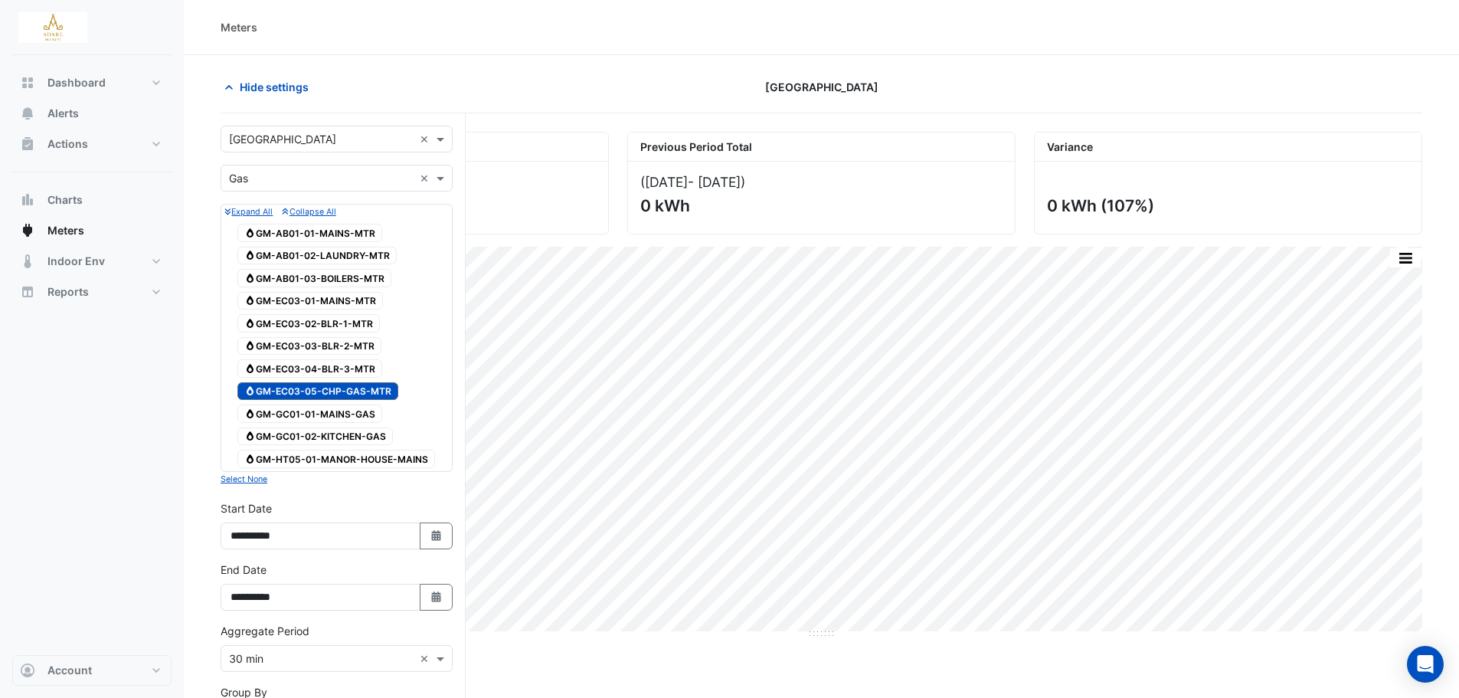
click at [344, 396] on span "Gas GM-EC03-05-CHP-GAS-MTR" at bounding box center [317, 391] width 161 height 18
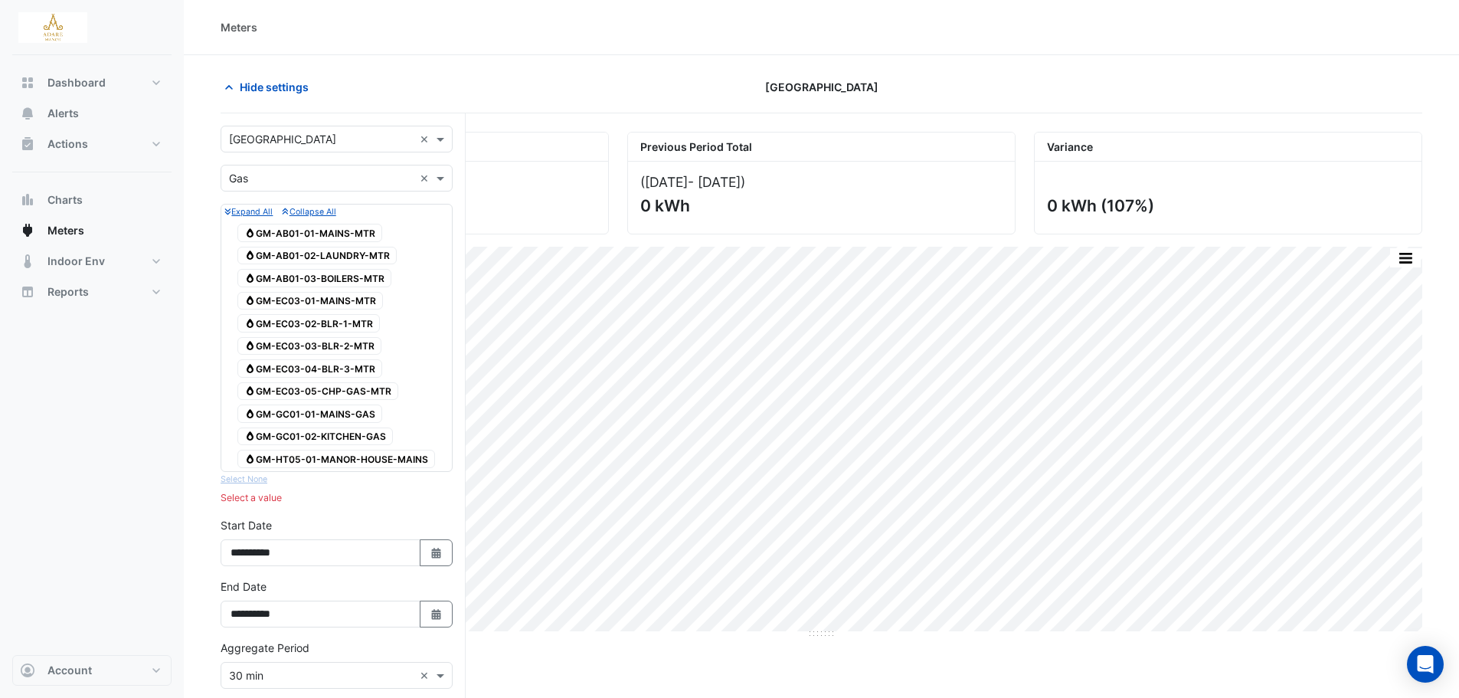
click at [335, 277] on span "Gas GM-AB01-03-BOILERS-MTR" at bounding box center [314, 278] width 154 height 18
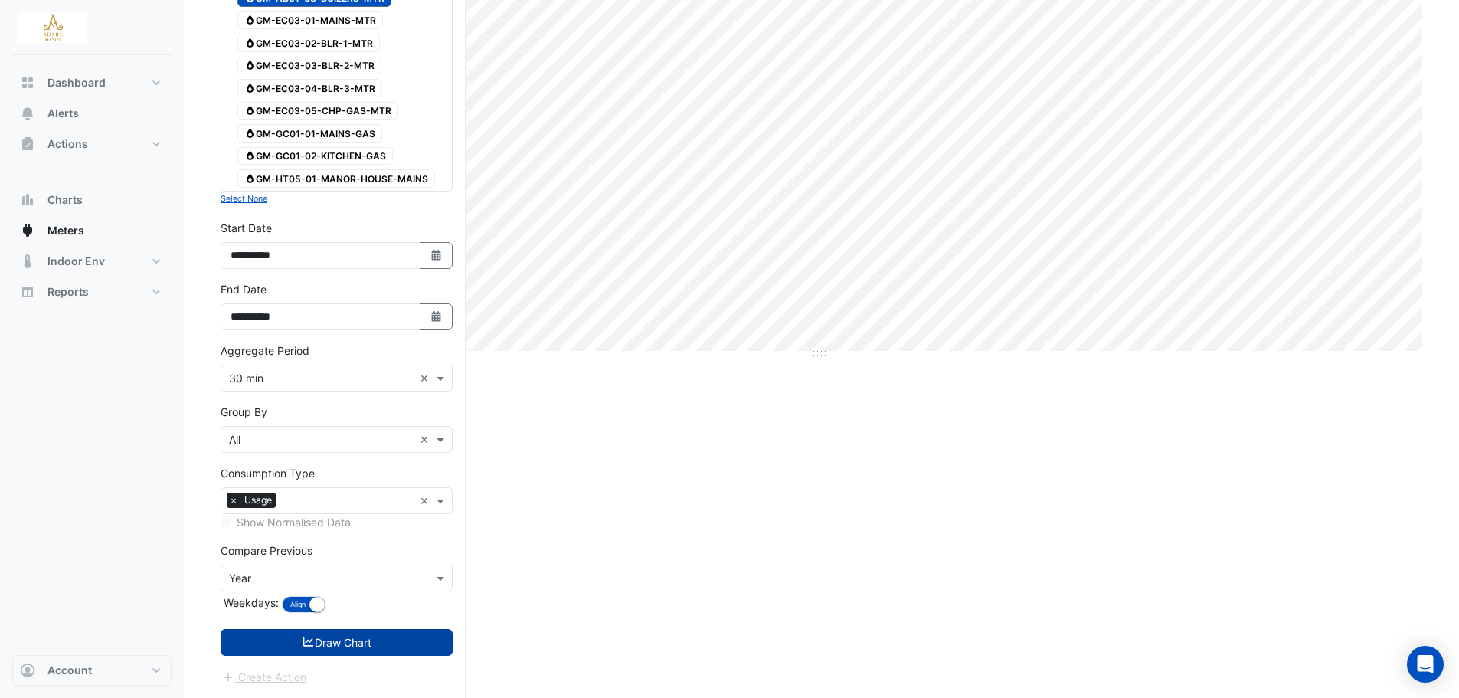
click at [338, 637] on button "Draw Chart" at bounding box center [337, 642] width 232 height 27
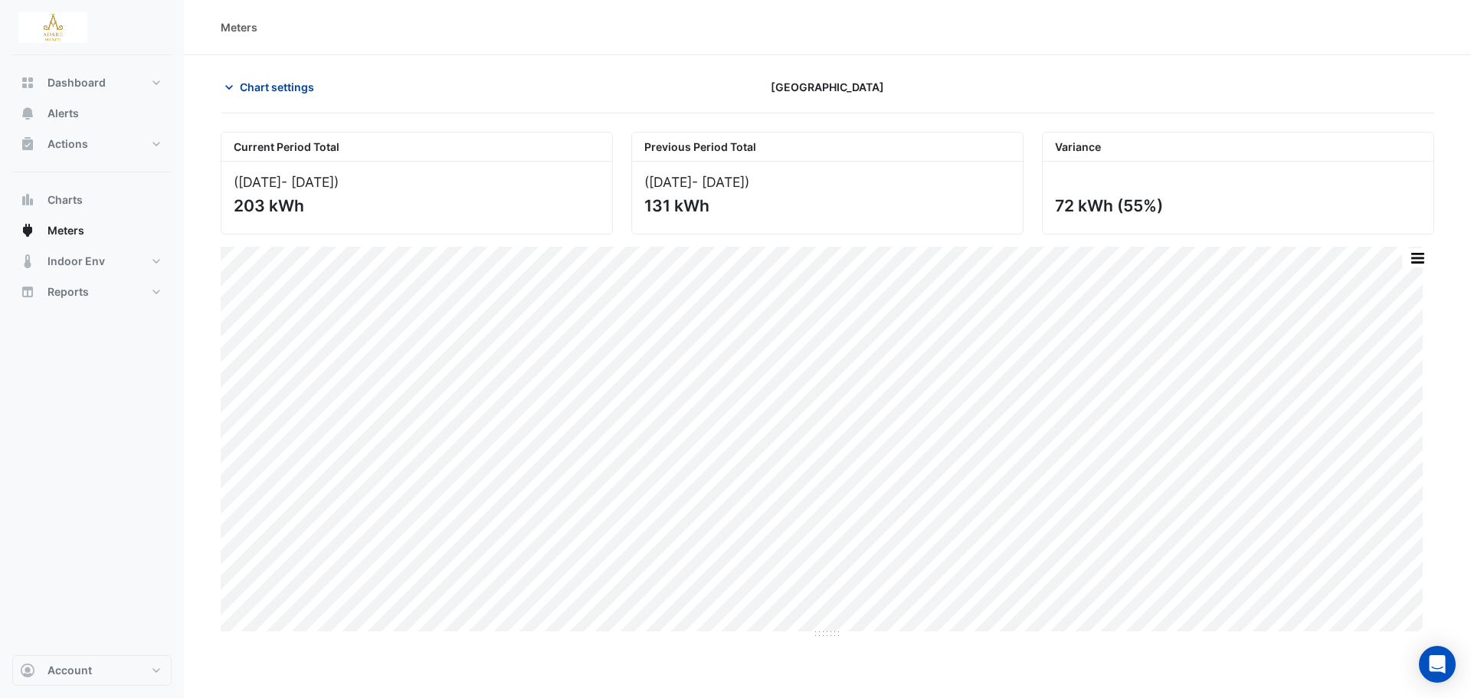
click at [231, 87] on icon "button" at bounding box center [229, 87] width 8 height 5
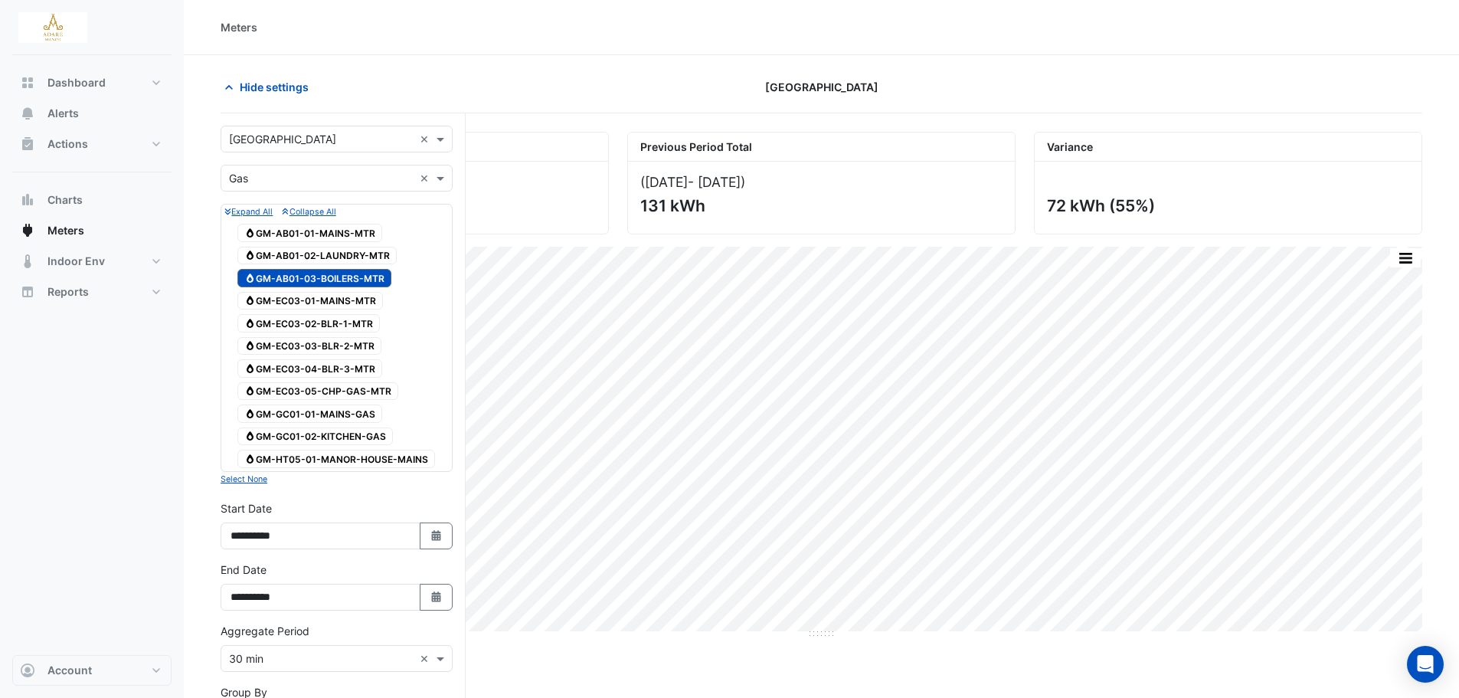
click at [329, 280] on span "Gas GM-AB01-03-BOILERS-MTR" at bounding box center [314, 278] width 154 height 18
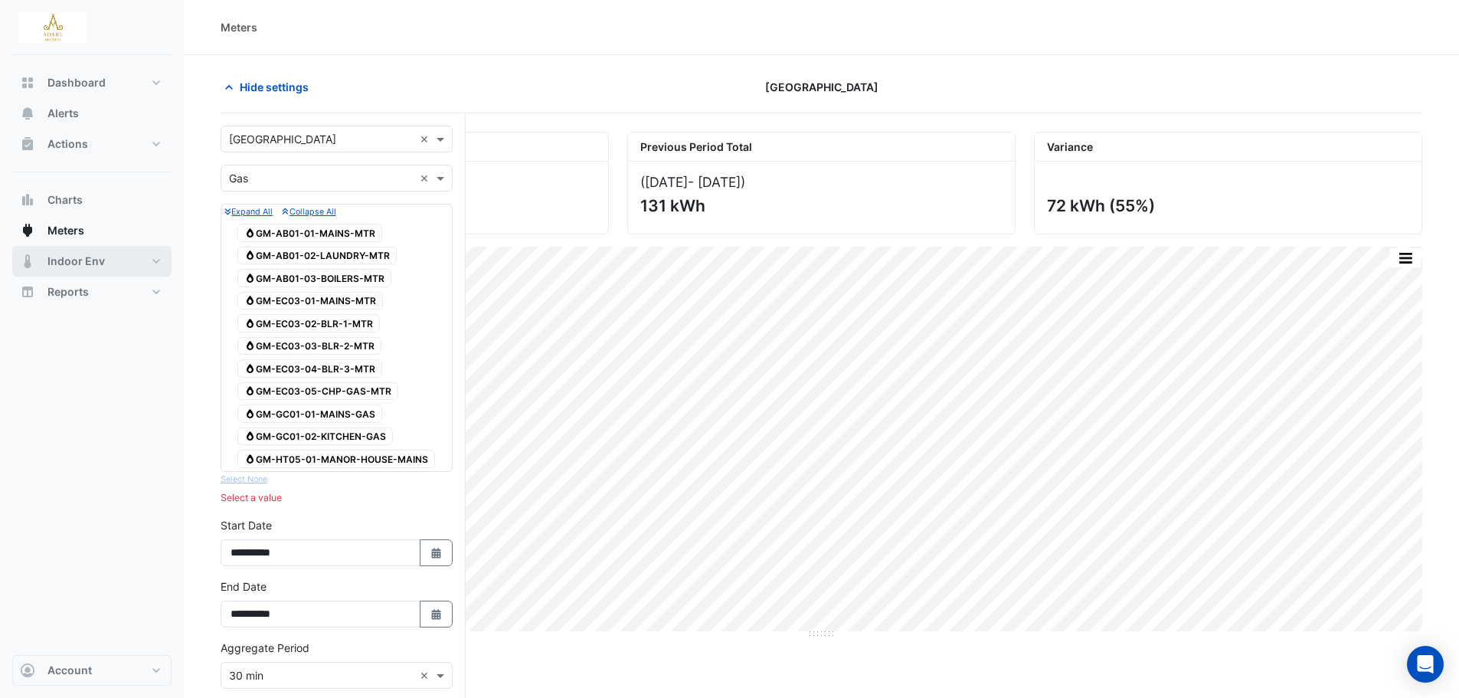
click at [90, 267] on span "Indoor Env" at bounding box center [75, 261] width 57 height 15
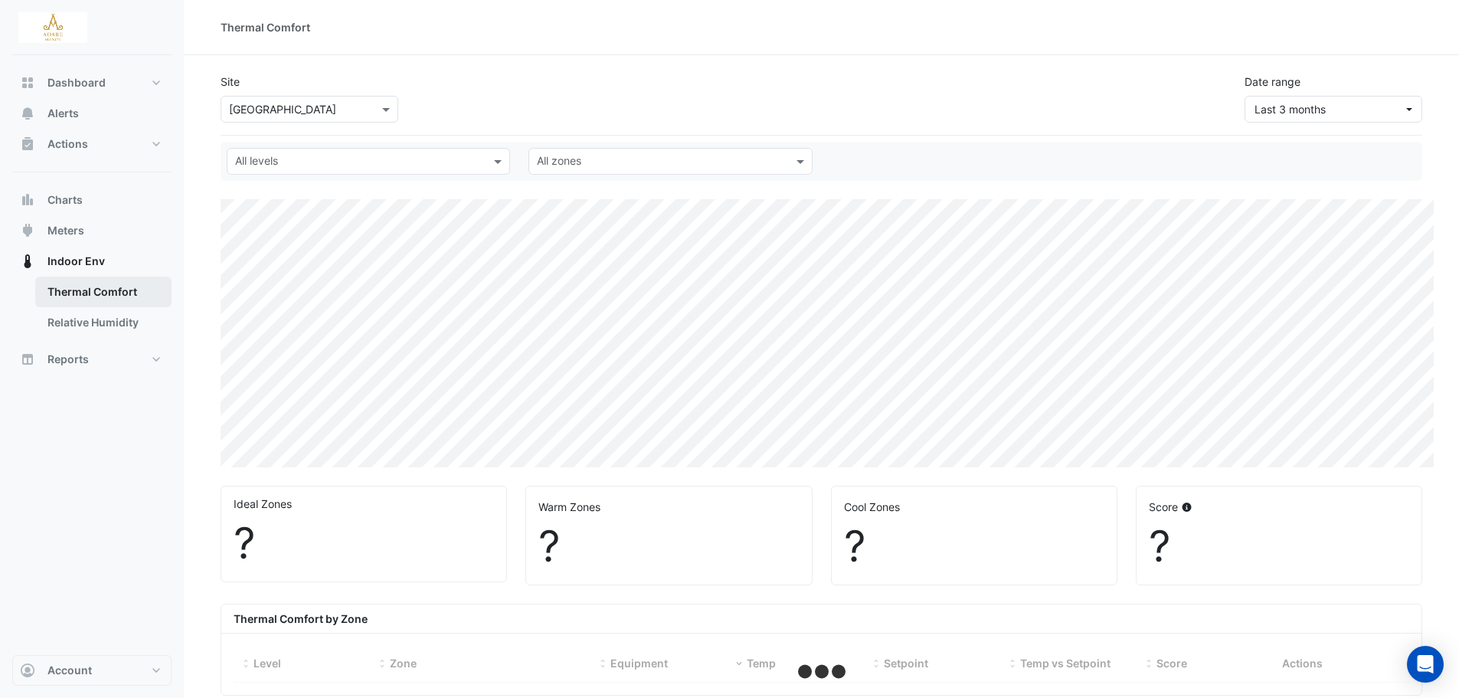
click at [98, 285] on link "Thermal Comfort" at bounding box center [103, 292] width 136 height 31
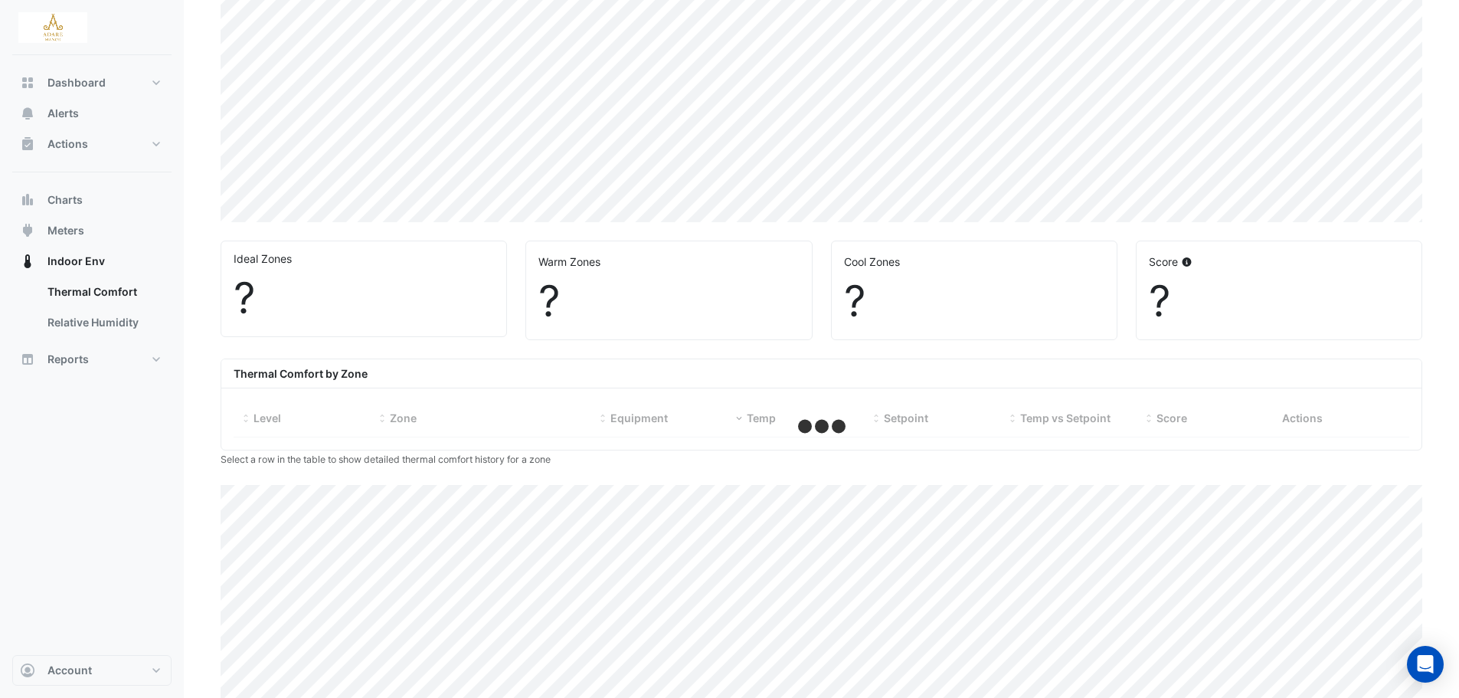
scroll to position [306, 0]
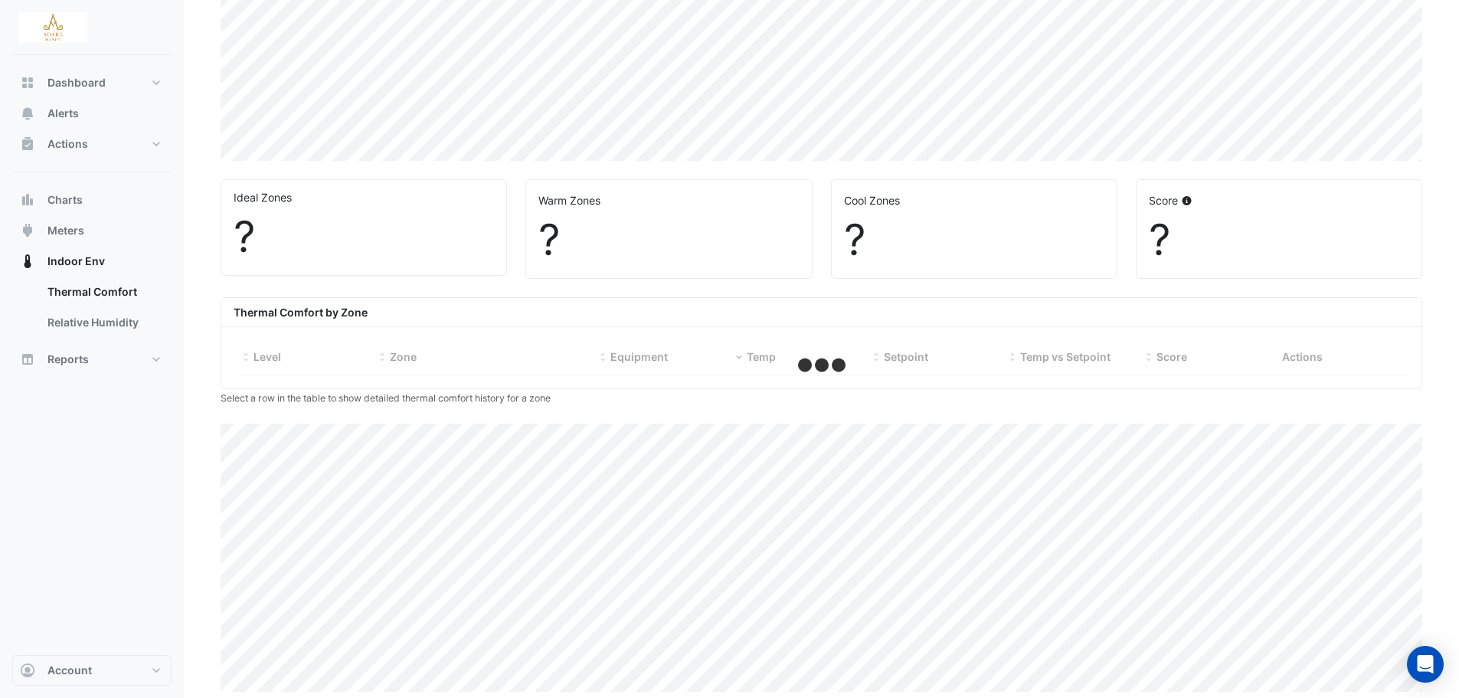
select select "***"
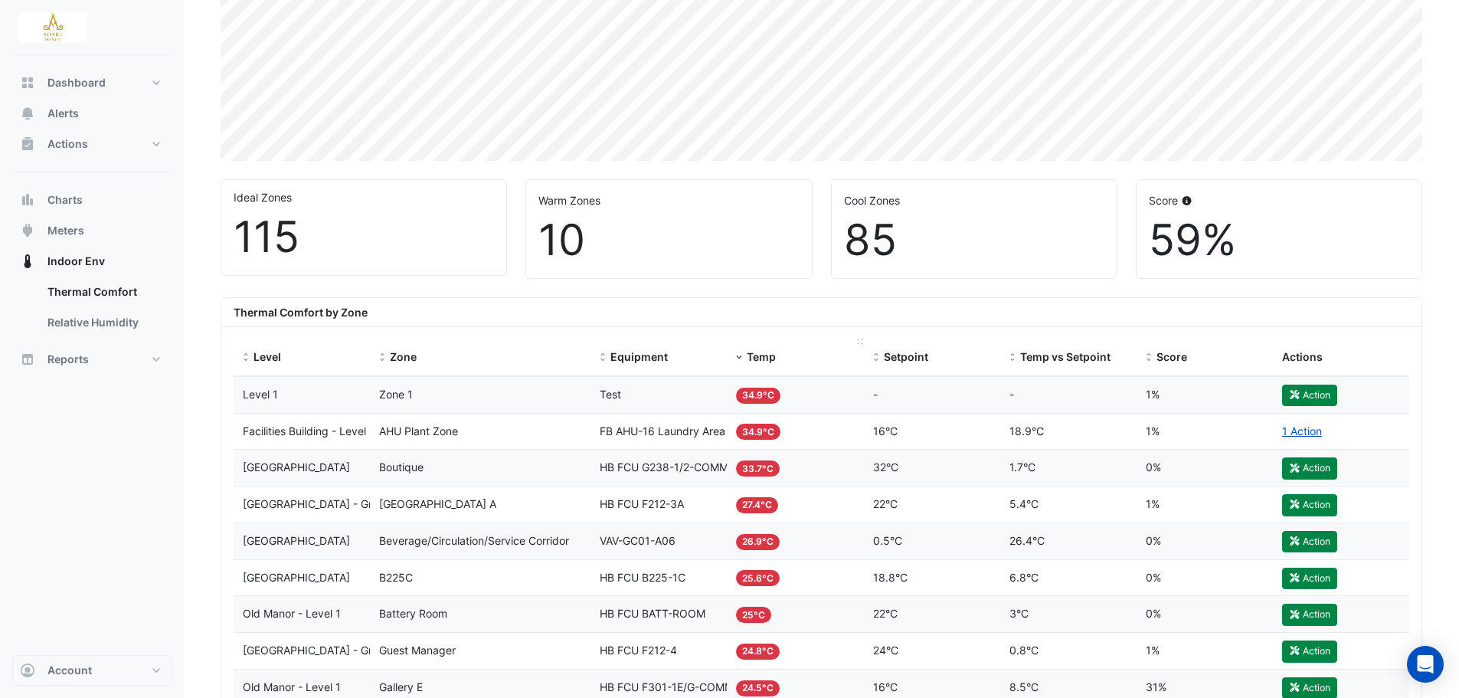
click at [759, 369] on datatable-header-cell "Temp" at bounding box center [795, 357] width 136 height 37
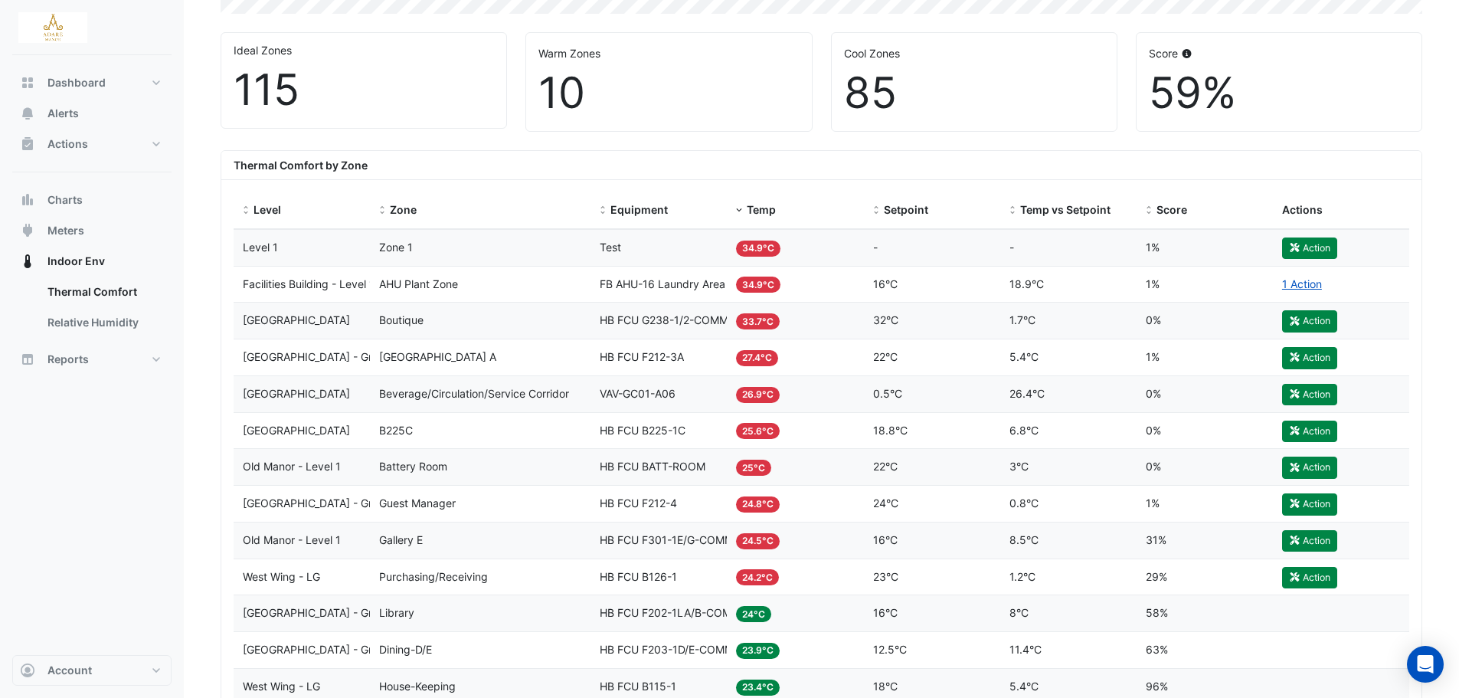
scroll to position [460, 0]
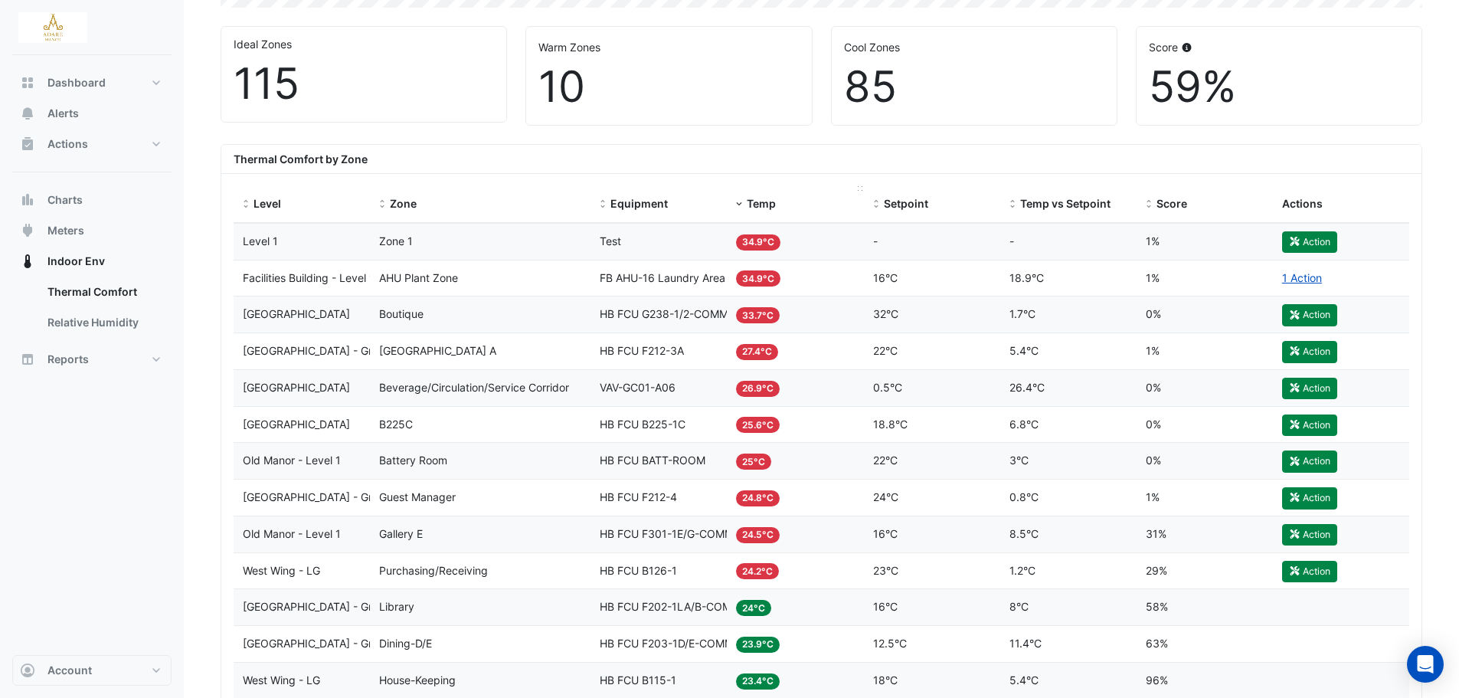
click at [754, 197] on span "Temp" at bounding box center [761, 203] width 29 height 13
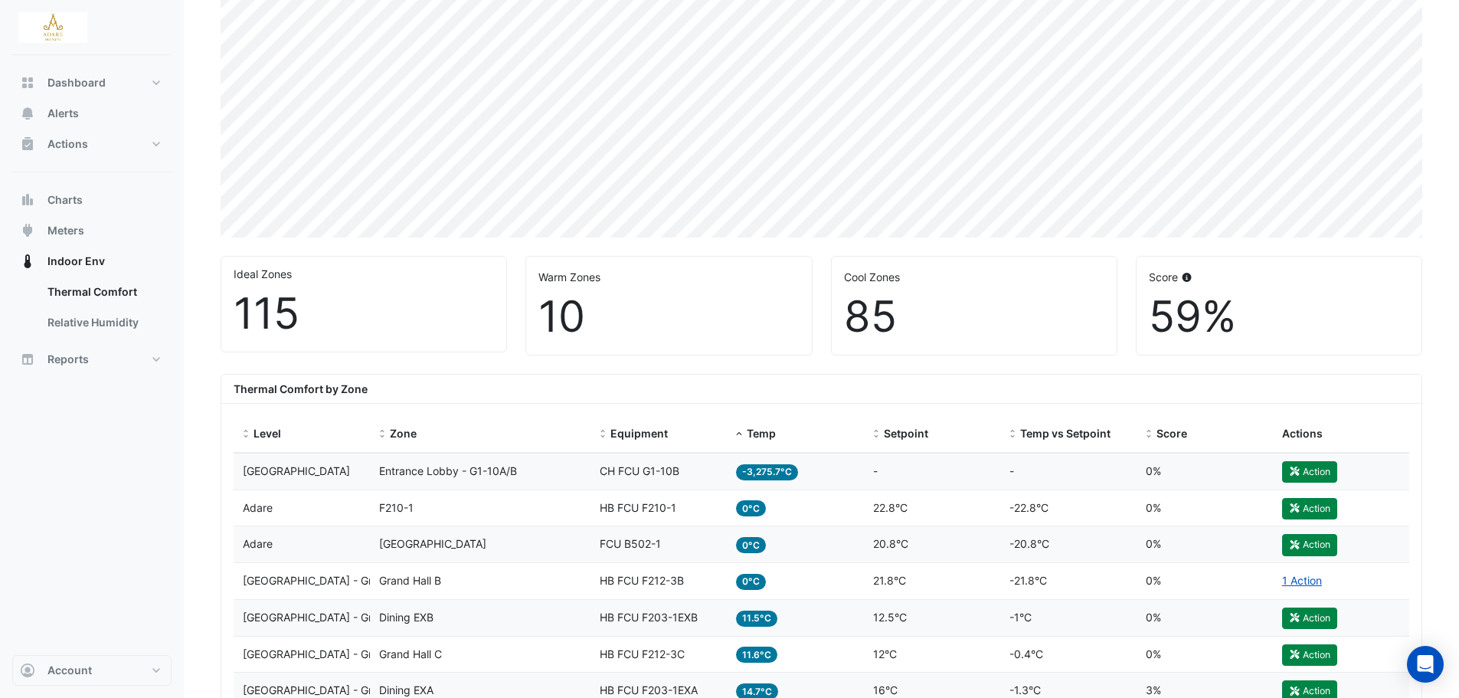
scroll to position [306, 0]
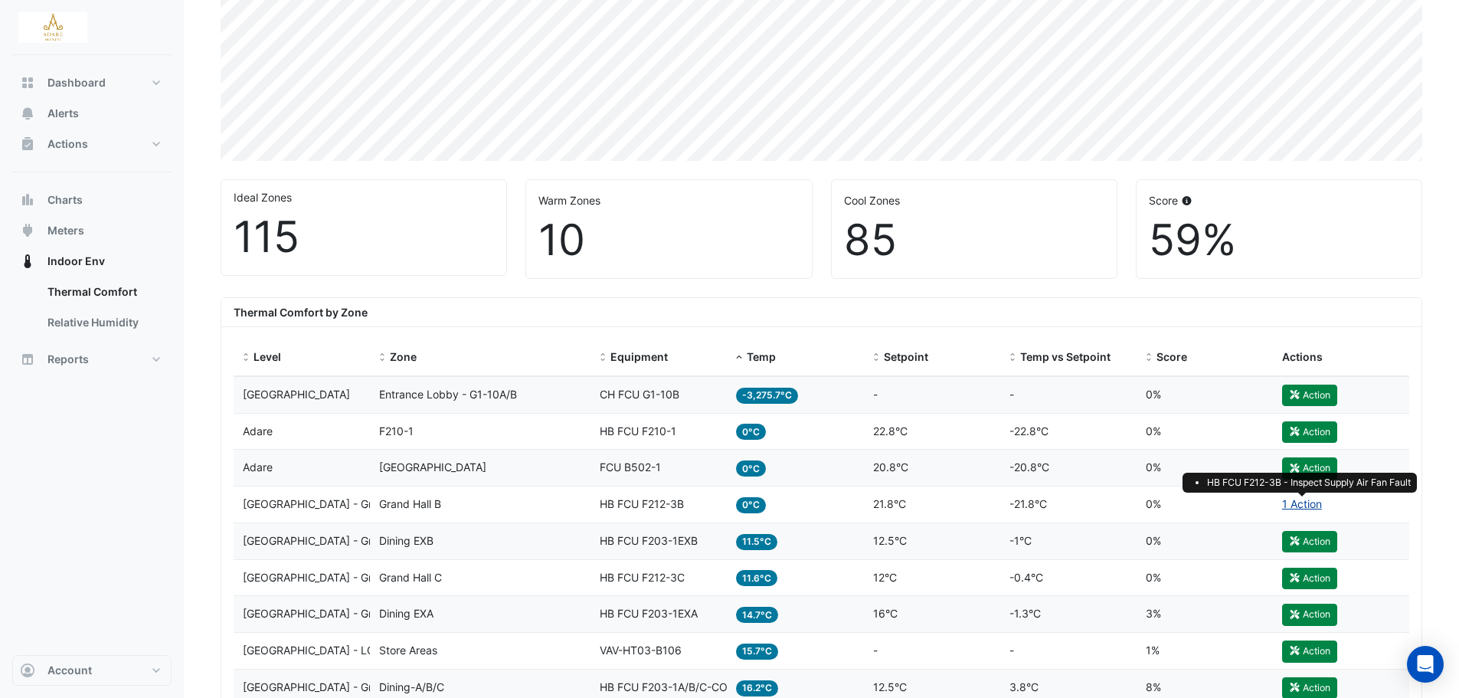
click at [1298, 499] on link "1 Action" at bounding box center [1302, 503] width 40 height 13
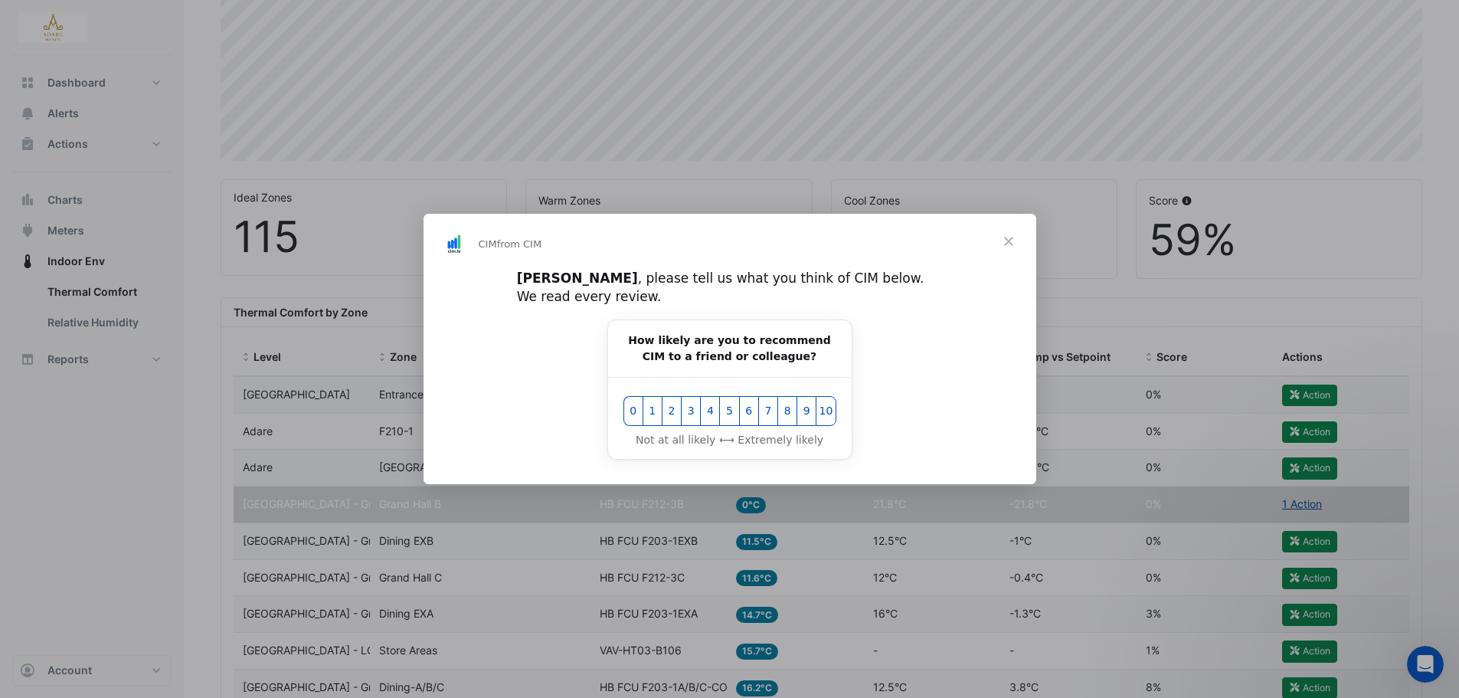
scroll to position [0, 0]
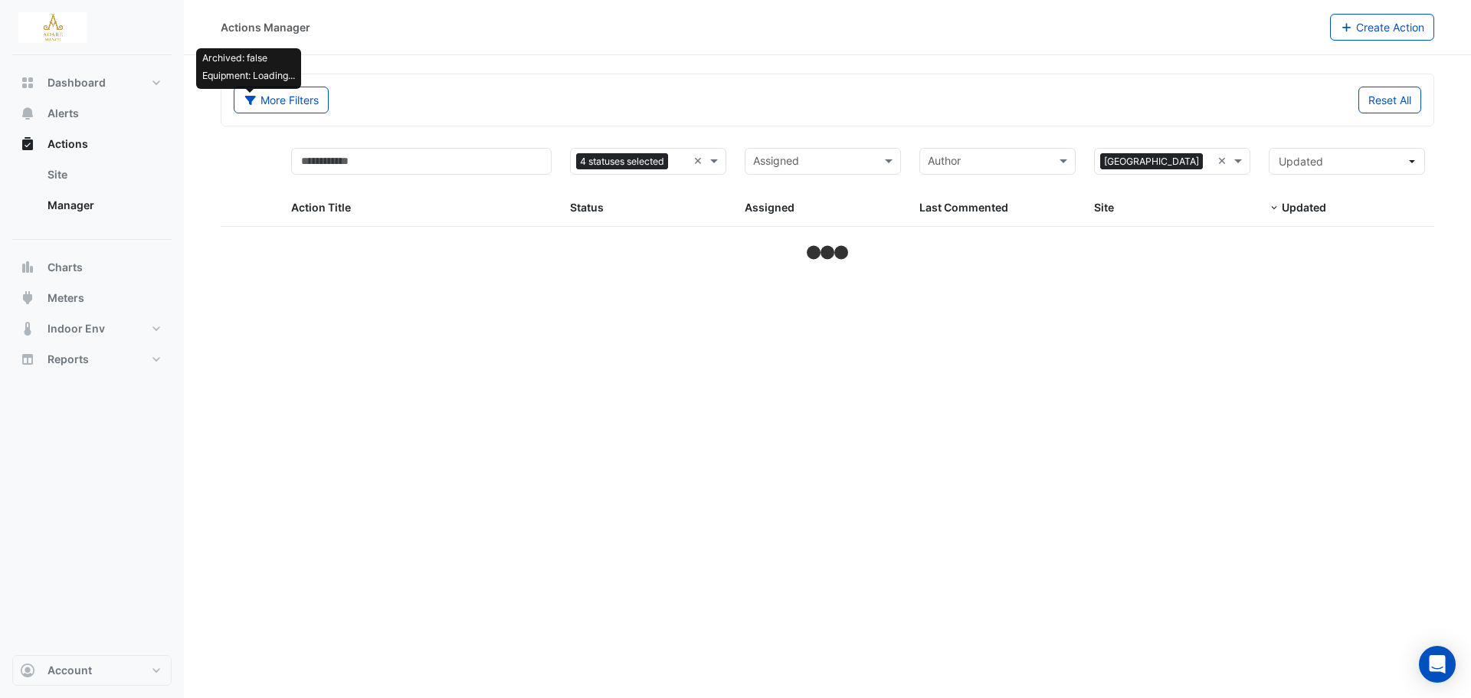
select select "***"
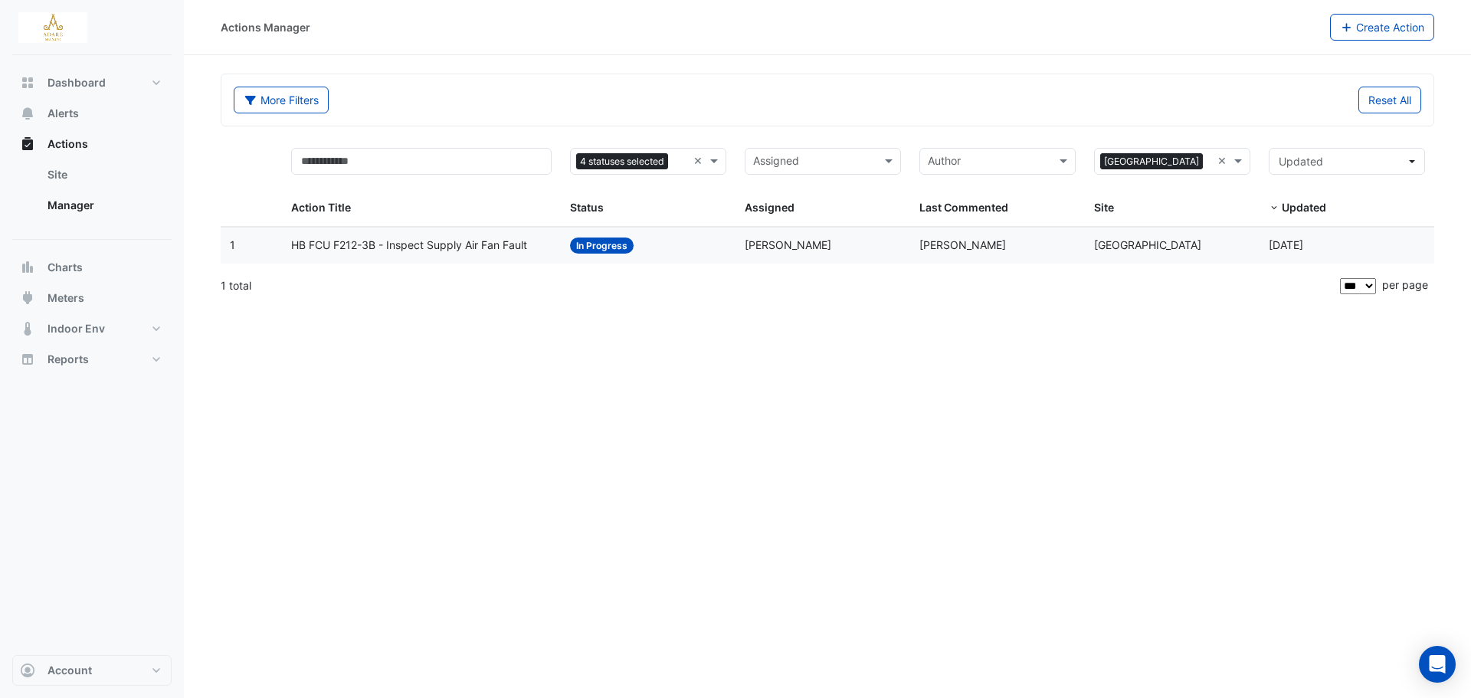
click at [448, 244] on span "HB FCU F212-3B - Inspect Supply Air Fan Fault" at bounding box center [409, 246] width 236 height 18
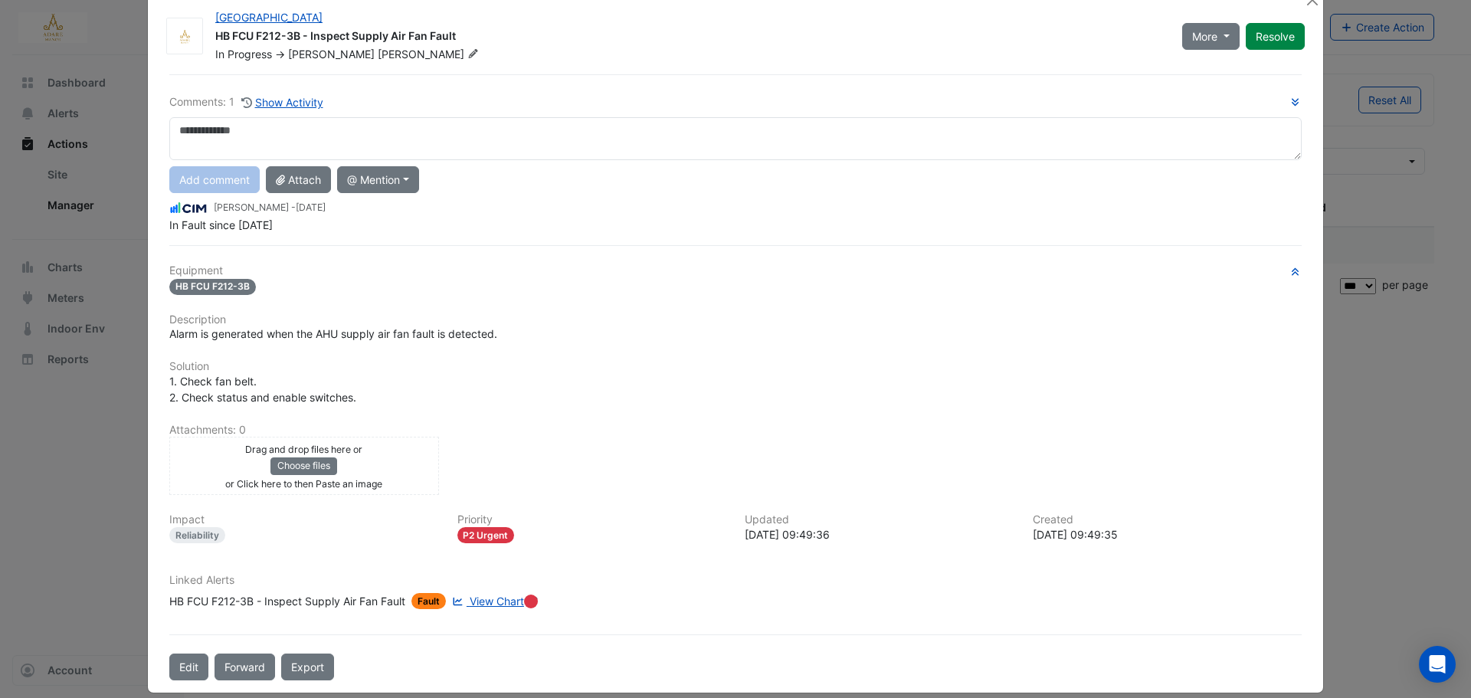
scroll to position [47, 0]
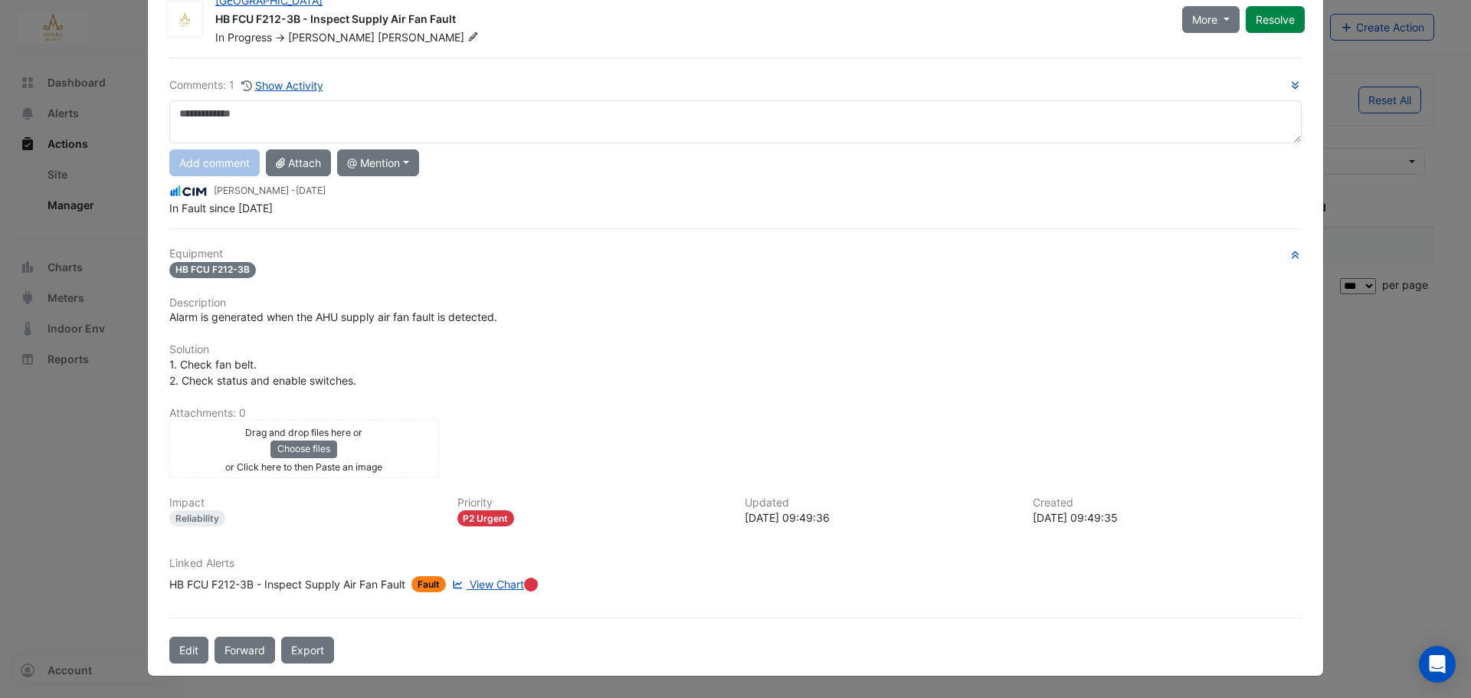
click at [486, 583] on span "View Chart" at bounding box center [497, 584] width 54 height 13
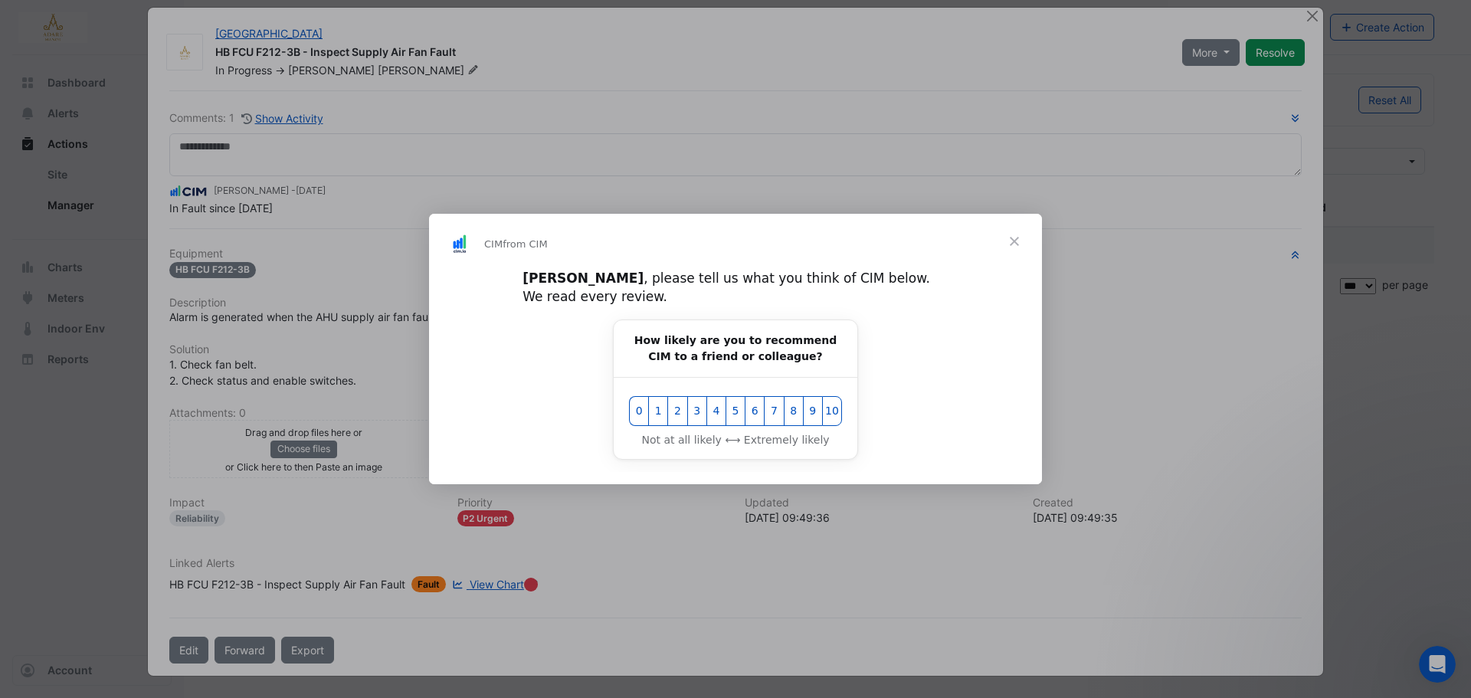
scroll to position [0, 0]
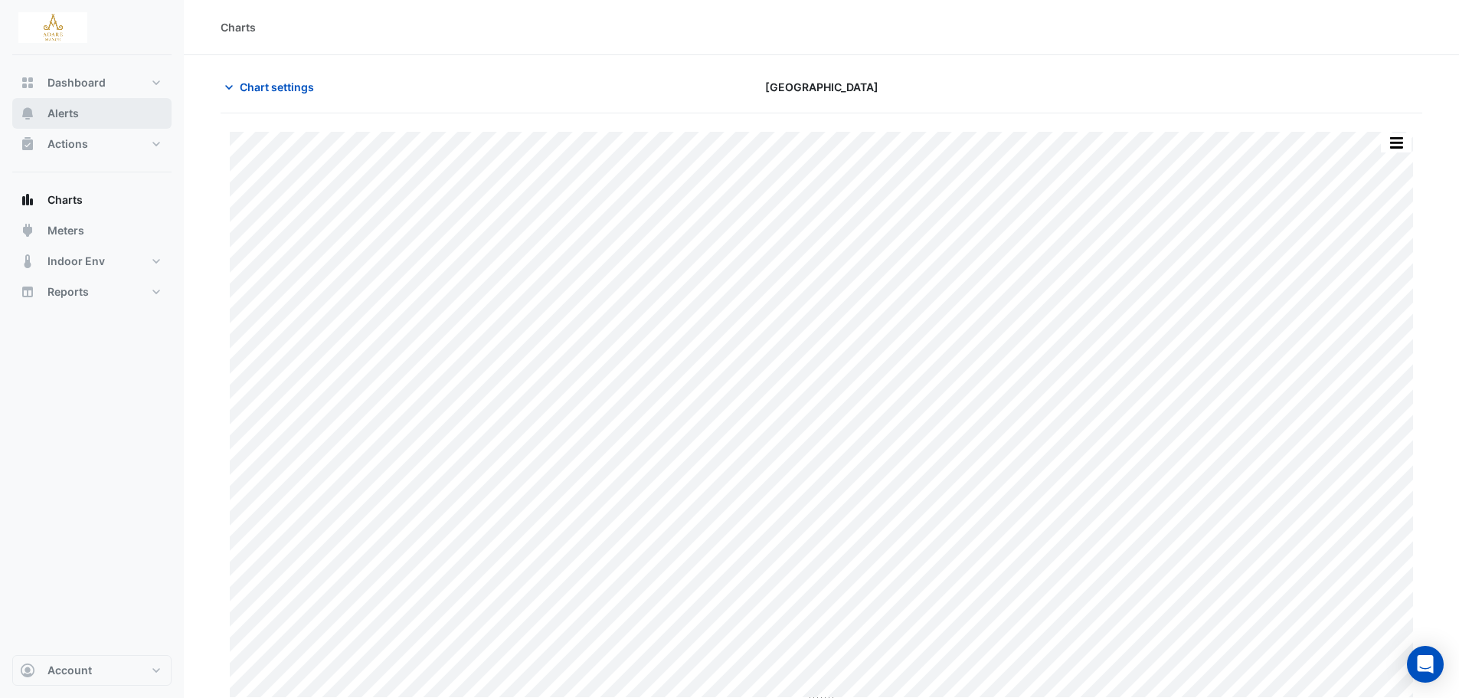
click at [57, 114] on span "Alerts" at bounding box center [62, 113] width 31 height 15
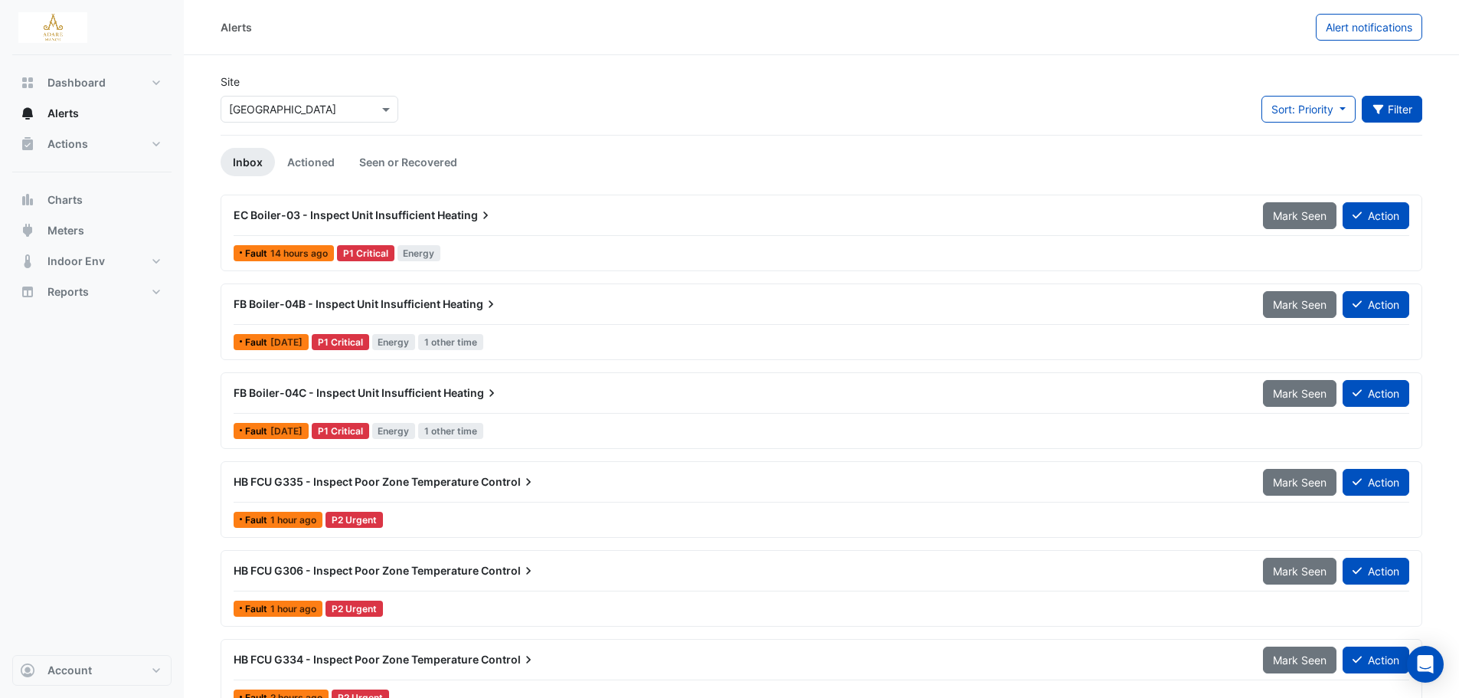
click at [1393, 116] on button "Filter" at bounding box center [1392, 109] width 61 height 27
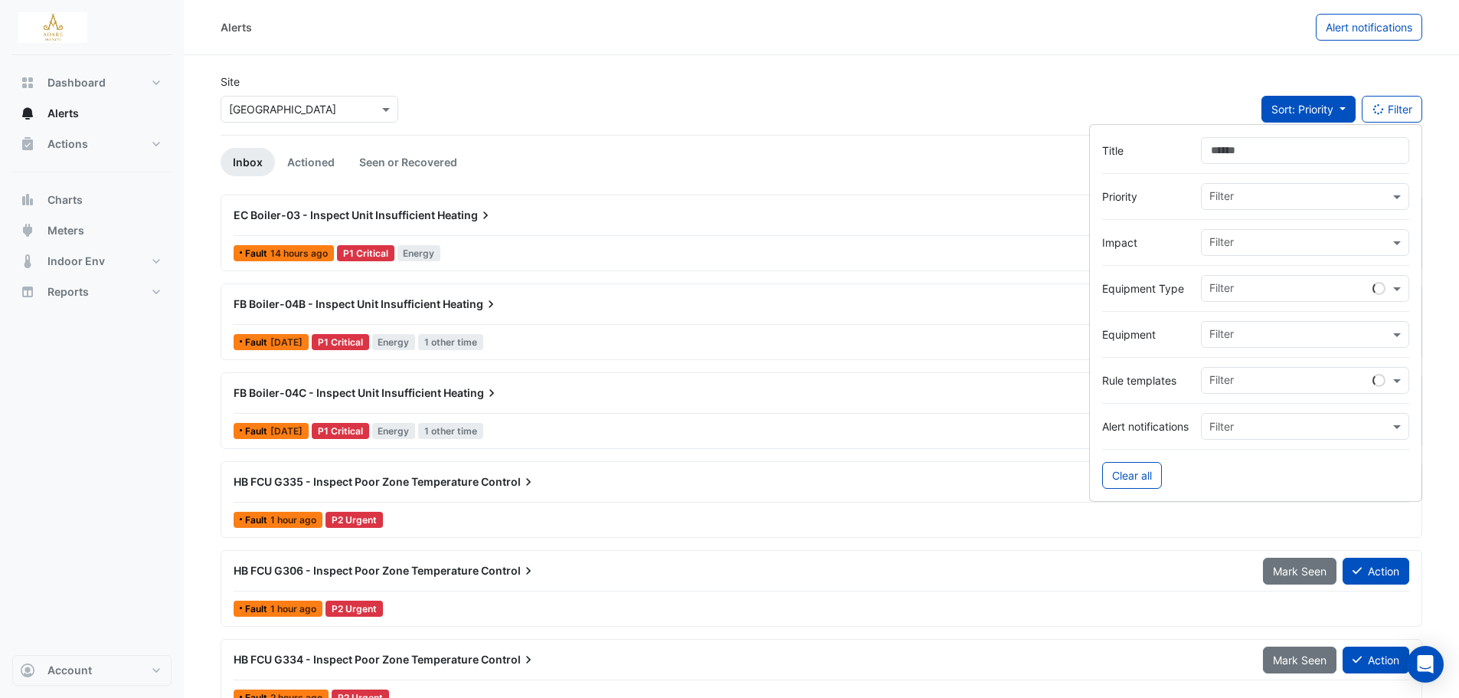
click at [1296, 106] on span "Sort: Priority" at bounding box center [1303, 109] width 62 height 13
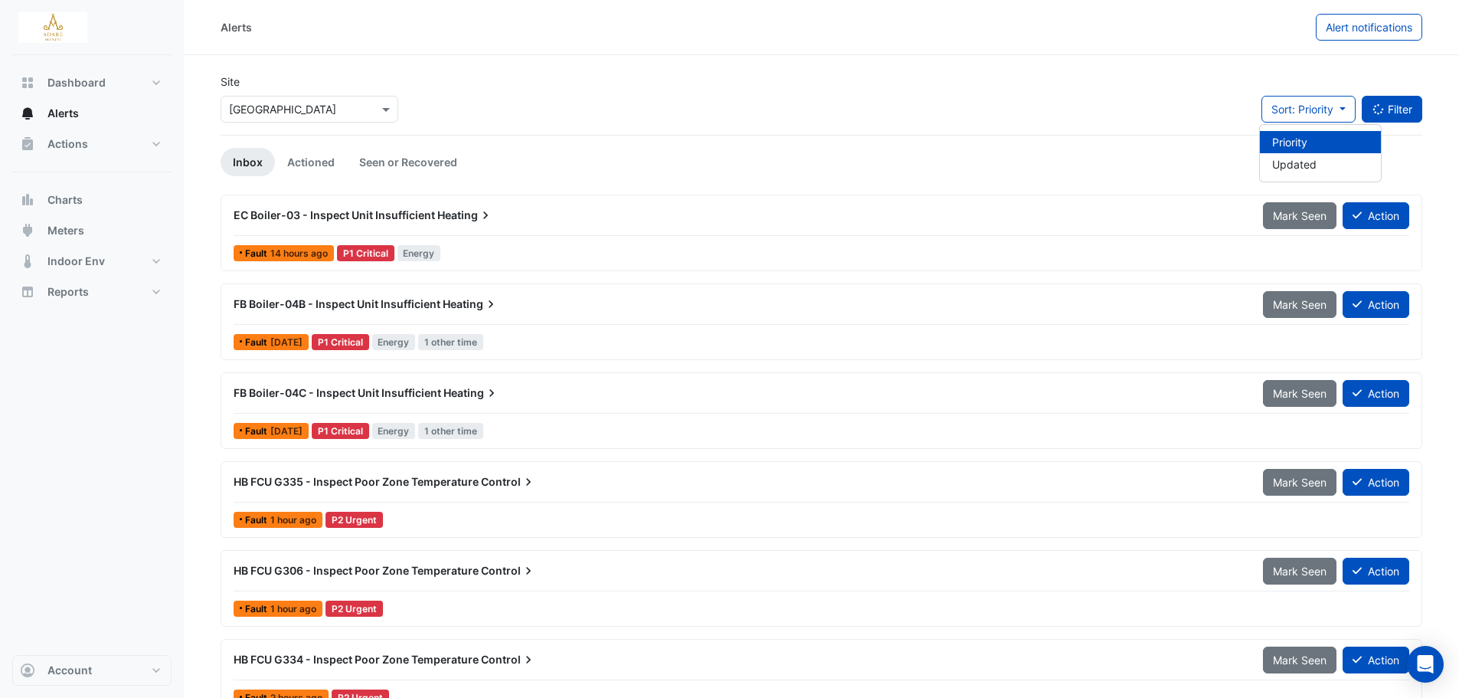
click at [1393, 114] on button "Filter" at bounding box center [1392, 109] width 61 height 27
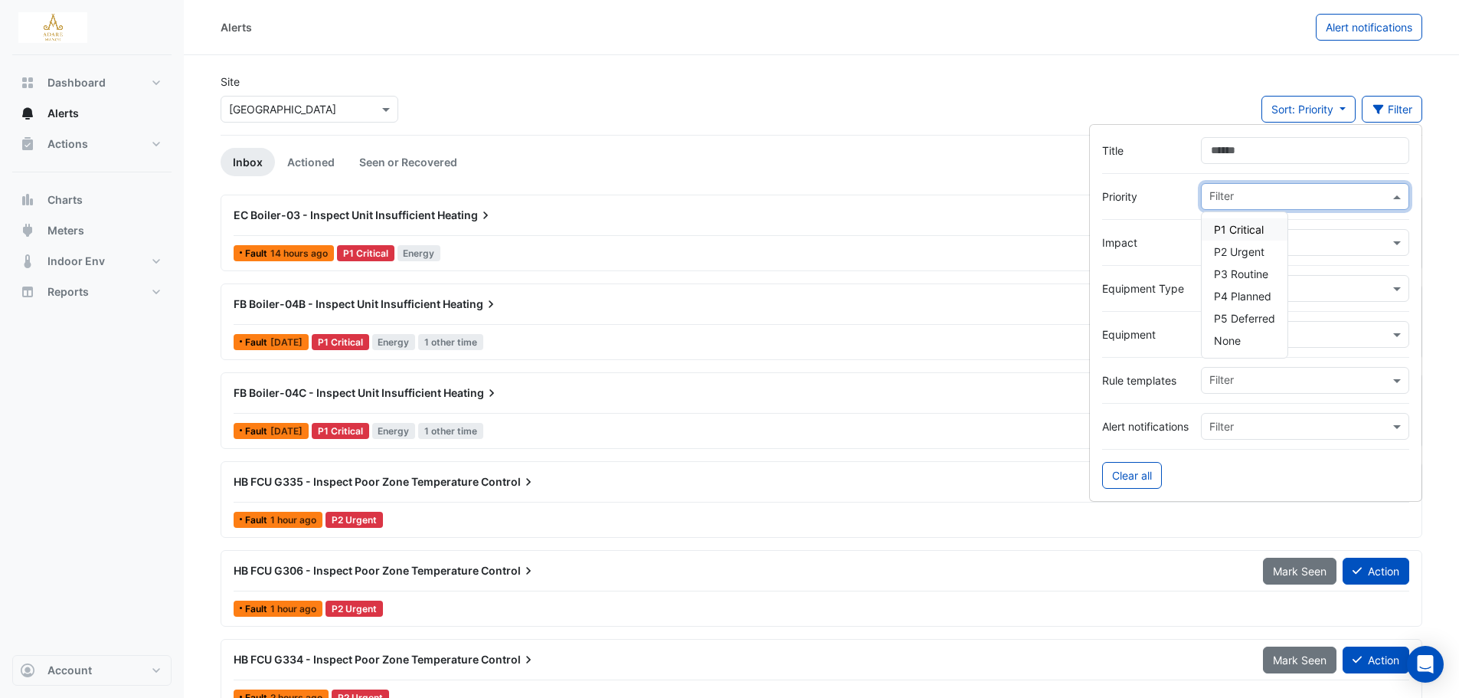
click at [1235, 206] on div at bounding box center [1298, 198] width 182 height 20
click at [1246, 230] on span "P1 Critical" at bounding box center [1239, 229] width 50 height 13
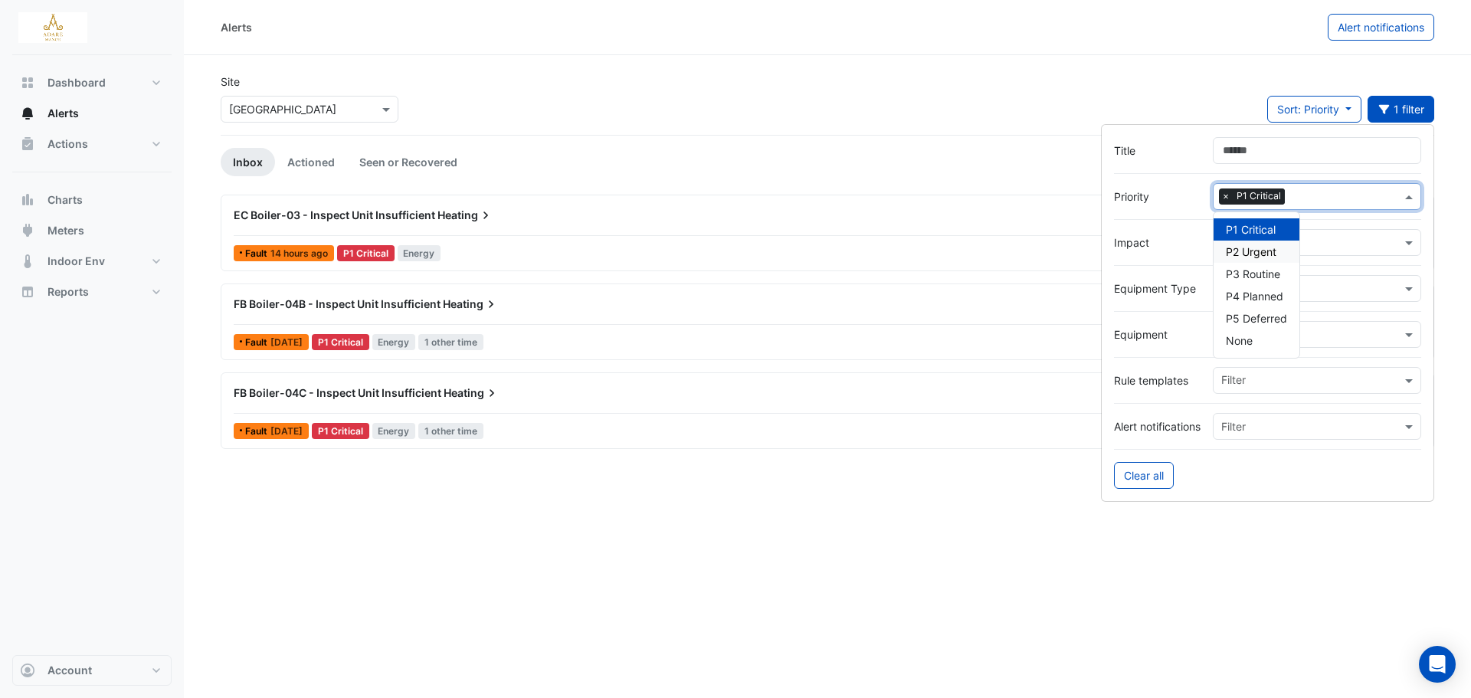
click at [1272, 248] on span "P2 Urgent" at bounding box center [1251, 251] width 51 height 13
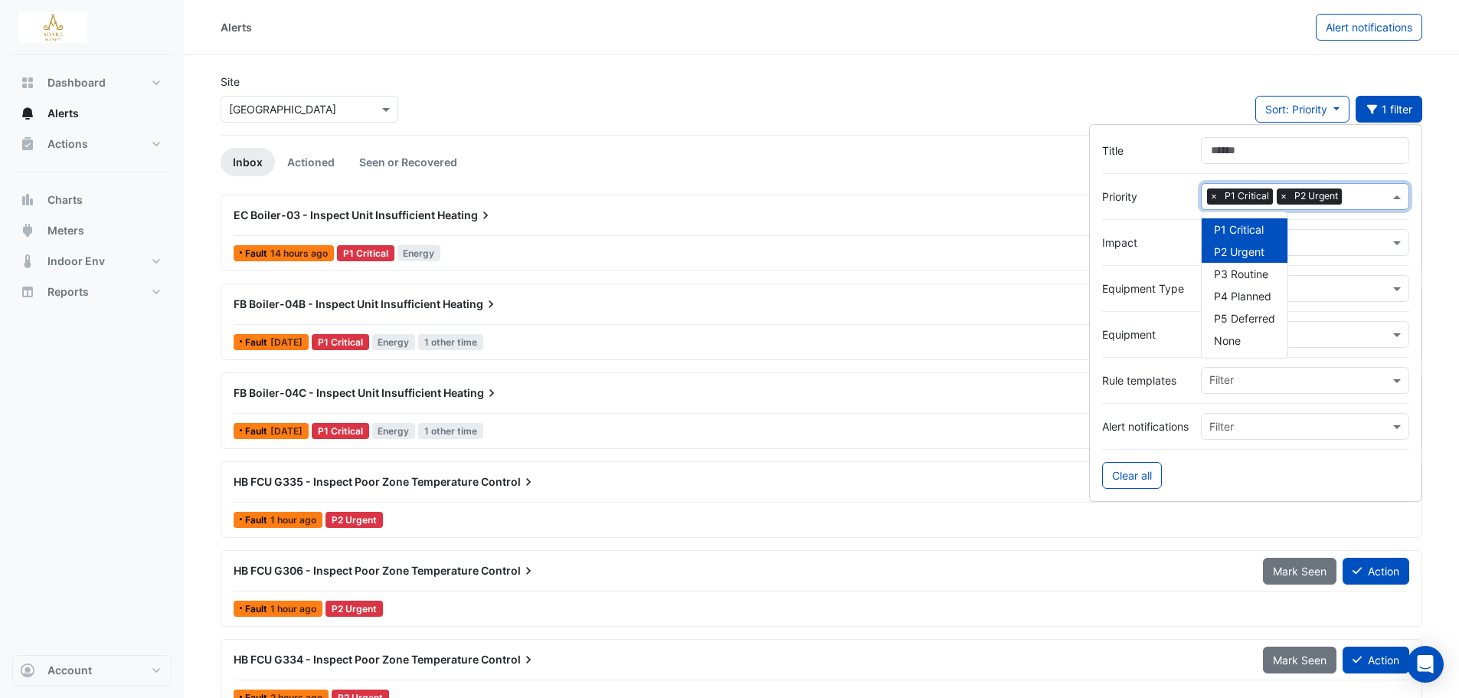
click at [1215, 193] on span "×" at bounding box center [1214, 195] width 14 height 15
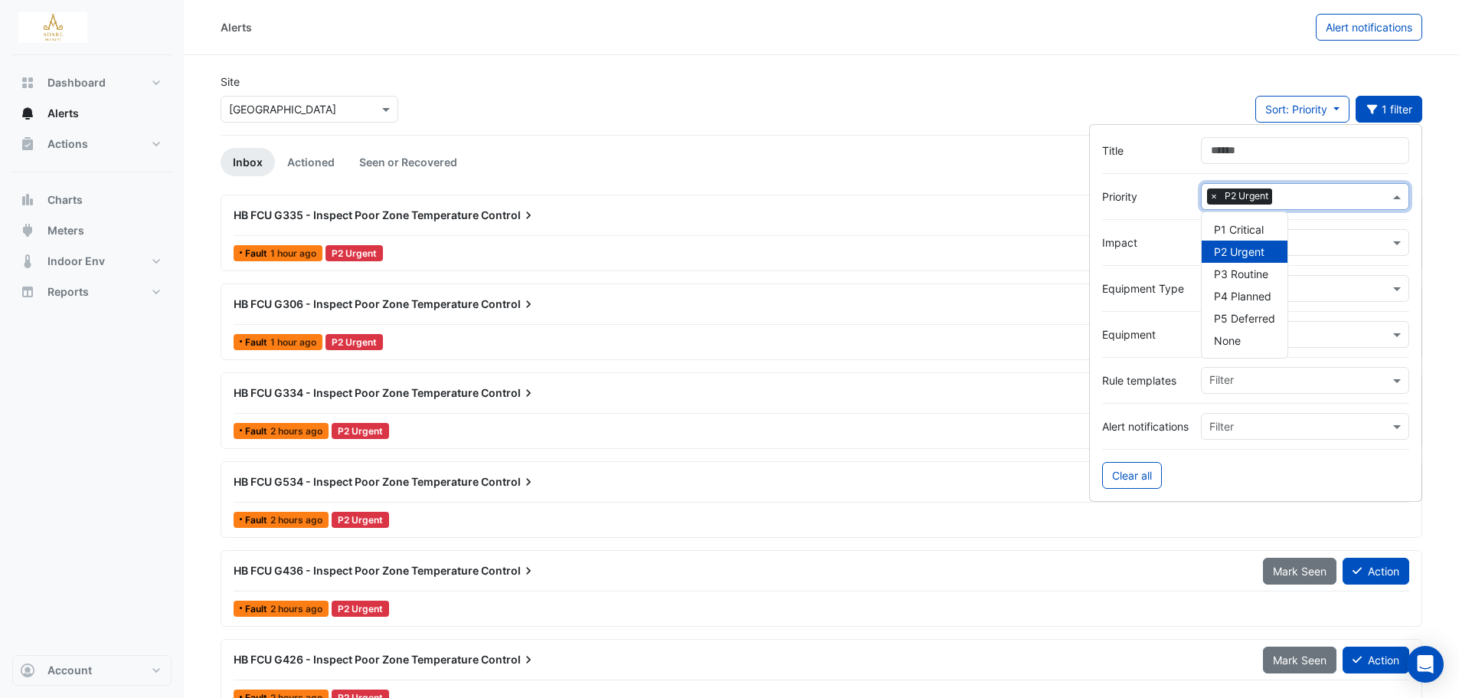
click at [736, 132] on div "Site Select a Site × Adare Manor Sort: Priority Priority Updated 1 filter" at bounding box center [821, 104] width 1220 height 61
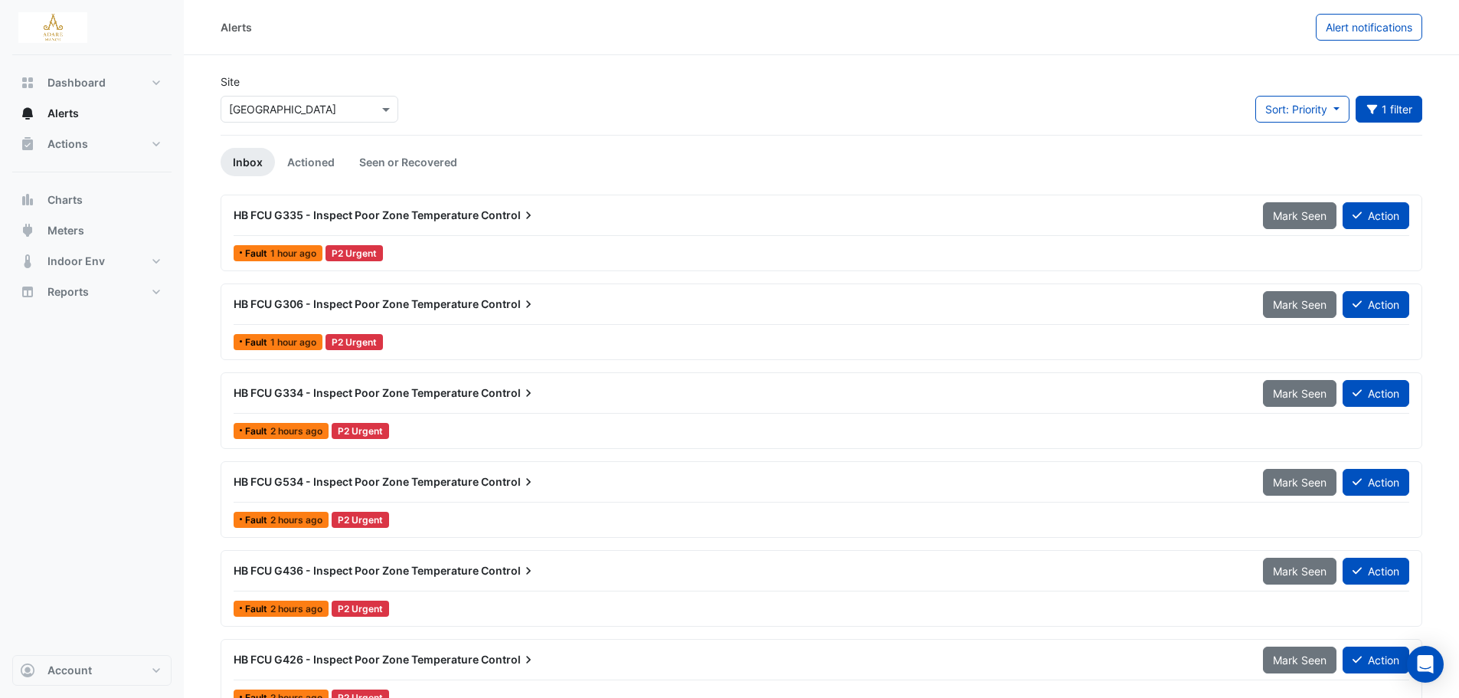
click at [457, 210] on span "HB FCU G335 - Inspect Poor Zone Temperature" at bounding box center [356, 214] width 245 height 13
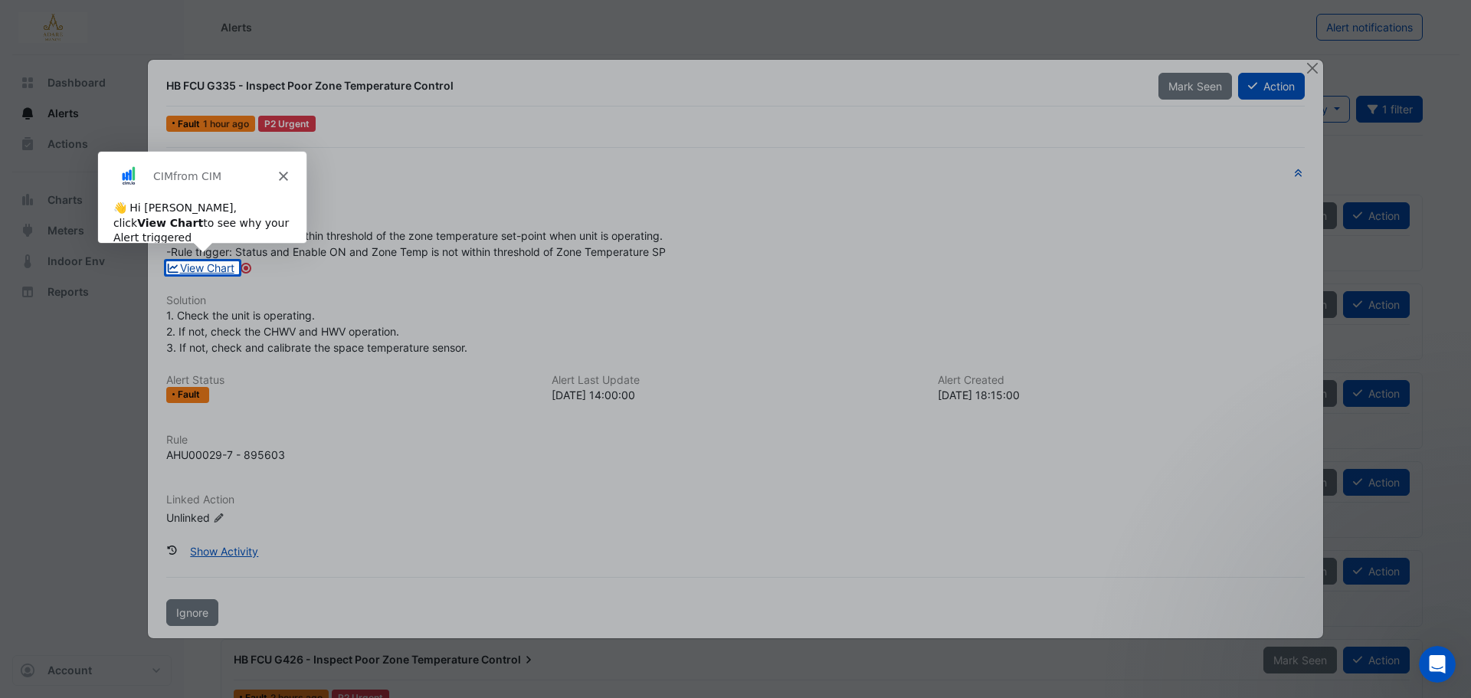
click at [201, 265] on link "View Chart" at bounding box center [200, 267] width 68 height 13
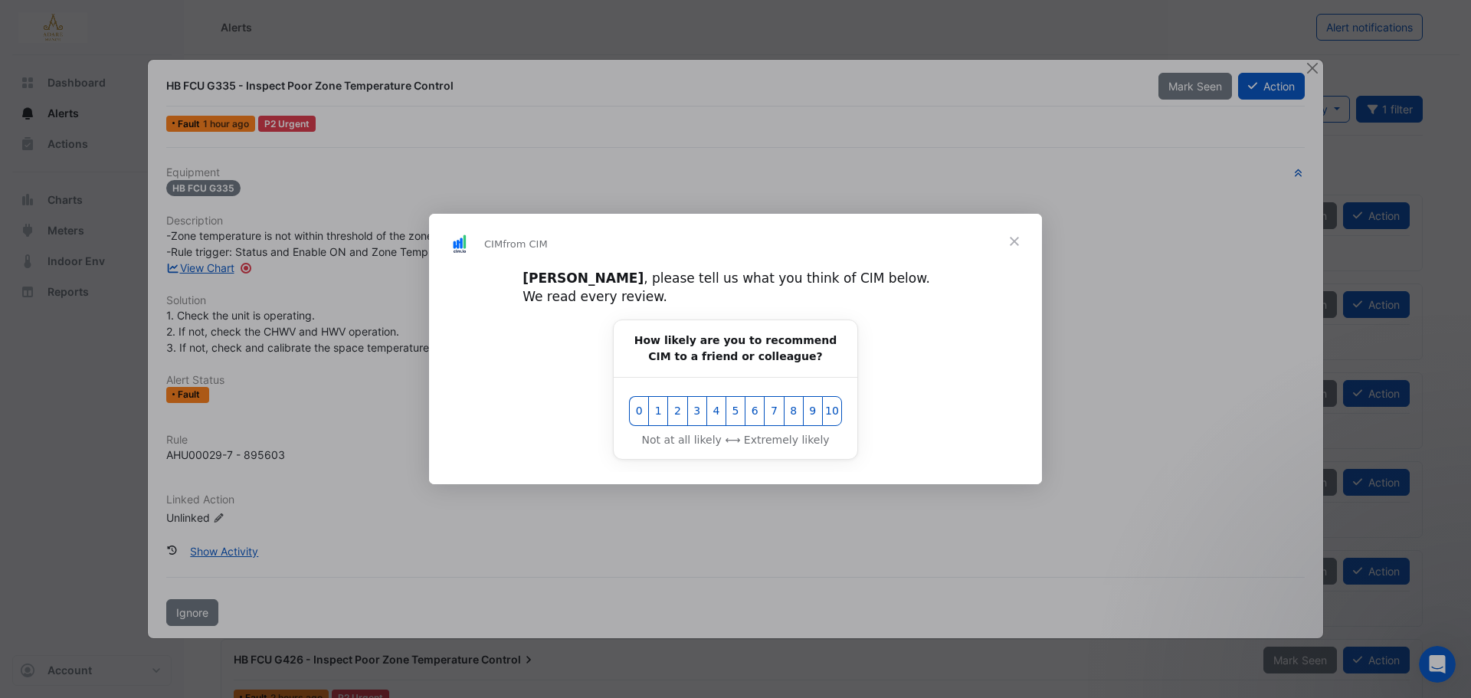
click at [1017, 249] on span "Close" at bounding box center [1014, 241] width 55 height 55
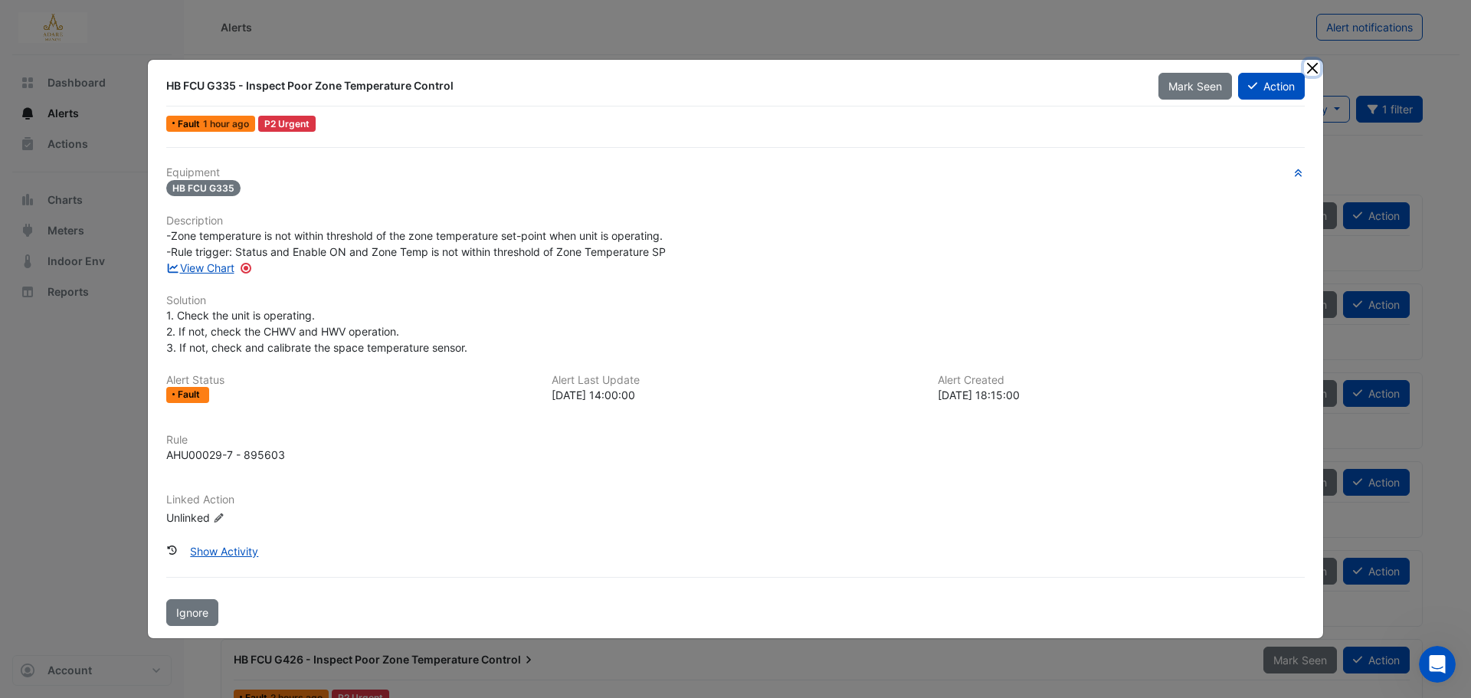
click at [1313, 68] on button "Close" at bounding box center [1312, 68] width 16 height 16
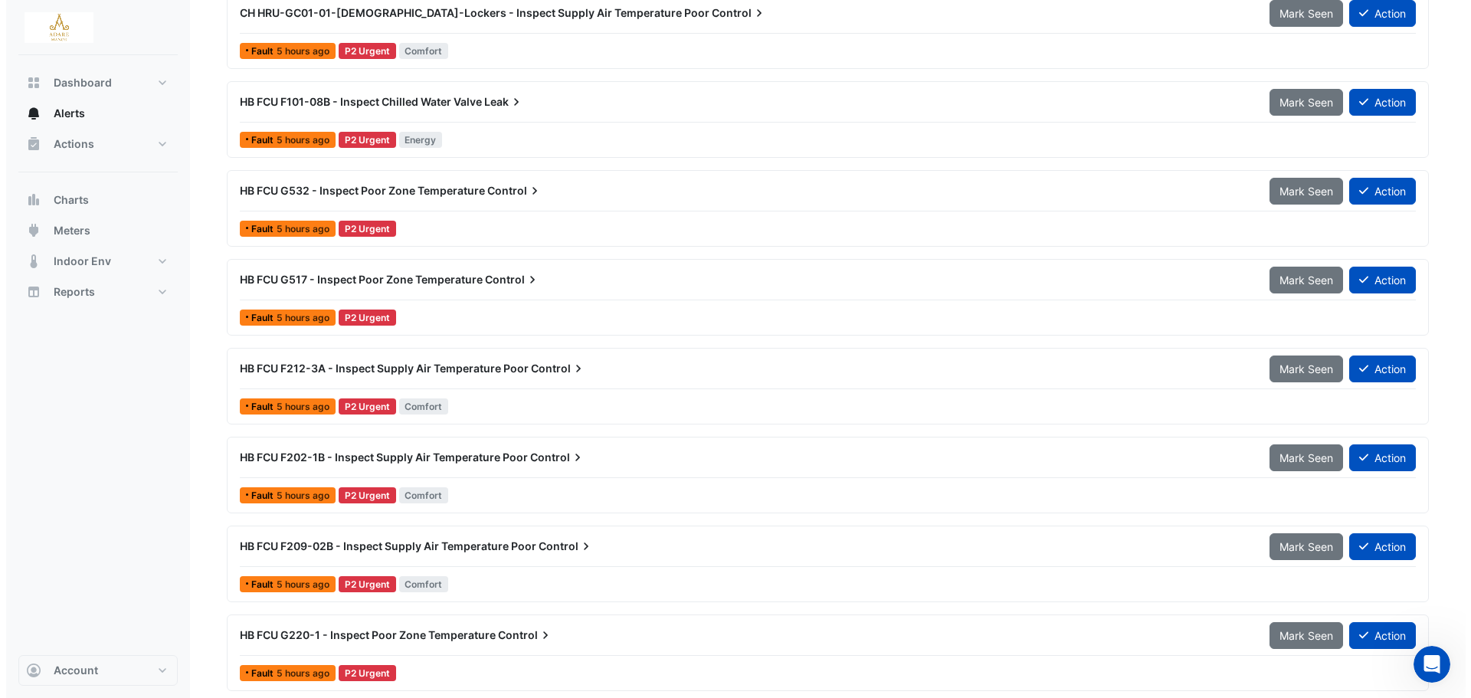
scroll to position [1685, 0]
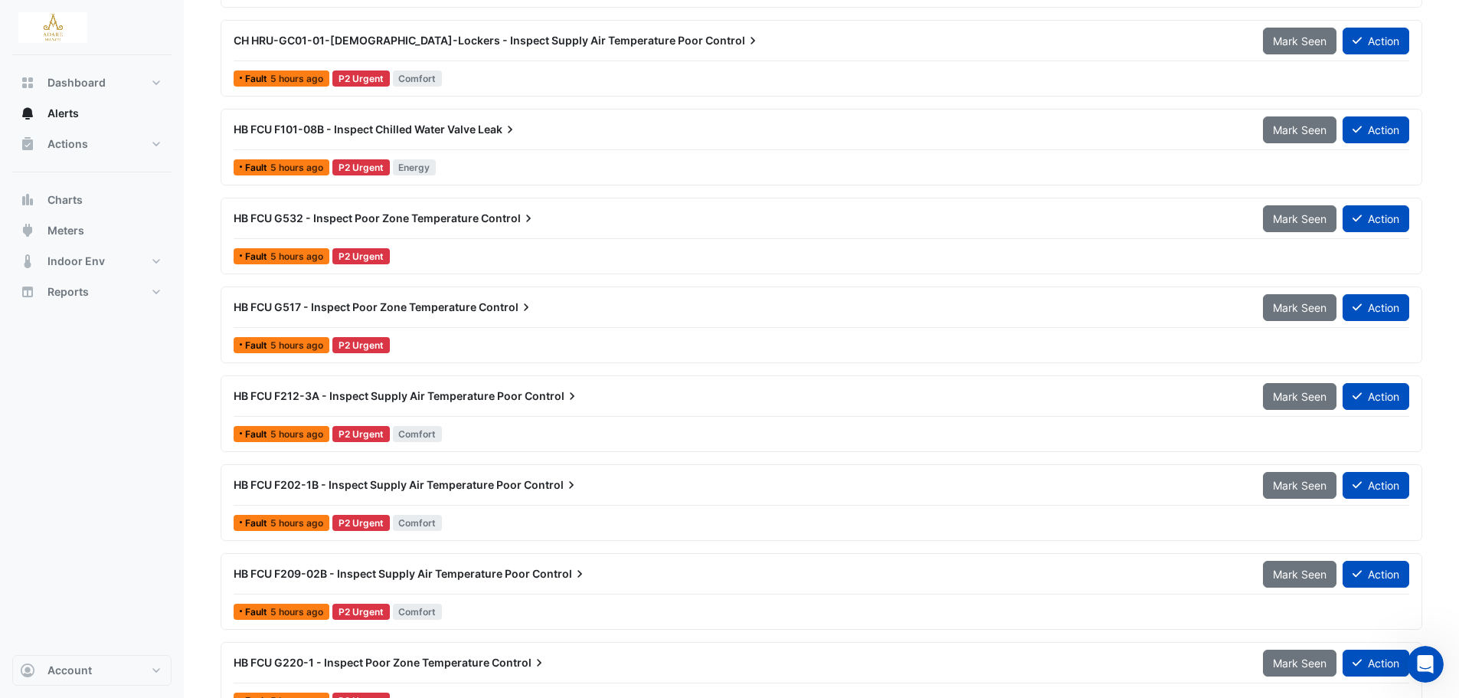
click at [463, 132] on span "HB FCU F101-08B - Inspect Chilled Water Valve" at bounding box center [355, 129] width 242 height 13
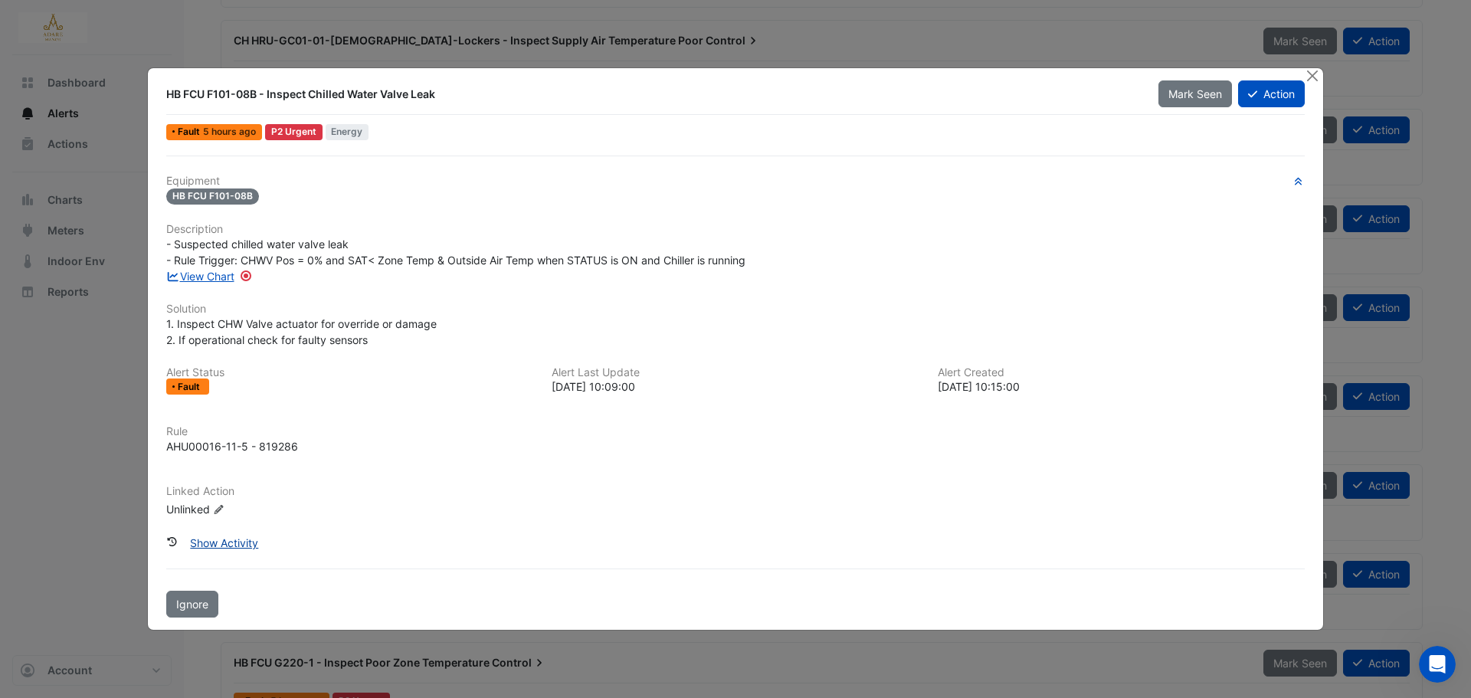
click at [228, 543] on button "Show Activity" at bounding box center [224, 542] width 88 height 27
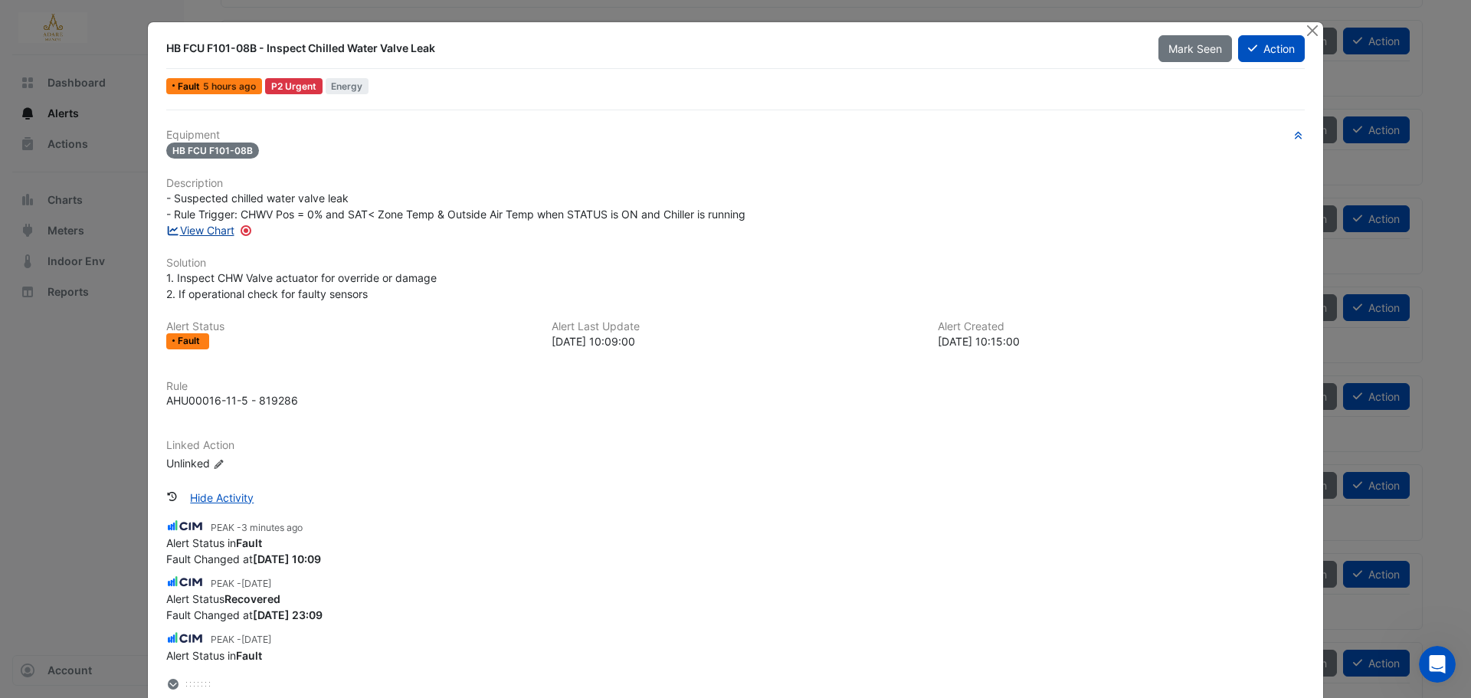
click at [205, 233] on link "View Chart" at bounding box center [200, 230] width 68 height 13
